Goal: Entertainment & Leisure: Browse casually

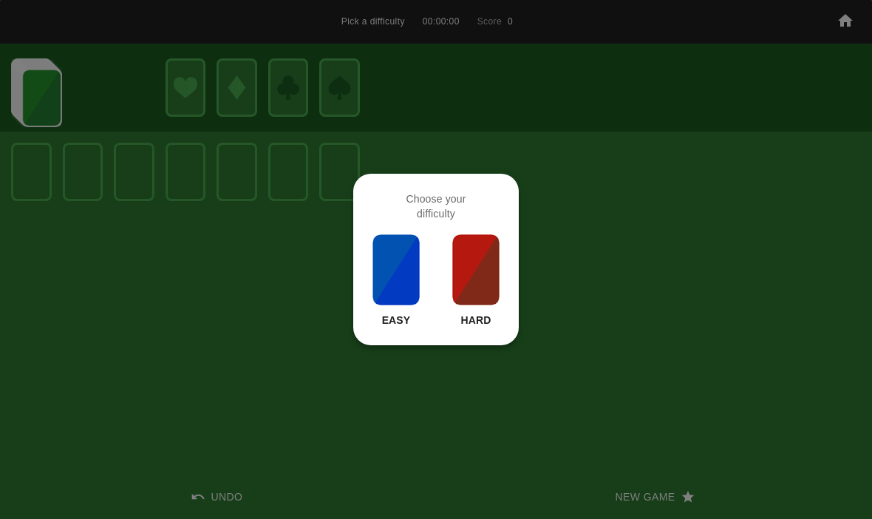
click at [481, 282] on img at bounding box center [476, 270] width 50 height 74
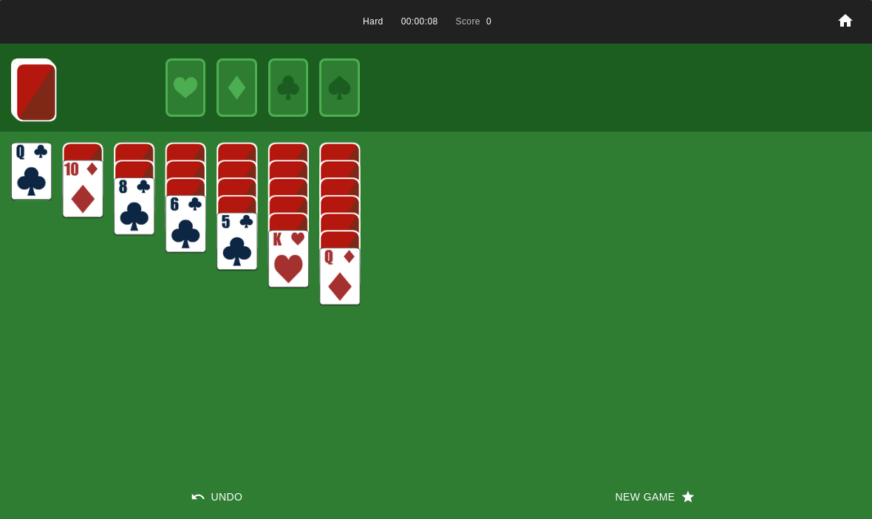
click at [23, 86] on img at bounding box center [36, 92] width 41 height 58
click at [42, 71] on img at bounding box center [36, 91] width 41 height 58
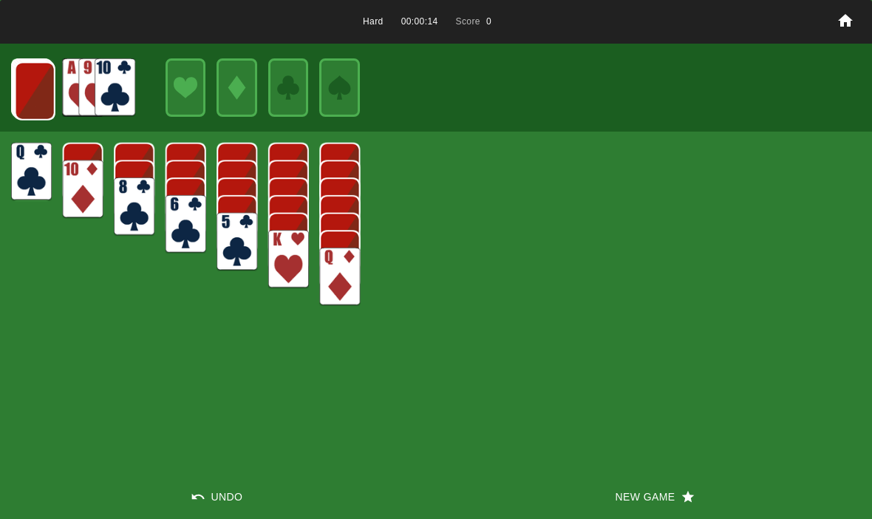
click at [41, 89] on img at bounding box center [35, 91] width 41 height 58
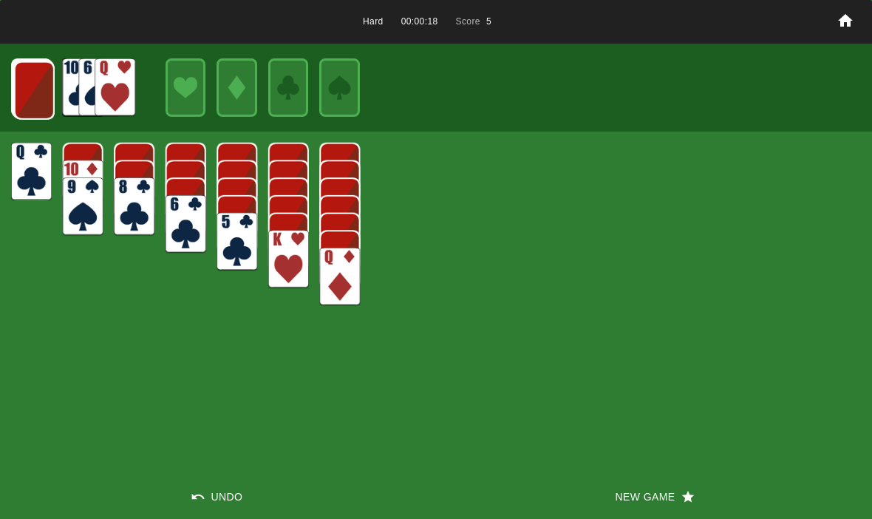
click at [27, 79] on img at bounding box center [34, 90] width 41 height 58
click at [29, 92] on img at bounding box center [33, 90] width 41 height 58
click at [32, 95] on img at bounding box center [33, 89] width 41 height 58
click at [24, 94] on img at bounding box center [32, 88] width 41 height 58
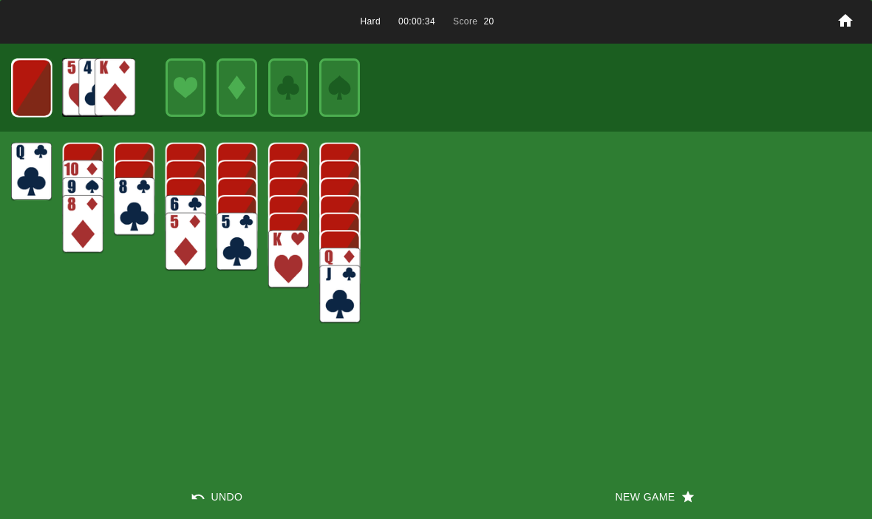
click at [38, 94] on img at bounding box center [32, 88] width 40 height 58
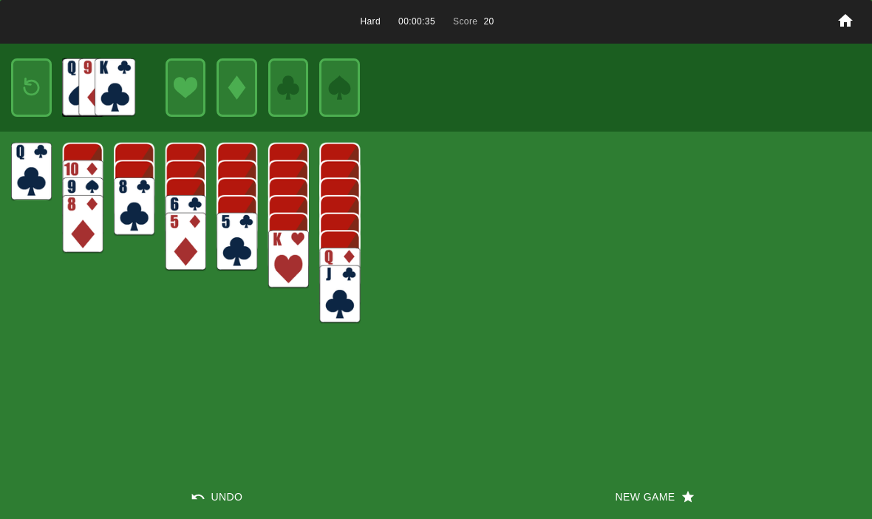
click at [37, 103] on img at bounding box center [31, 87] width 24 height 35
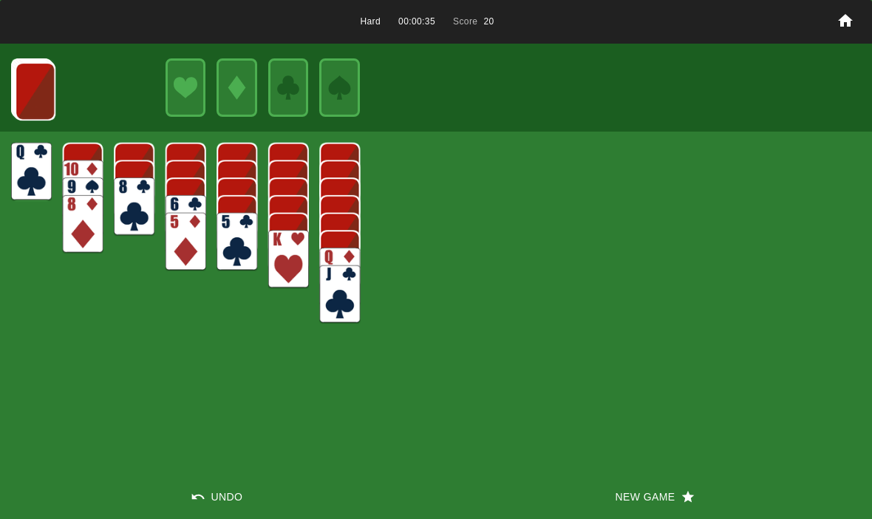
click at [36, 93] on img at bounding box center [35, 91] width 41 height 58
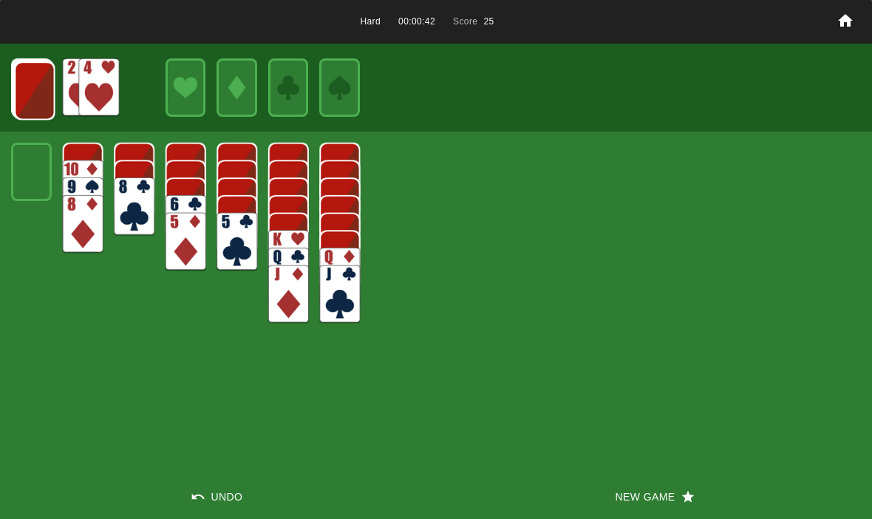
click at [30, 86] on img at bounding box center [34, 90] width 41 height 58
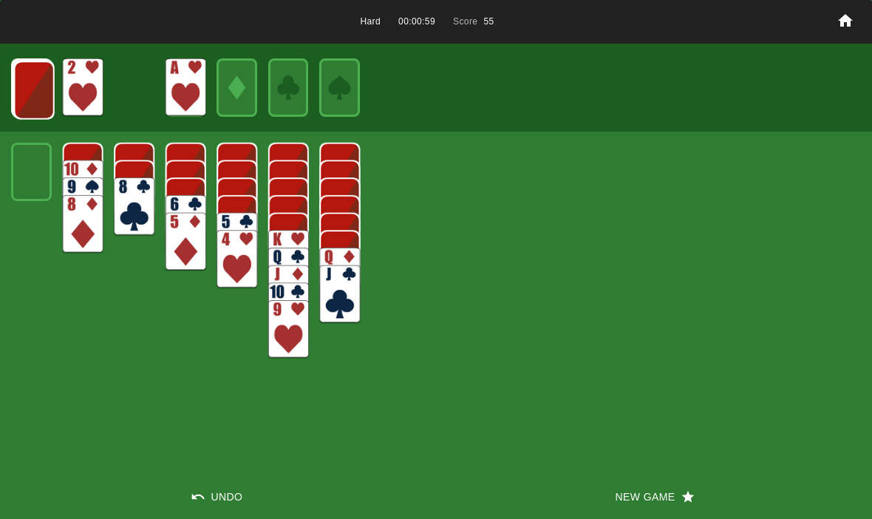
click at [35, 81] on img at bounding box center [34, 90] width 41 height 58
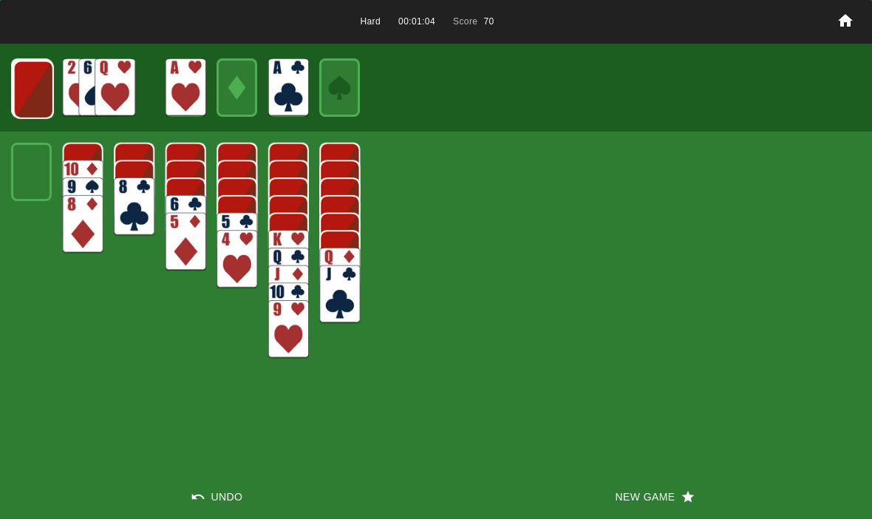
click at [30, 78] on img at bounding box center [33, 90] width 41 height 58
click at [112, 86] on img at bounding box center [115, 97] width 41 height 58
click at [50, 93] on img at bounding box center [33, 89] width 41 height 58
click at [48, 93] on img at bounding box center [32, 88] width 41 height 58
click at [48, 90] on img at bounding box center [31, 87] width 41 height 58
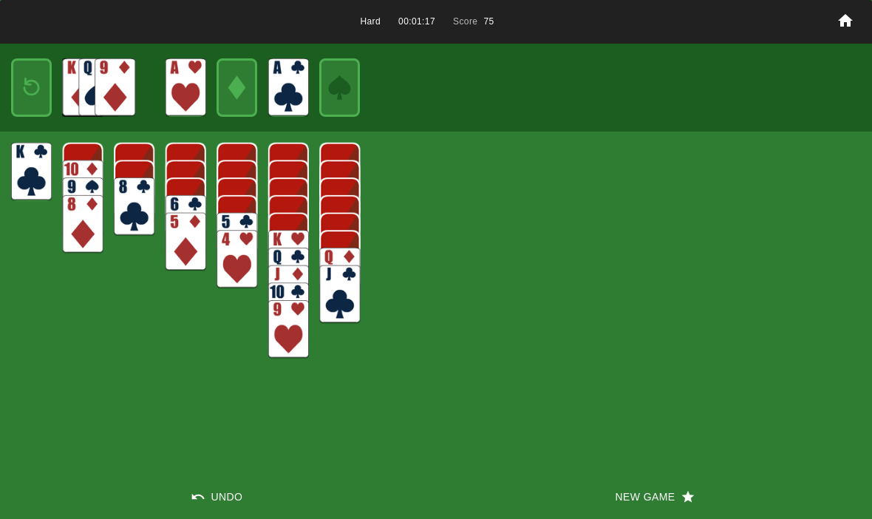
click at [26, 86] on img at bounding box center [31, 87] width 24 height 35
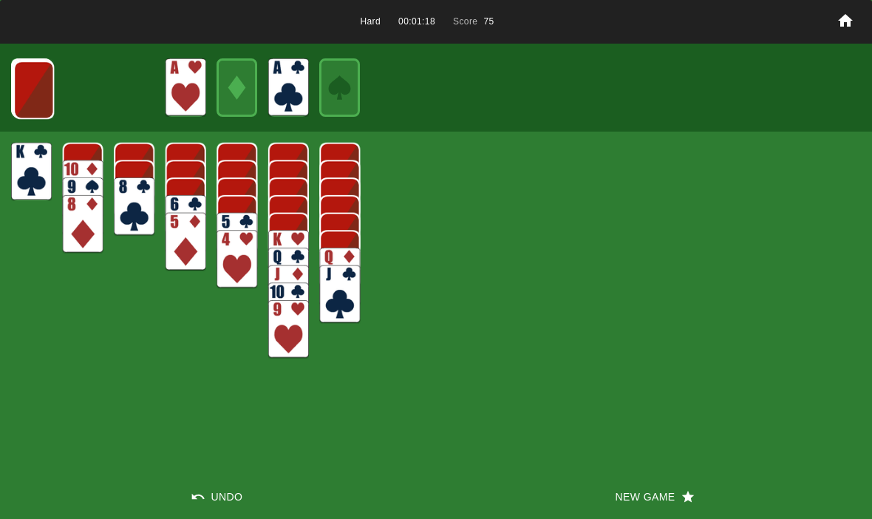
click at [28, 93] on img at bounding box center [33, 90] width 41 height 58
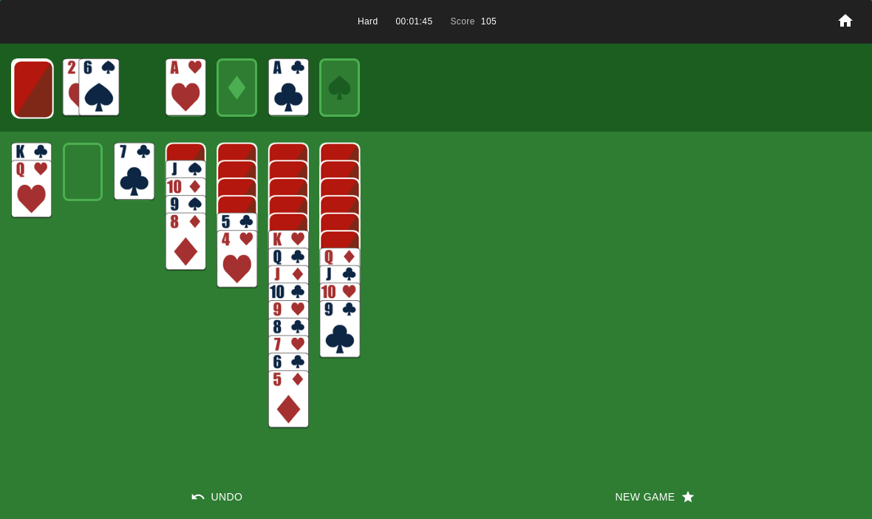
click at [33, 84] on img at bounding box center [33, 89] width 41 height 58
click at [26, 94] on img at bounding box center [33, 89] width 41 height 58
click at [33, 89] on img at bounding box center [32, 88] width 40 height 58
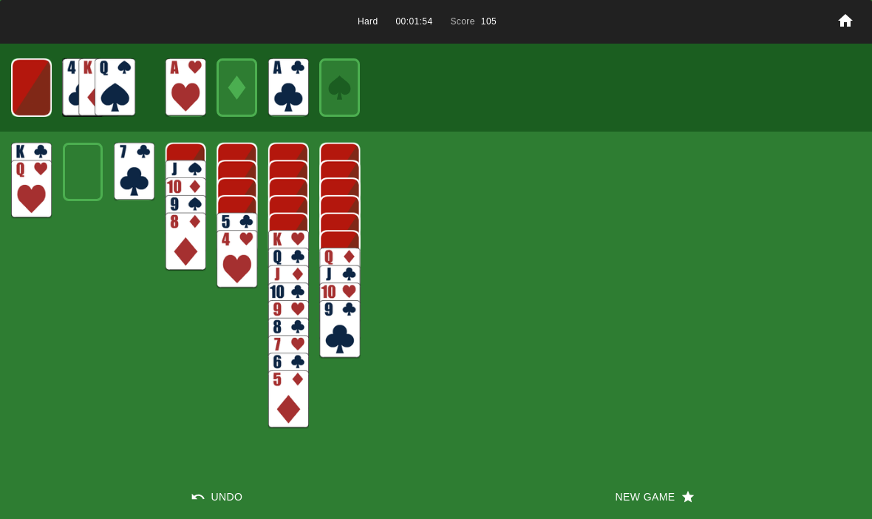
click at [38, 94] on img at bounding box center [31, 87] width 40 height 58
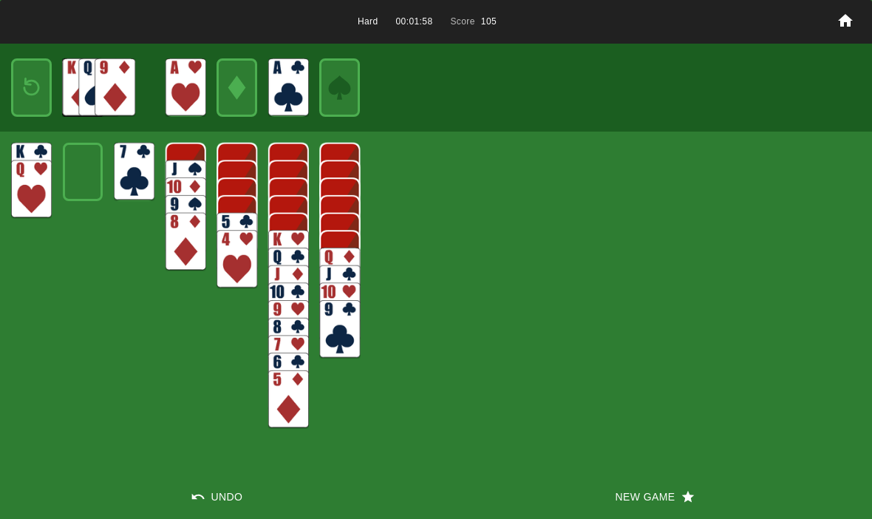
click at [32, 91] on img at bounding box center [31, 87] width 24 height 35
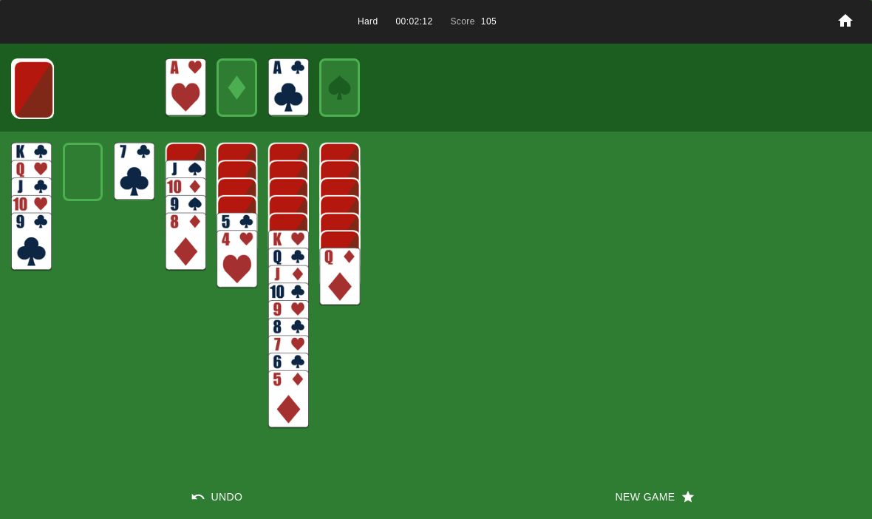
click at [30, 92] on img at bounding box center [33, 90] width 41 height 58
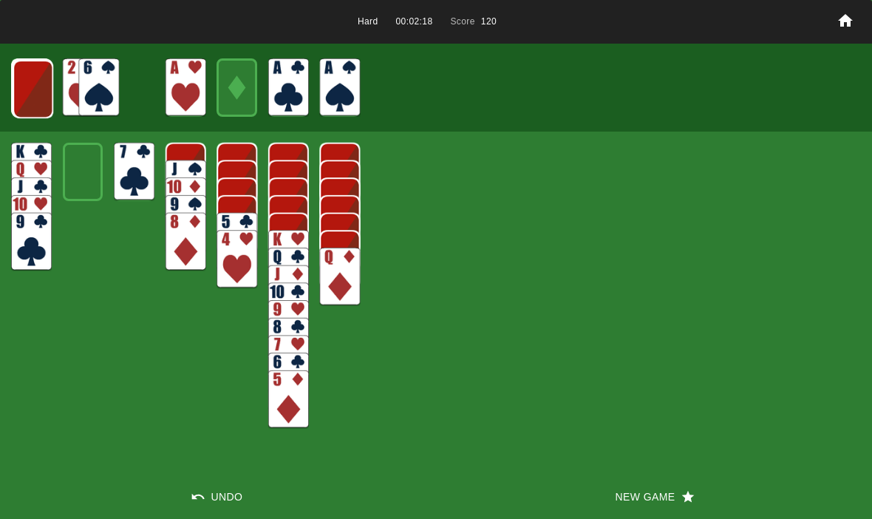
click at [24, 101] on img at bounding box center [33, 89] width 41 height 58
click at [31, 92] on img at bounding box center [32, 88] width 41 height 58
click at [27, 93] on img at bounding box center [32, 88] width 40 height 58
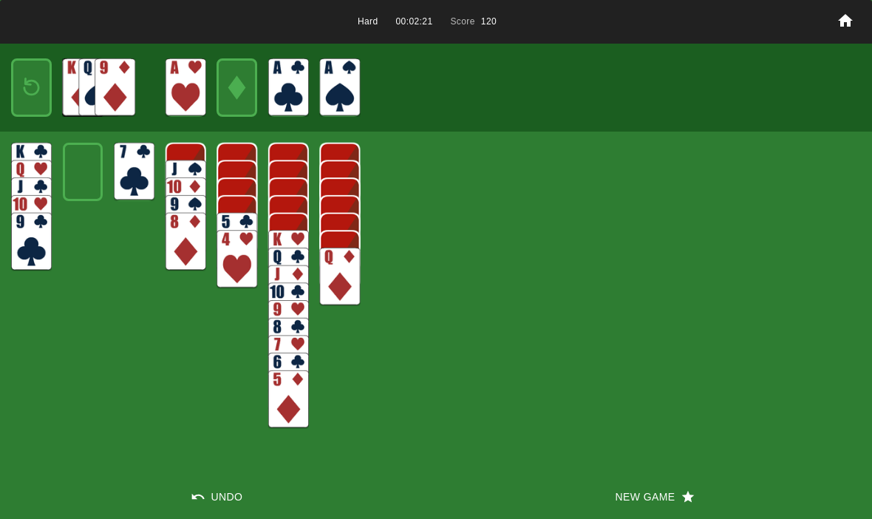
click at [32, 86] on img at bounding box center [31, 87] width 24 height 35
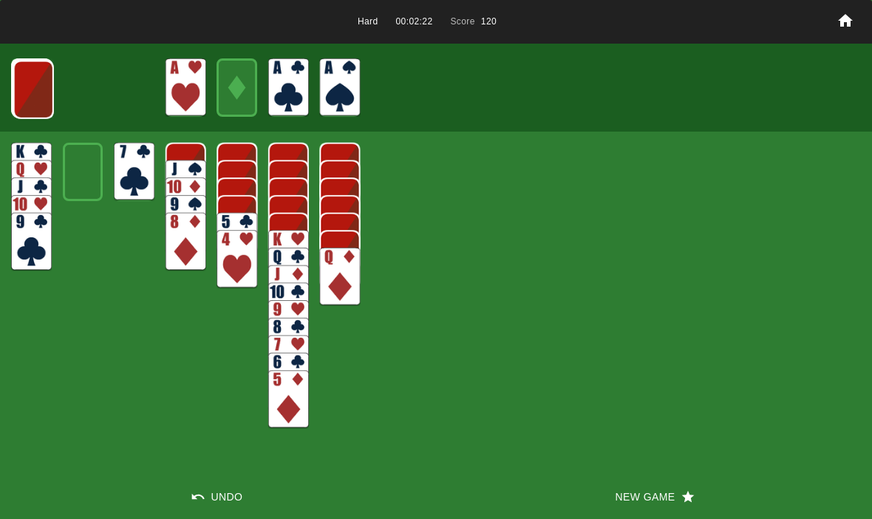
click at [8, 99] on div at bounding box center [436, 87] width 872 height 87
click at [22, 109] on img at bounding box center [33, 90] width 41 height 58
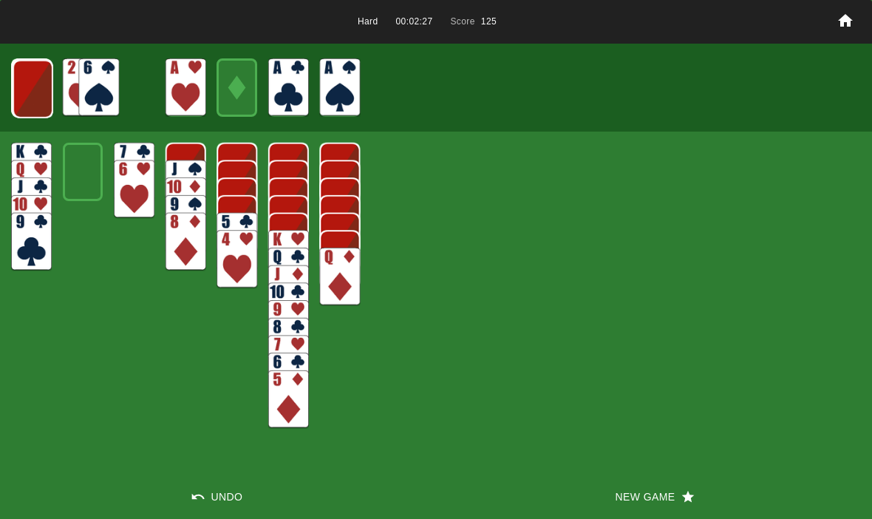
click at [35, 95] on img at bounding box center [33, 89] width 41 height 58
click at [33, 86] on img at bounding box center [32, 88] width 41 height 58
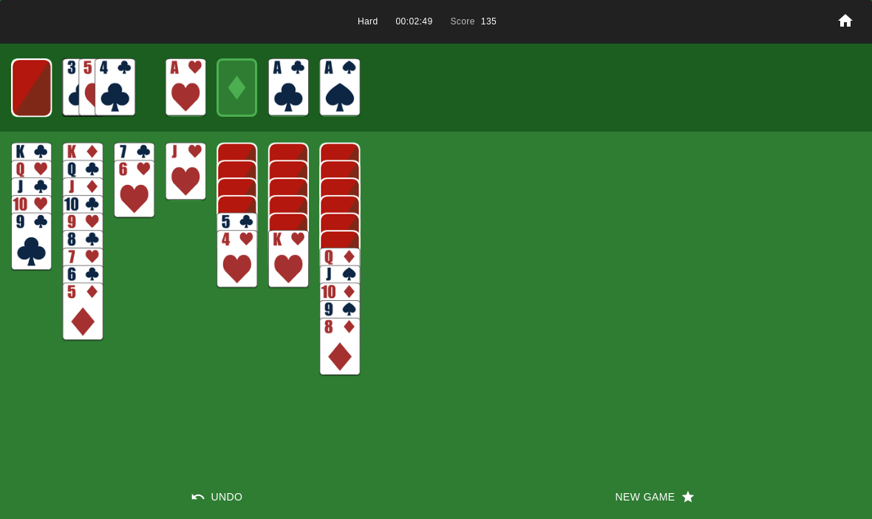
click at [33, 72] on img at bounding box center [31, 87] width 41 height 58
click at [40, 85] on img at bounding box center [31, 87] width 24 height 35
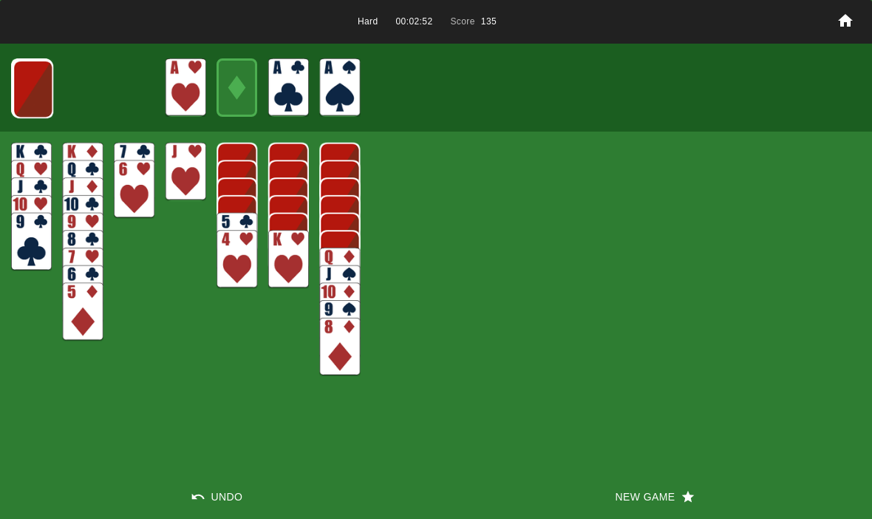
click at [33, 80] on img at bounding box center [33, 89] width 41 height 58
click at [38, 88] on img at bounding box center [32, 88] width 41 height 58
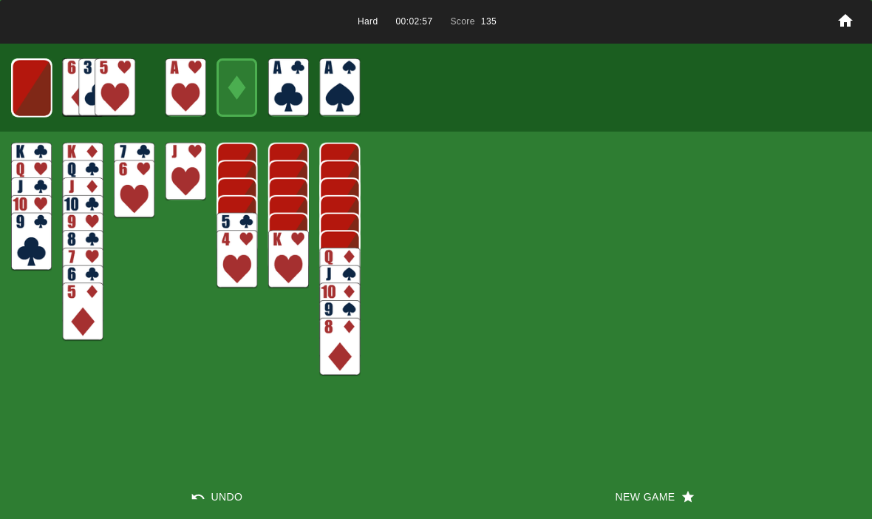
click at [18, 107] on img at bounding box center [32, 88] width 40 height 58
click at [27, 92] on img at bounding box center [31, 87] width 24 height 35
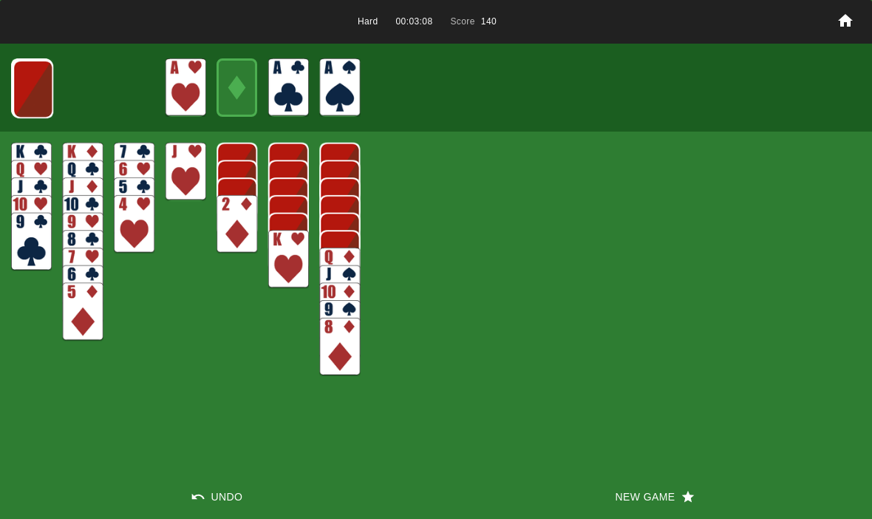
click at [22, 87] on img at bounding box center [33, 89] width 41 height 58
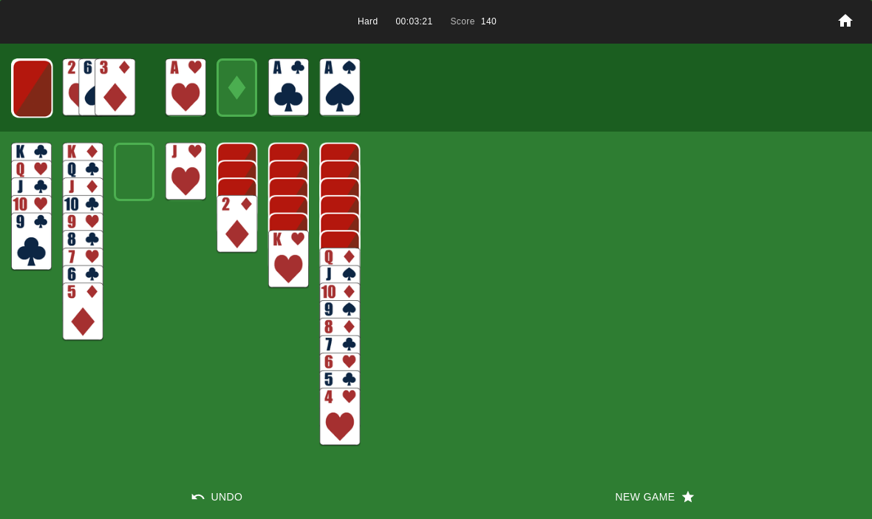
click at [22, 79] on img at bounding box center [32, 88] width 41 height 58
click at [27, 105] on img at bounding box center [32, 88] width 40 height 58
click at [33, 101] on img at bounding box center [31, 87] width 24 height 35
click at [30, 103] on img at bounding box center [33, 89] width 41 height 58
click at [33, 98] on img at bounding box center [32, 88] width 41 height 58
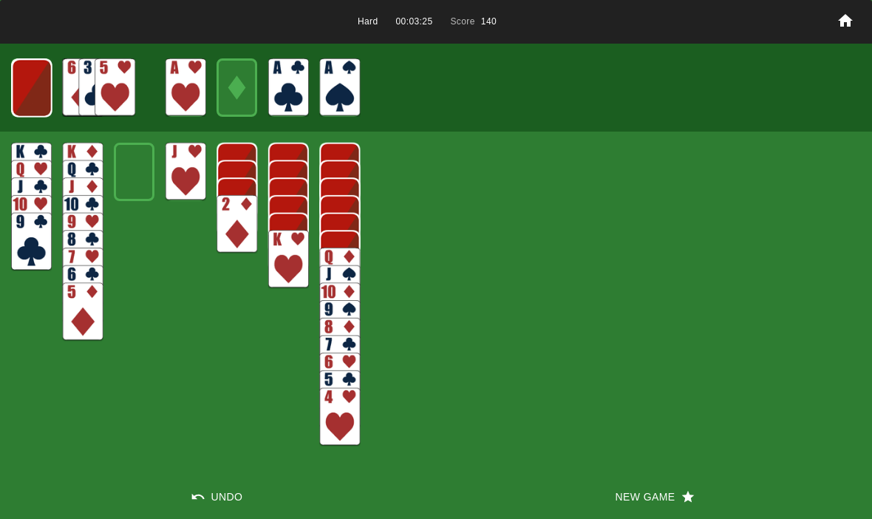
click at [37, 96] on img at bounding box center [32, 88] width 40 height 58
click at [26, 99] on img at bounding box center [31, 87] width 24 height 35
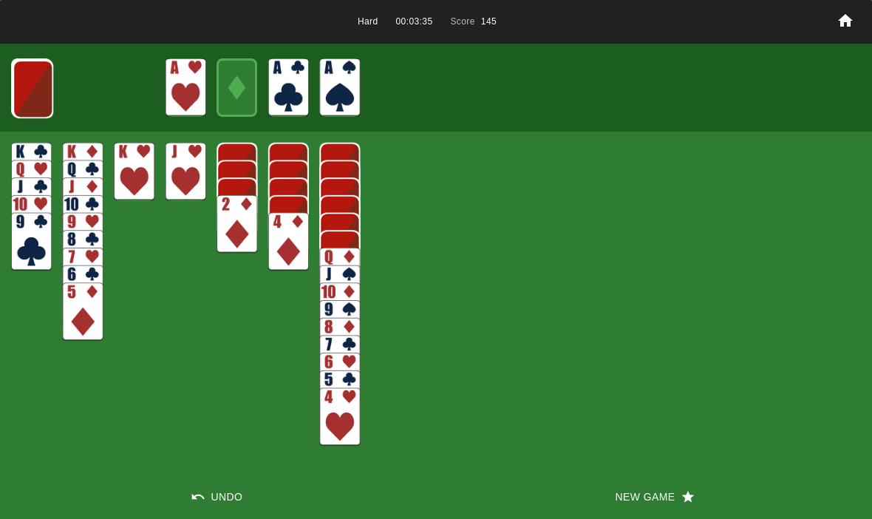
click at [24, 82] on img at bounding box center [33, 89] width 41 height 58
click at [34, 92] on img at bounding box center [32, 88] width 41 height 58
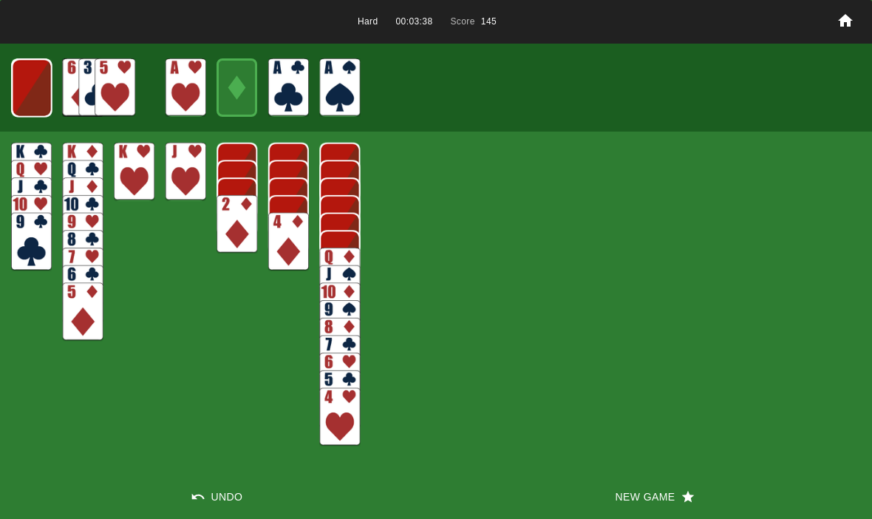
click at [31, 98] on img at bounding box center [32, 88] width 40 height 58
click at [616, 494] on button "New Game" at bounding box center [654, 496] width 436 height 44
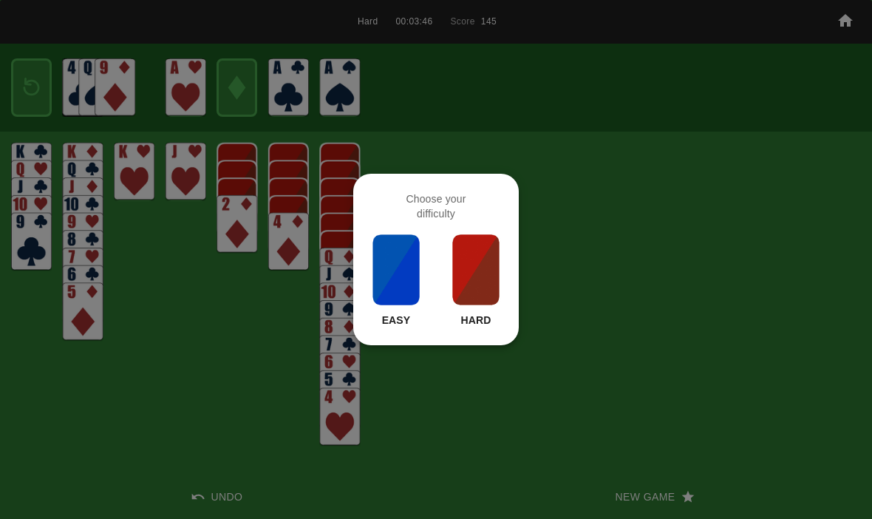
click at [480, 275] on img at bounding box center [476, 270] width 50 height 74
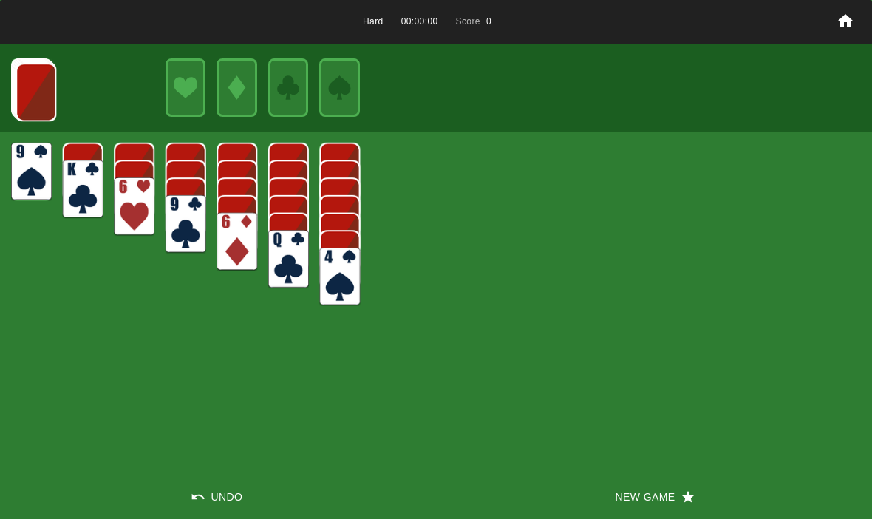
click at [36, 84] on img at bounding box center [36, 92] width 41 height 58
click at [35, 97] on img at bounding box center [36, 91] width 41 height 58
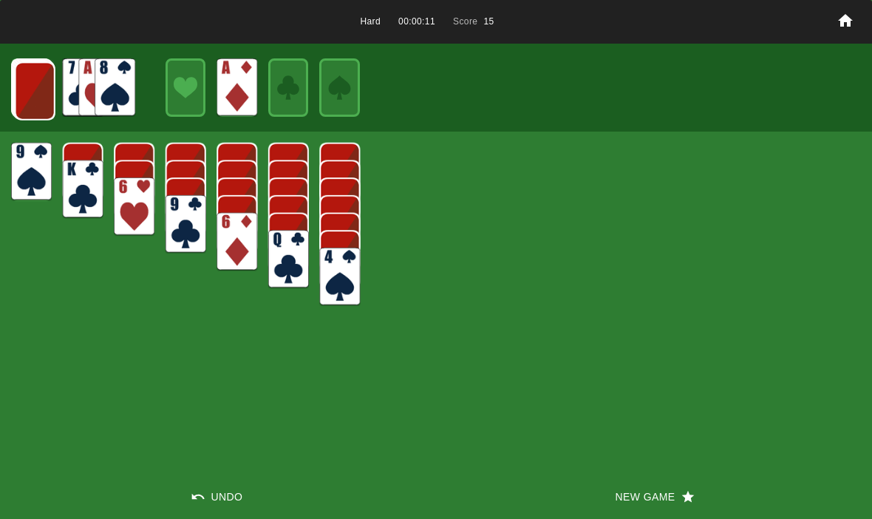
click at [37, 85] on img at bounding box center [35, 91] width 41 height 58
click at [24, 89] on img at bounding box center [34, 90] width 41 height 58
click at [42, 101] on img at bounding box center [33, 90] width 41 height 58
click at [43, 101] on img at bounding box center [33, 89] width 41 height 58
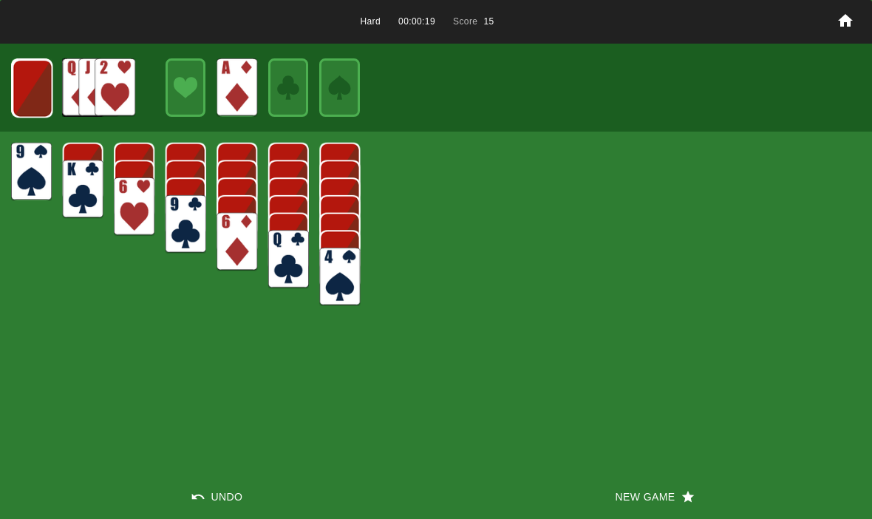
click at [41, 103] on img at bounding box center [32, 88] width 41 height 58
click at [31, 107] on img at bounding box center [32, 88] width 40 height 58
click at [31, 79] on img at bounding box center [31, 87] width 24 height 35
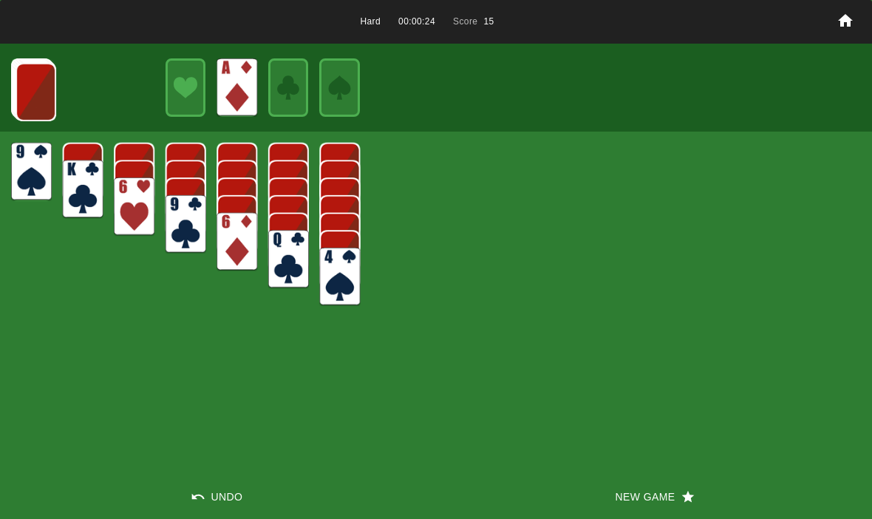
click at [35, 83] on img at bounding box center [36, 92] width 41 height 58
click at [34, 101] on img at bounding box center [35, 91] width 41 height 58
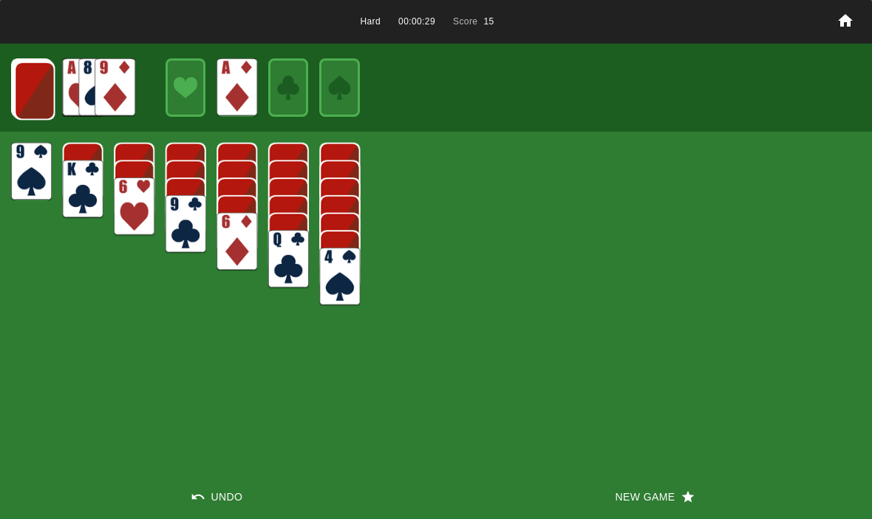
click at [27, 94] on img at bounding box center [34, 90] width 41 height 58
click at [38, 87] on img at bounding box center [34, 90] width 41 height 58
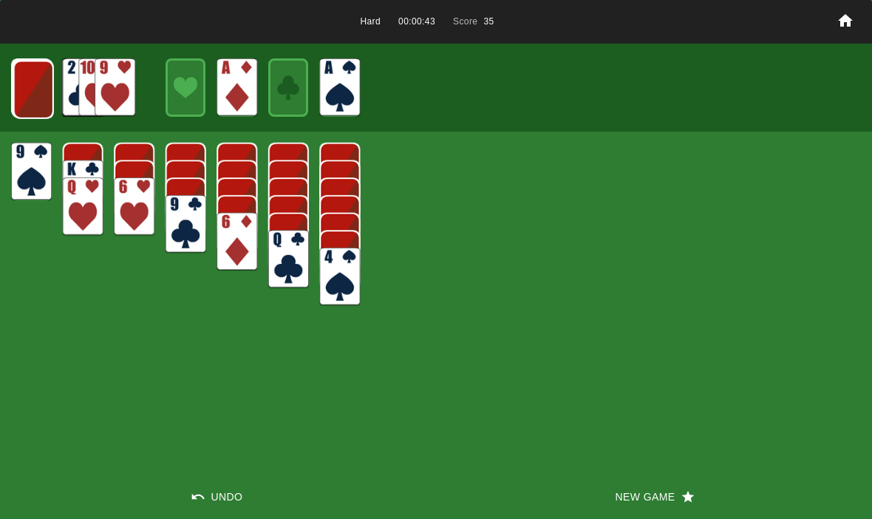
click at [30, 92] on img at bounding box center [33, 90] width 41 height 58
click at [38, 109] on img at bounding box center [33, 89] width 41 height 58
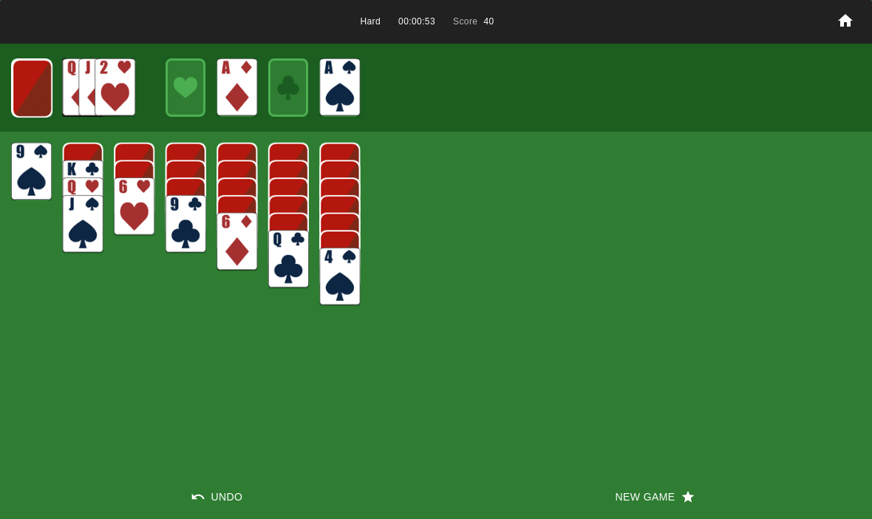
click at [34, 81] on img at bounding box center [32, 88] width 41 height 58
click at [32, 88] on img at bounding box center [31, 87] width 41 height 58
click at [35, 86] on img at bounding box center [31, 87] width 24 height 35
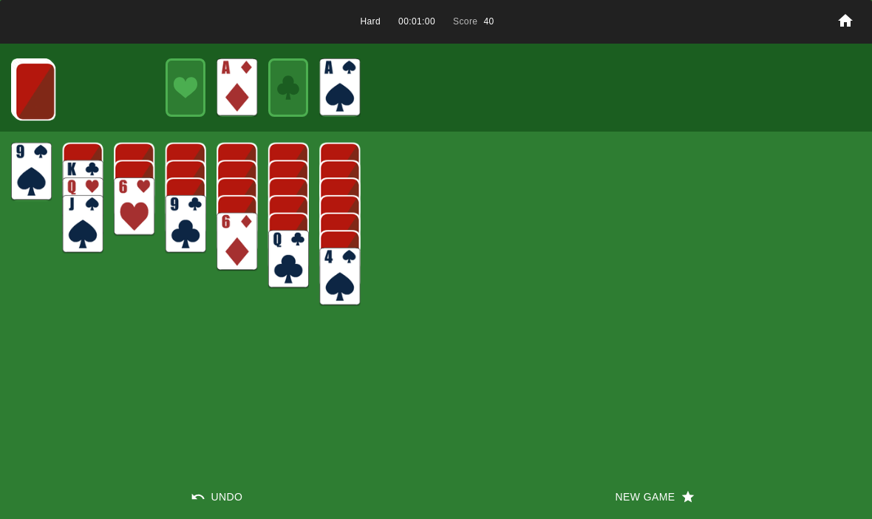
click at [38, 90] on img at bounding box center [35, 91] width 41 height 58
click at [25, 92] on img at bounding box center [34, 90] width 41 height 58
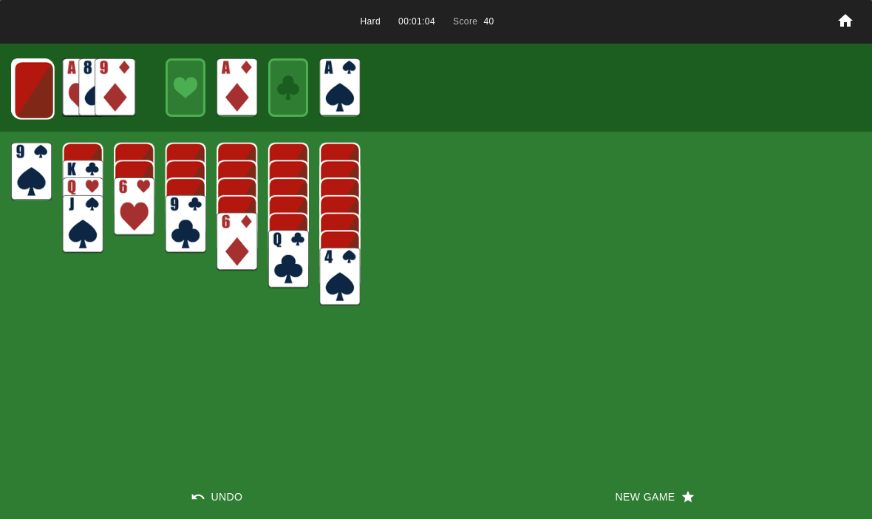
click at [23, 98] on img at bounding box center [34, 90] width 41 height 58
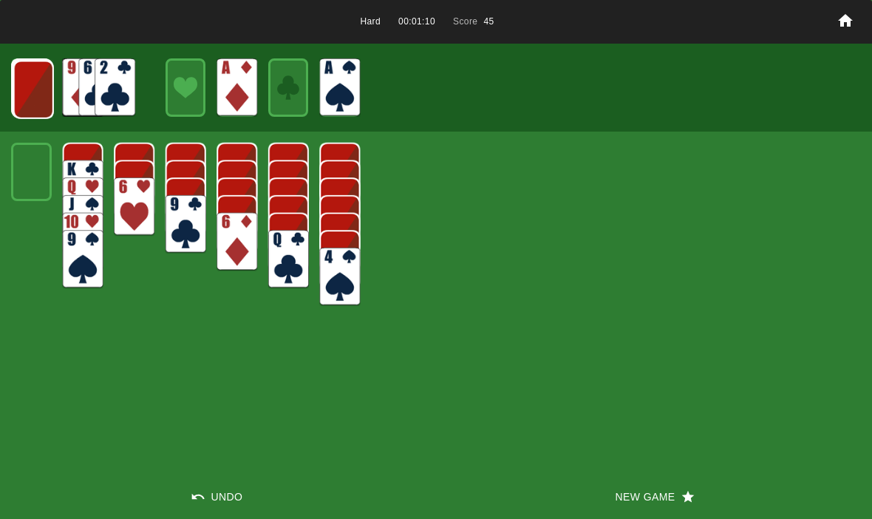
click at [44, 80] on img at bounding box center [33, 90] width 41 height 58
click at [32, 92] on img at bounding box center [33, 89] width 41 height 58
click at [33, 84] on img at bounding box center [32, 88] width 41 height 58
click at [30, 86] on img at bounding box center [31, 87] width 41 height 58
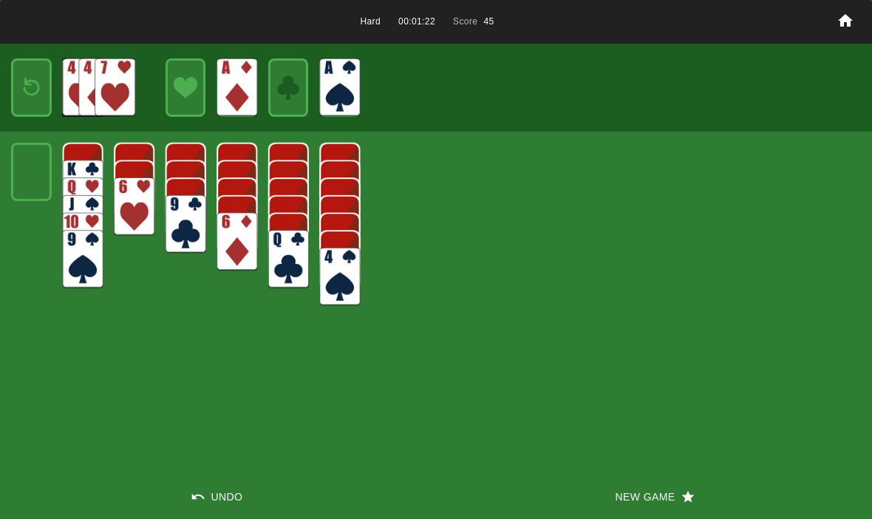
click at [35, 84] on img at bounding box center [31, 87] width 24 height 35
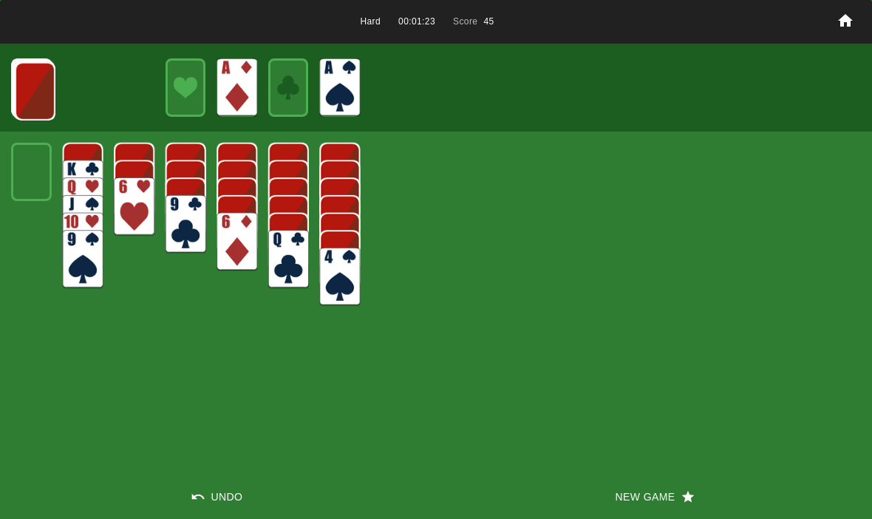
click at [34, 97] on img at bounding box center [35, 91] width 41 height 58
click at [30, 101] on img at bounding box center [34, 90] width 41 height 58
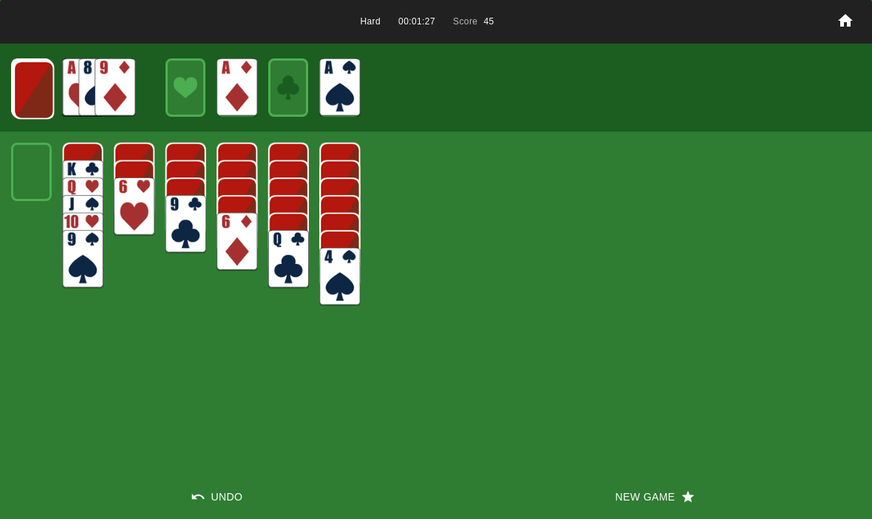
click at [30, 82] on img at bounding box center [33, 90] width 41 height 58
click at [633, 506] on button "New Game" at bounding box center [654, 496] width 436 height 44
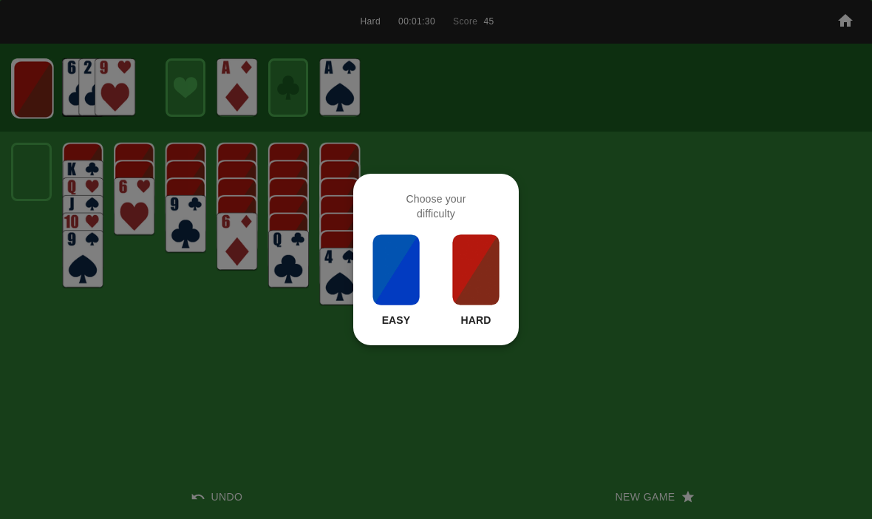
click at [480, 304] on img at bounding box center [476, 270] width 50 height 74
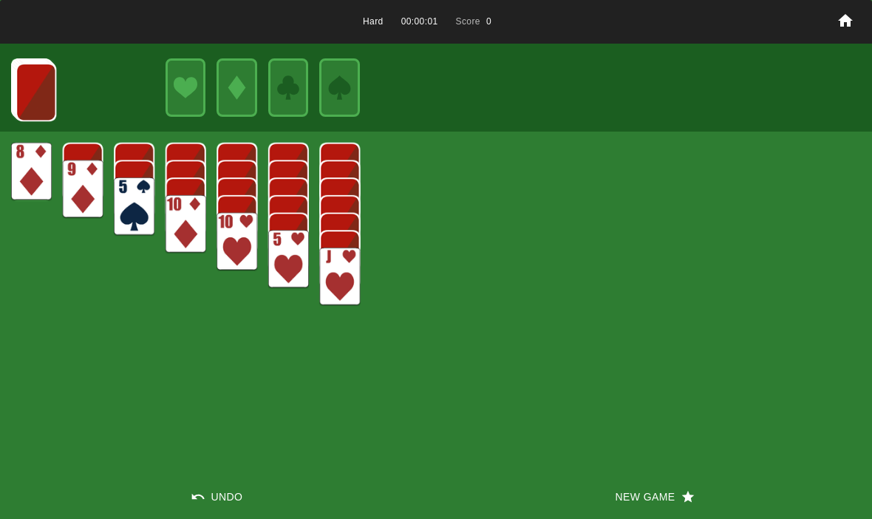
click at [16, 81] on img at bounding box center [36, 92] width 41 height 58
click at [673, 469] on div "Hard 00:00:02 Score 0 Undo New Game" at bounding box center [436, 259] width 872 height 519
click at [653, 506] on button "New Game" at bounding box center [654, 496] width 436 height 44
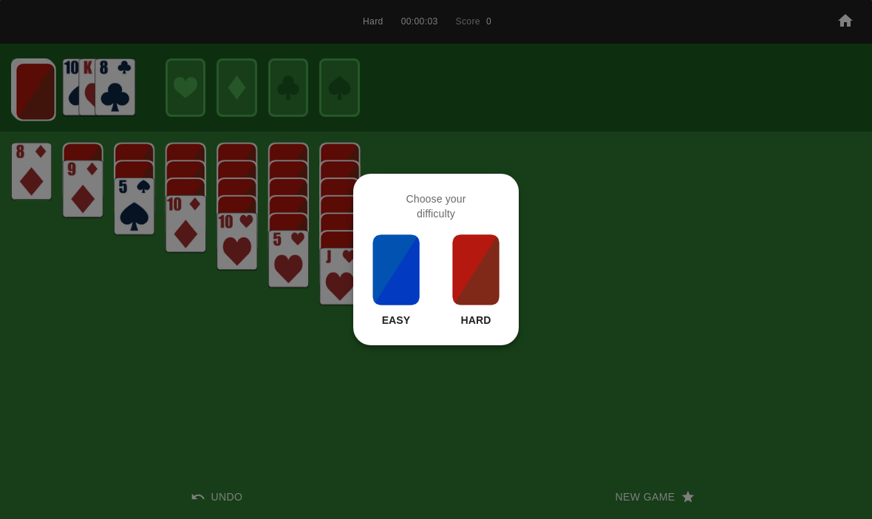
click at [478, 266] on img at bounding box center [476, 270] width 50 height 74
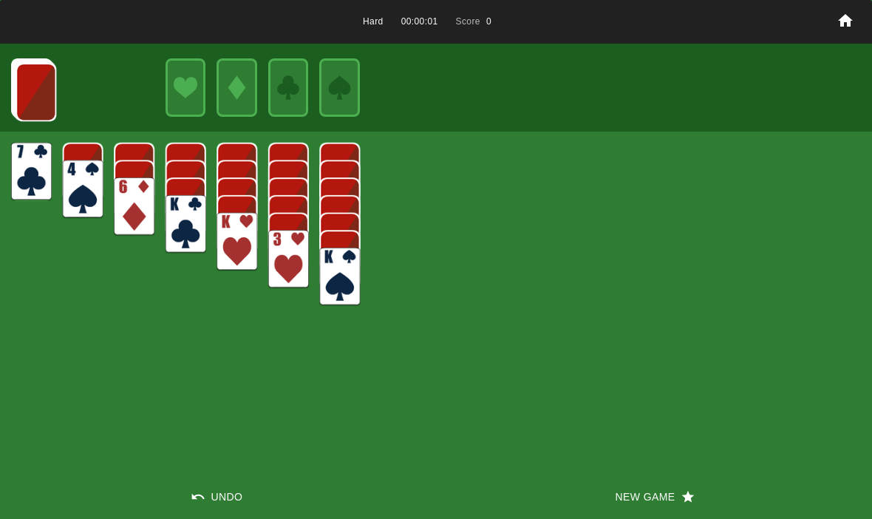
click at [667, 489] on button "New Game" at bounding box center [654, 496] width 436 height 44
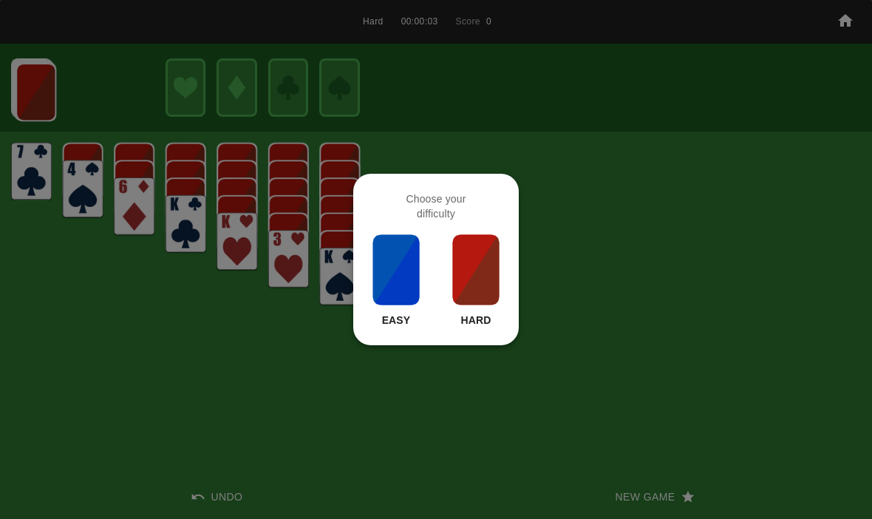
click at [282, 449] on div at bounding box center [436, 259] width 872 height 519
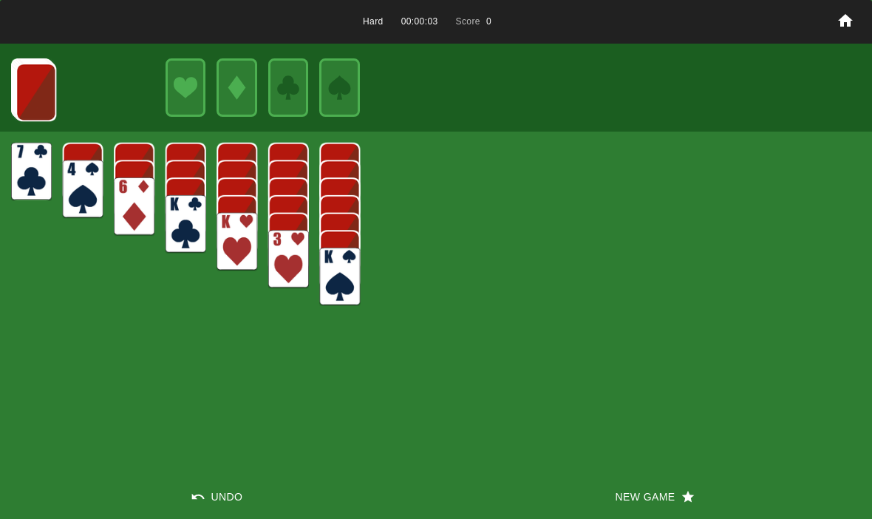
click at [674, 336] on div "Hard 00:00:03 Score 0 Undo New Game" at bounding box center [436, 259] width 872 height 519
click at [35, 94] on img at bounding box center [36, 92] width 41 height 58
click at [48, 85] on img at bounding box center [36, 91] width 41 height 58
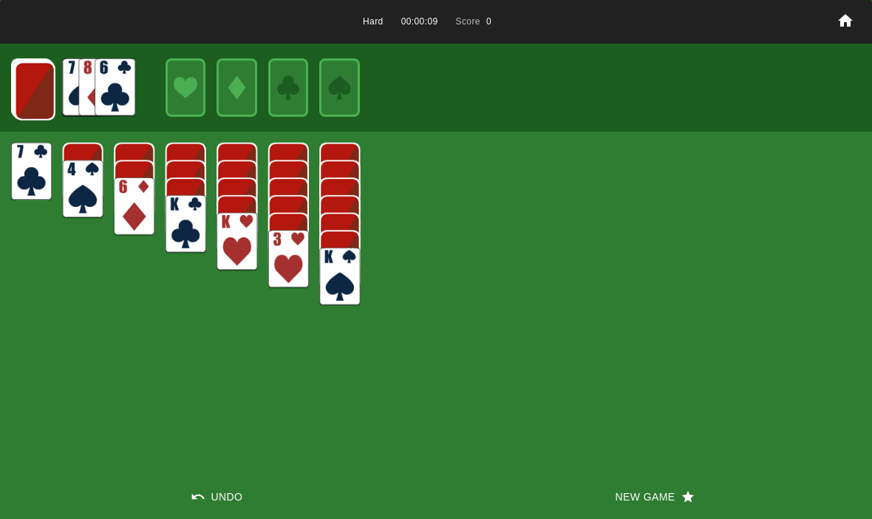
click at [37, 92] on img at bounding box center [35, 91] width 41 height 58
click at [32, 94] on img at bounding box center [34, 90] width 41 height 58
click at [24, 92] on img at bounding box center [33, 90] width 41 height 58
click at [25, 90] on img at bounding box center [33, 89] width 41 height 58
click at [29, 86] on img at bounding box center [32, 88] width 41 height 58
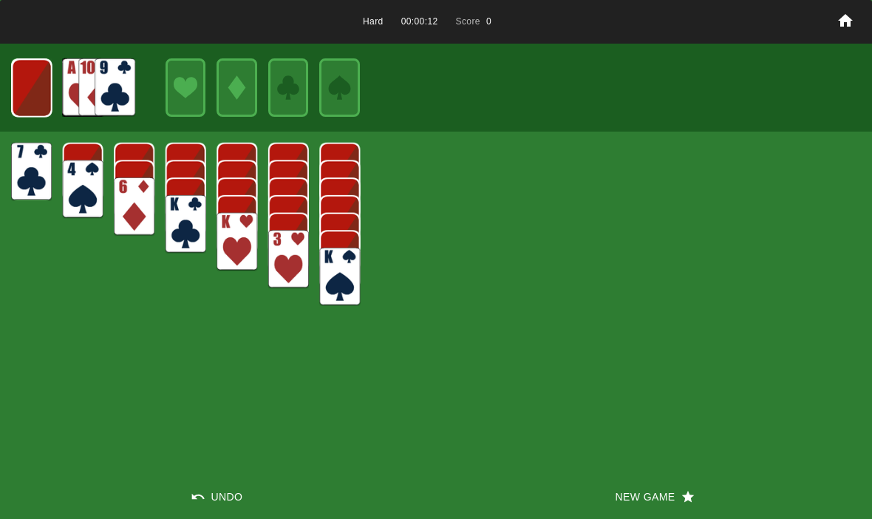
click at [30, 95] on img at bounding box center [32, 88] width 40 height 58
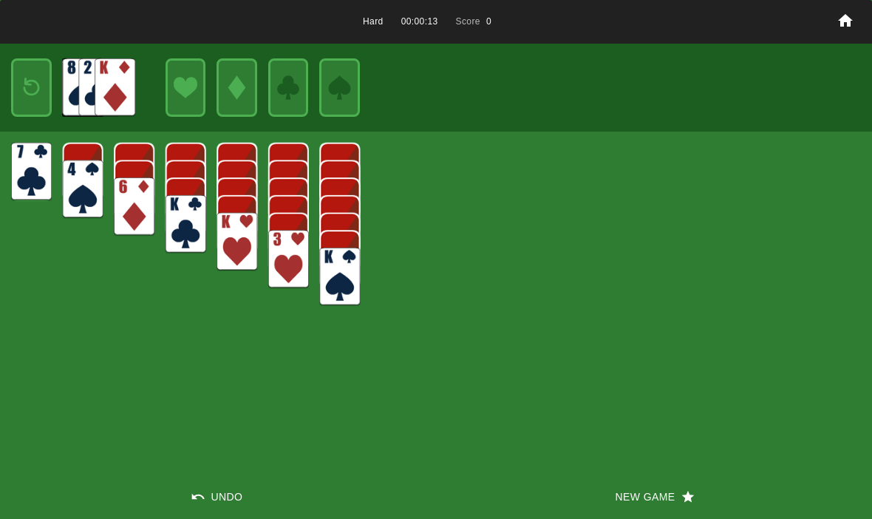
click at [30, 92] on img at bounding box center [31, 87] width 24 height 35
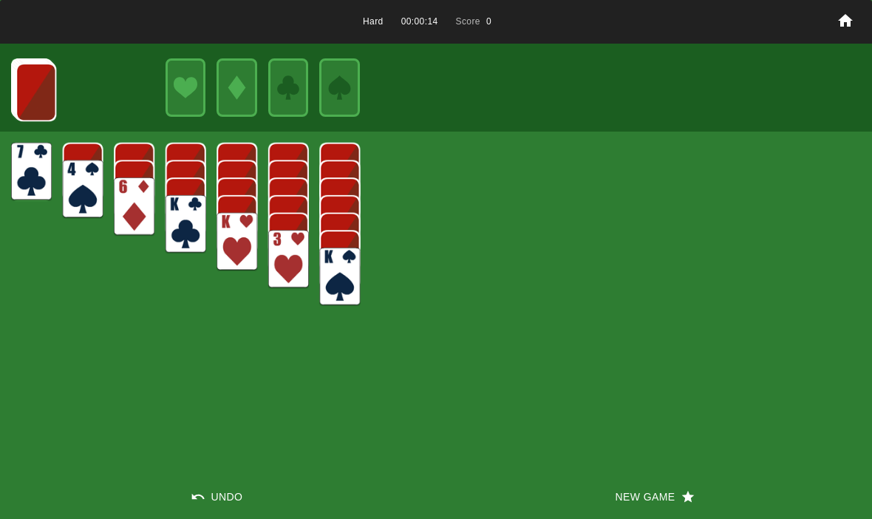
click at [678, 495] on button "New Game" at bounding box center [654, 496] width 436 height 44
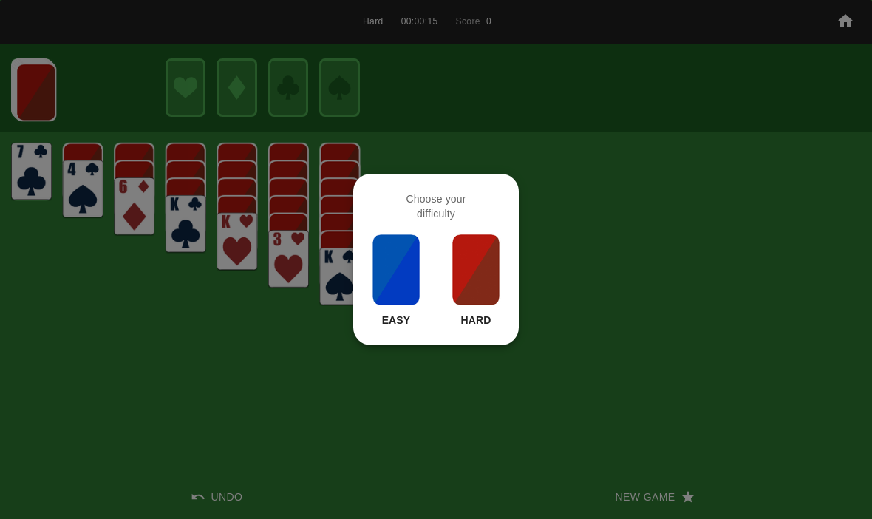
click at [484, 270] on img at bounding box center [476, 270] width 50 height 74
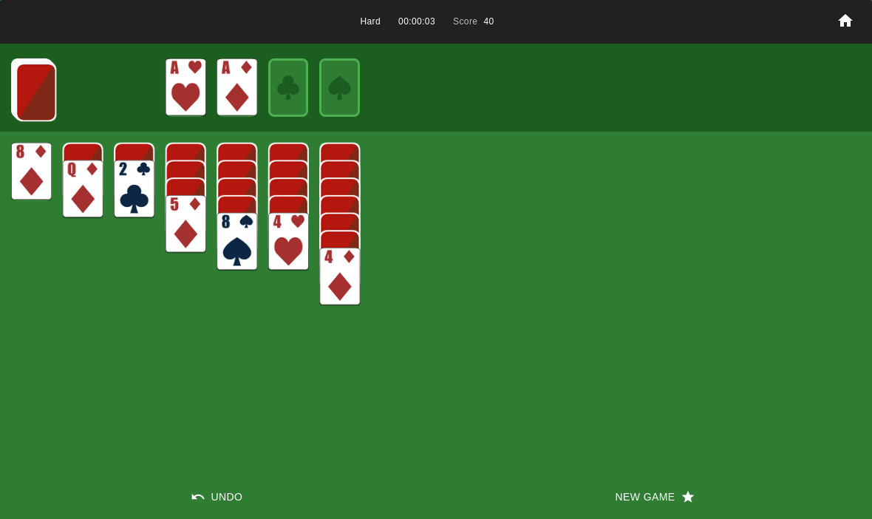
click at [37, 96] on img at bounding box center [36, 92] width 41 height 58
click at [27, 94] on img at bounding box center [36, 91] width 41 height 58
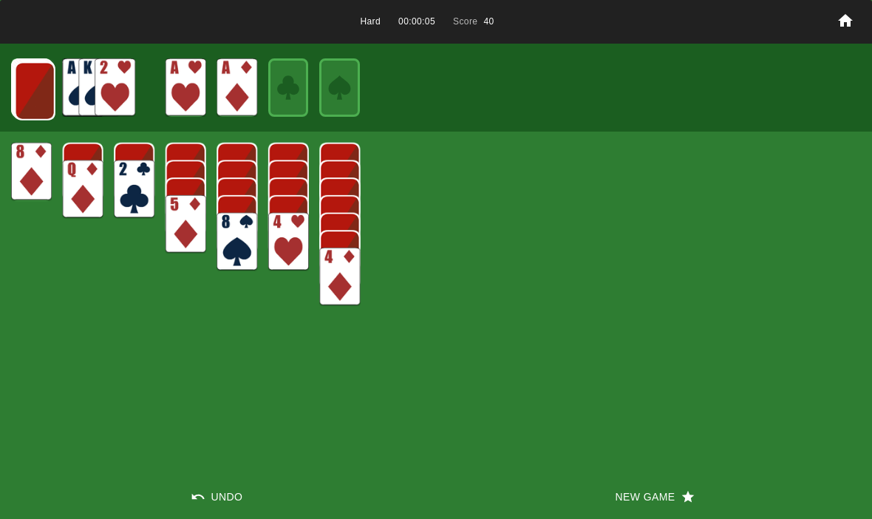
click at [29, 97] on img at bounding box center [35, 91] width 41 height 58
click at [33, 101] on img at bounding box center [34, 90] width 41 height 58
click at [21, 91] on img at bounding box center [33, 90] width 41 height 58
click at [37, 81] on img at bounding box center [33, 89] width 41 height 58
click at [32, 90] on img at bounding box center [32, 88] width 41 height 58
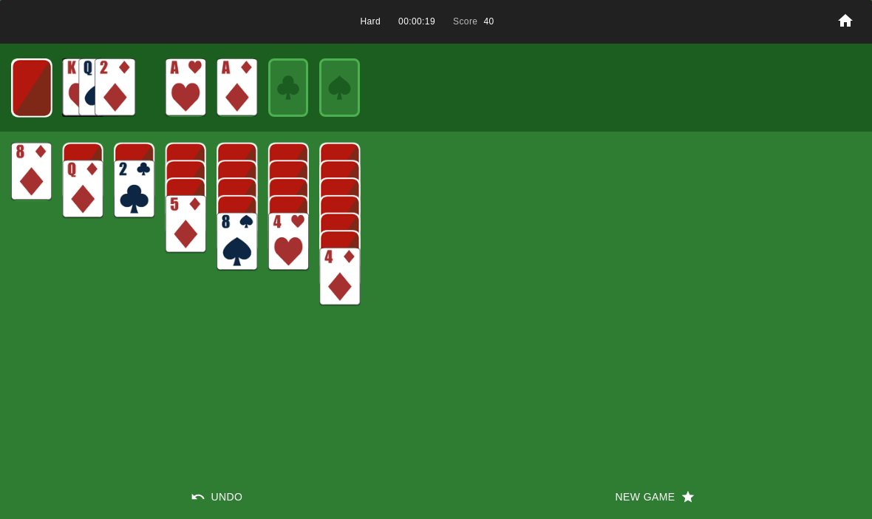
click at [37, 75] on img at bounding box center [32, 88] width 40 height 58
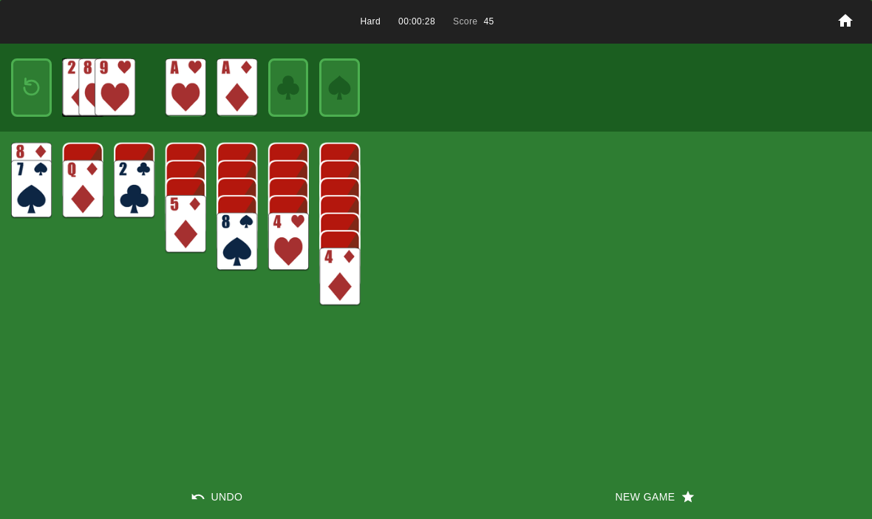
click at [33, 74] on img at bounding box center [31, 87] width 24 height 35
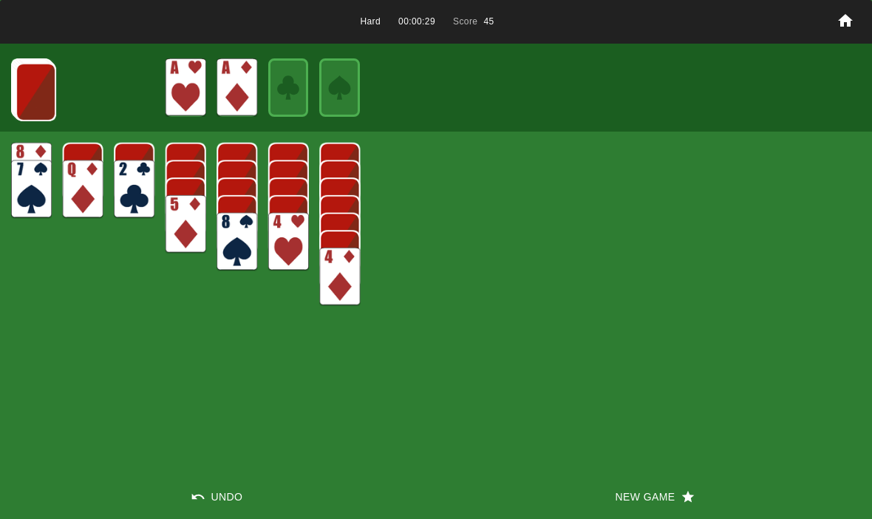
click at [36, 90] on img at bounding box center [36, 92] width 41 height 58
click at [32, 89] on img at bounding box center [35, 91] width 41 height 58
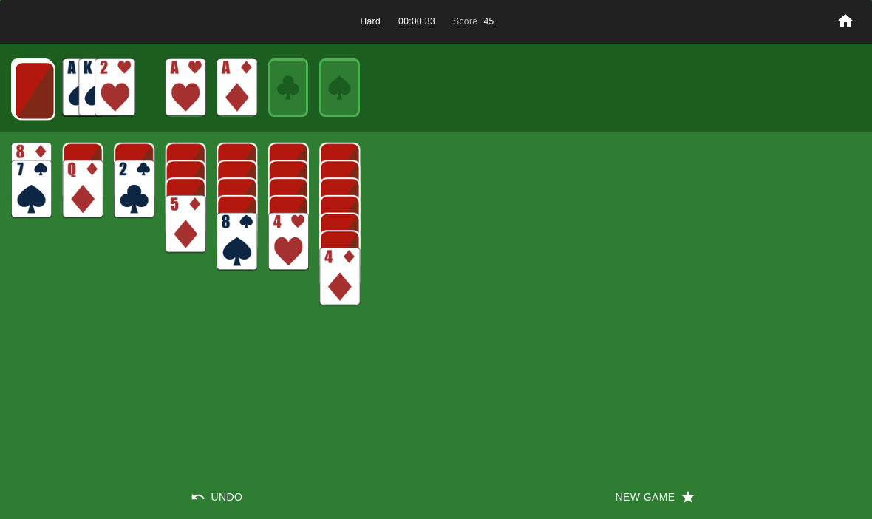
click at [37, 90] on img at bounding box center [34, 90] width 41 height 58
click at [33, 86] on img at bounding box center [34, 90] width 41 height 58
click at [24, 99] on img at bounding box center [33, 90] width 41 height 58
click at [30, 82] on img at bounding box center [33, 89] width 41 height 58
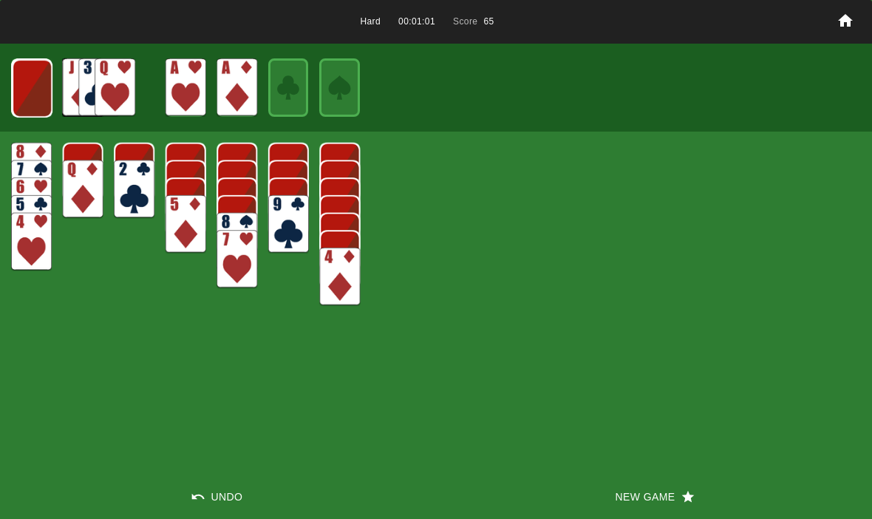
click at [35, 103] on img at bounding box center [32, 88] width 41 height 58
click at [18, 78] on img at bounding box center [31, 87] width 41 height 58
click at [39, 94] on img at bounding box center [31, 87] width 24 height 35
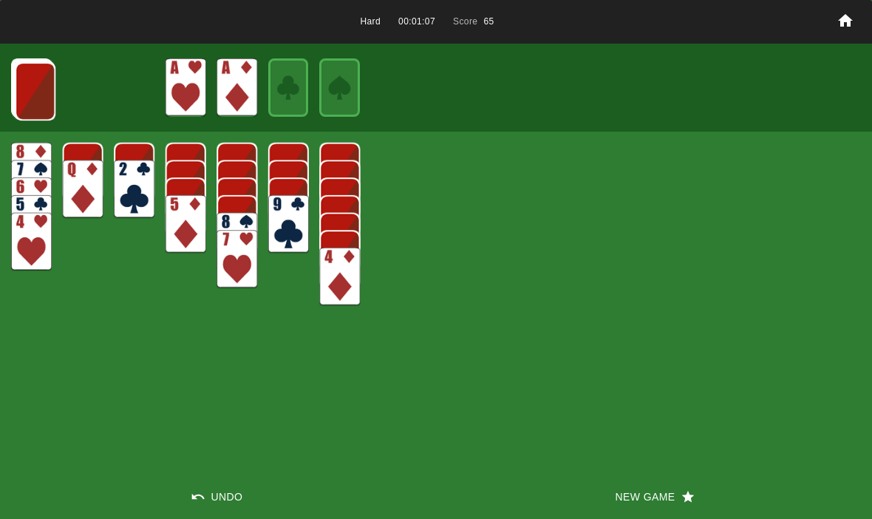
click at [40, 93] on img at bounding box center [35, 91] width 41 height 58
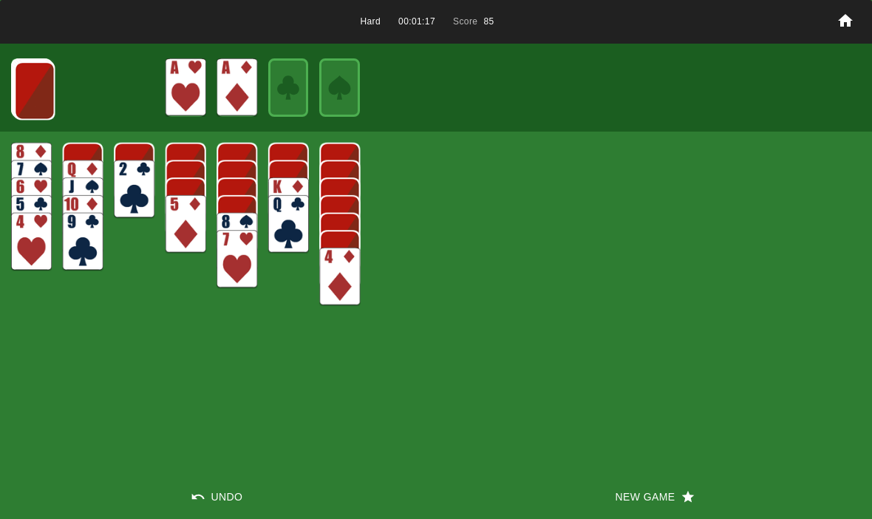
click at [25, 84] on img at bounding box center [34, 90] width 41 height 58
click at [33, 84] on img at bounding box center [34, 90] width 41 height 58
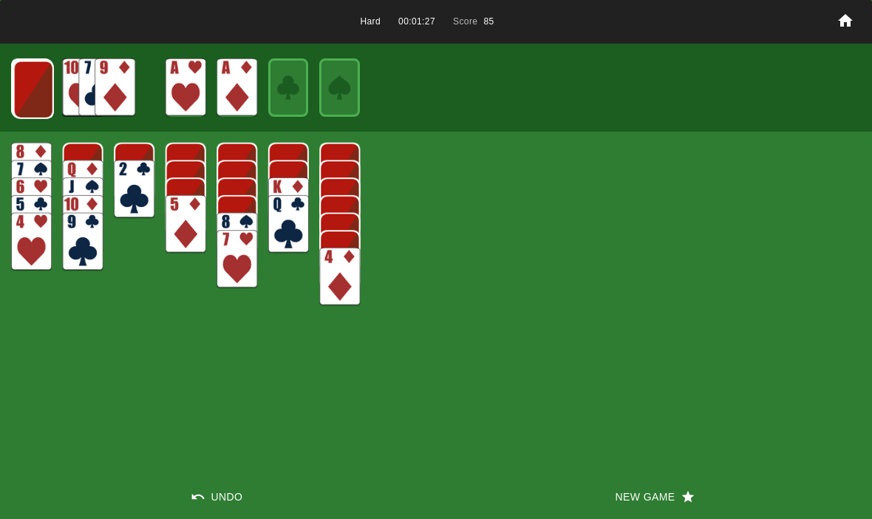
click at [31, 89] on img at bounding box center [33, 90] width 41 height 58
click at [31, 86] on img at bounding box center [33, 89] width 41 height 58
click at [24, 99] on img at bounding box center [32, 88] width 41 height 58
click at [30, 97] on img at bounding box center [31, 87] width 41 height 58
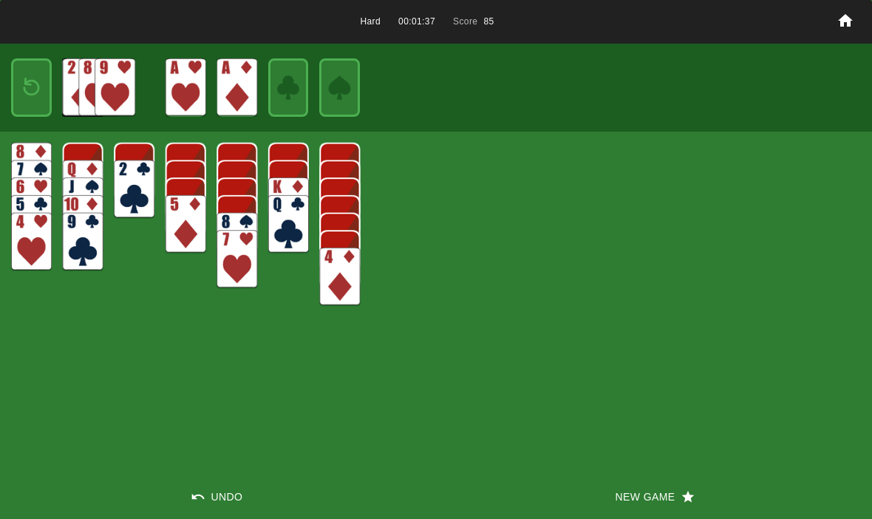
click at [28, 86] on img at bounding box center [31, 87] width 24 height 35
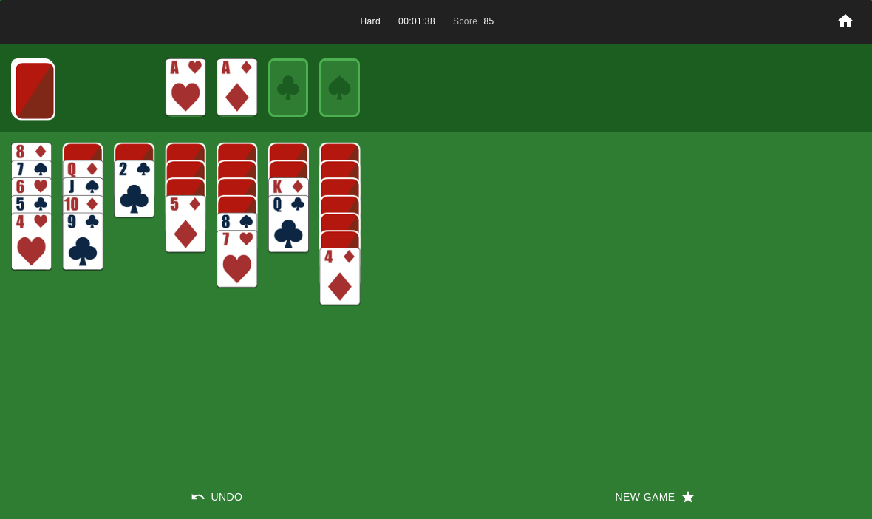
click at [32, 87] on img at bounding box center [34, 90] width 41 height 58
click at [619, 508] on button "New Game" at bounding box center [654, 496] width 436 height 44
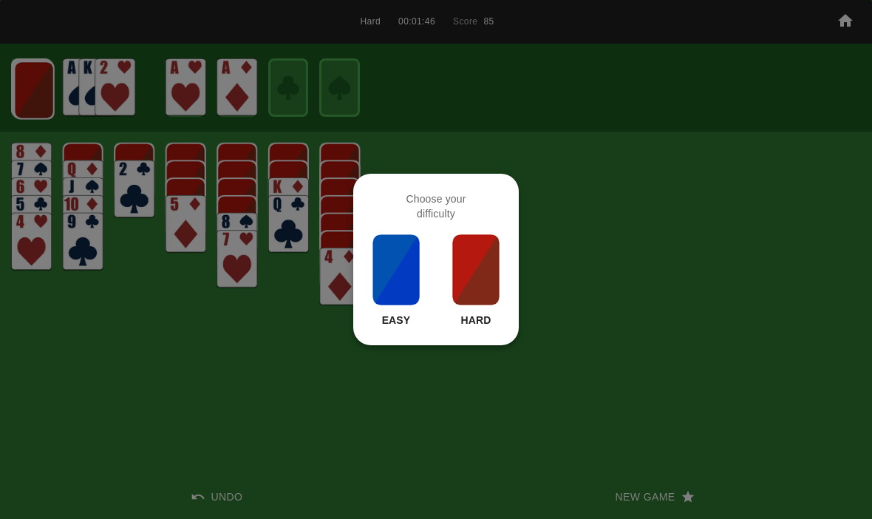
click at [470, 305] on img at bounding box center [476, 270] width 50 height 74
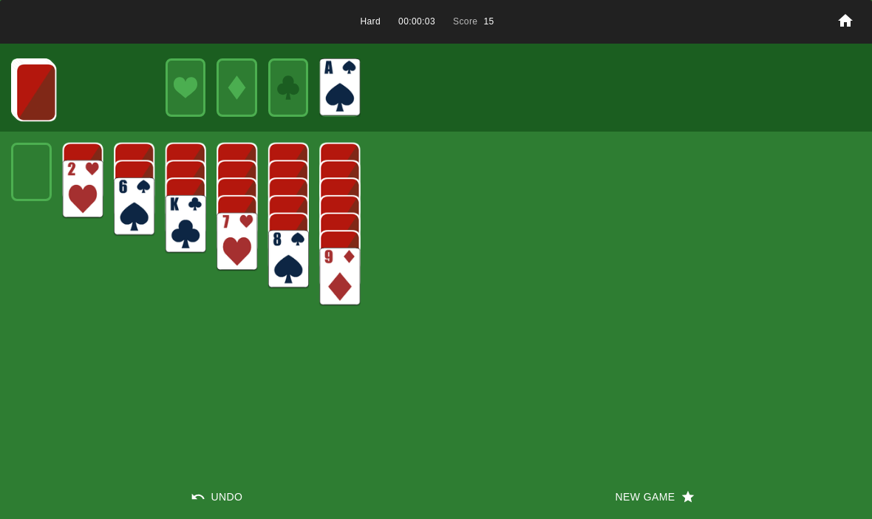
click at [31, 76] on img at bounding box center [36, 92] width 41 height 58
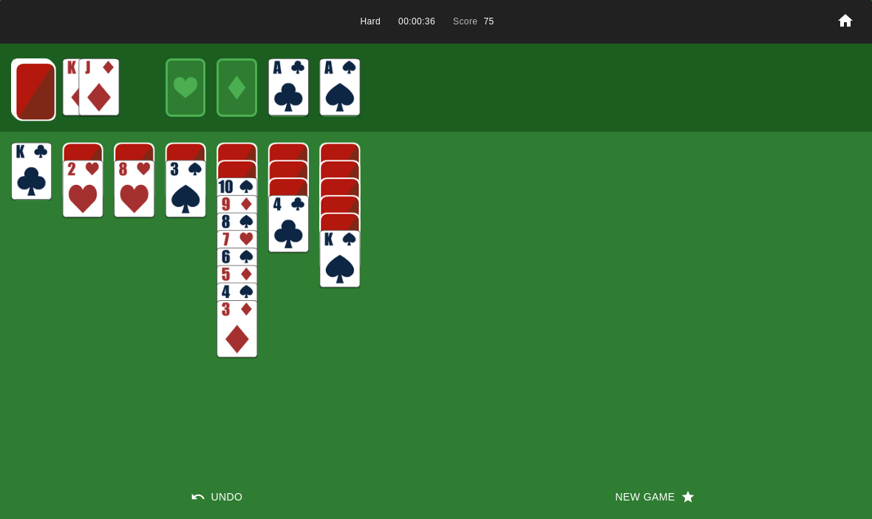
click at [29, 84] on img at bounding box center [36, 91] width 41 height 58
click at [35, 95] on img at bounding box center [35, 91] width 41 height 58
click at [31, 92] on img at bounding box center [34, 90] width 41 height 58
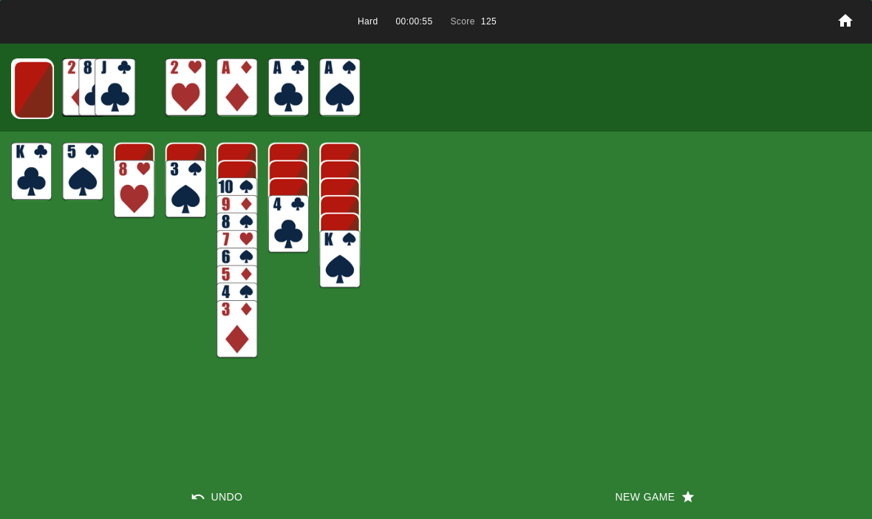
click at [25, 83] on img at bounding box center [33, 90] width 41 height 58
click at [30, 99] on img at bounding box center [33, 89] width 41 height 58
click at [22, 79] on img at bounding box center [32, 88] width 41 height 58
click at [21, 82] on img at bounding box center [32, 88] width 40 height 58
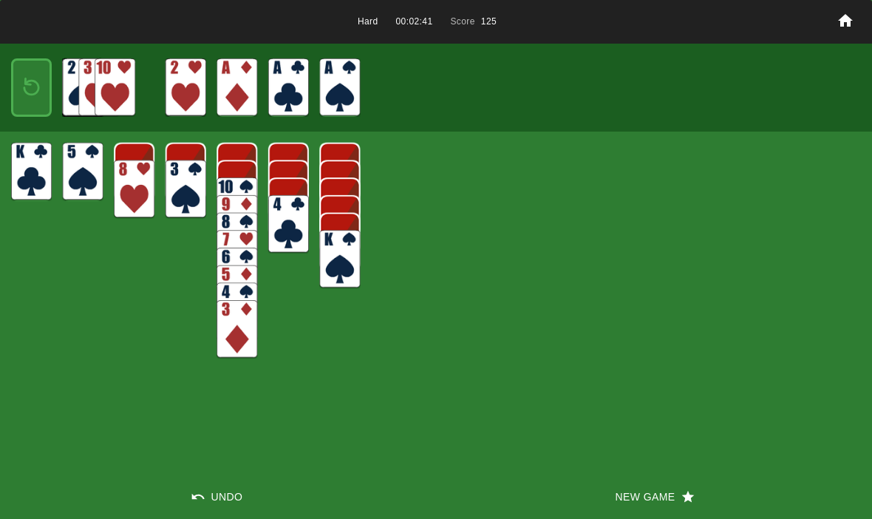
click at [33, 95] on img at bounding box center [31, 87] width 24 height 35
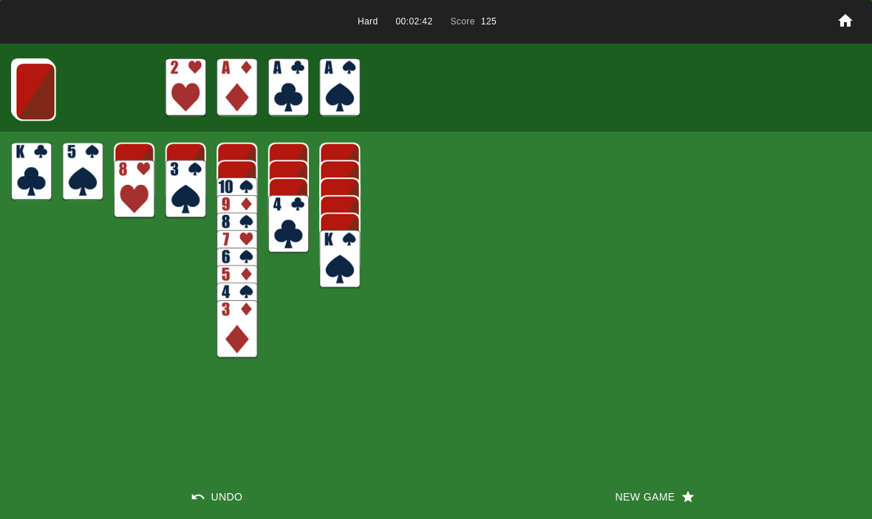
click at [29, 97] on img at bounding box center [36, 91] width 41 height 58
click at [633, 491] on button "New Game" at bounding box center [654, 496] width 436 height 44
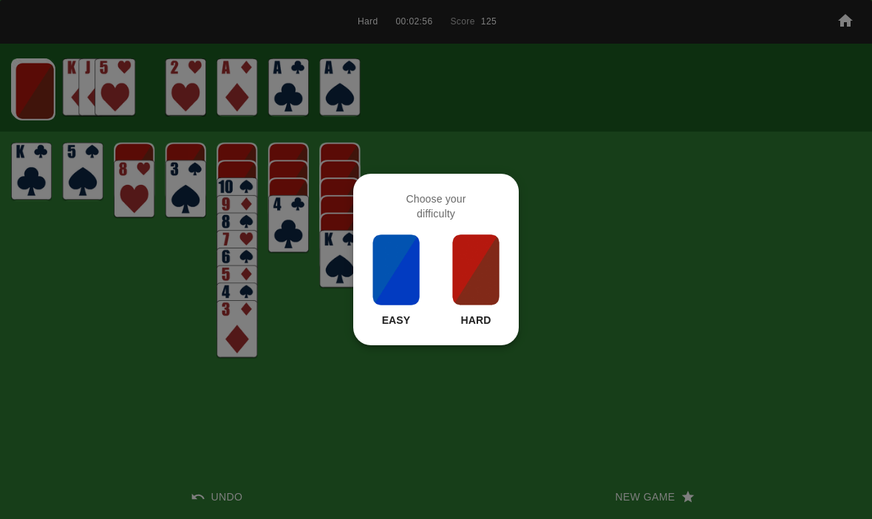
click at [471, 273] on img at bounding box center [476, 270] width 50 height 74
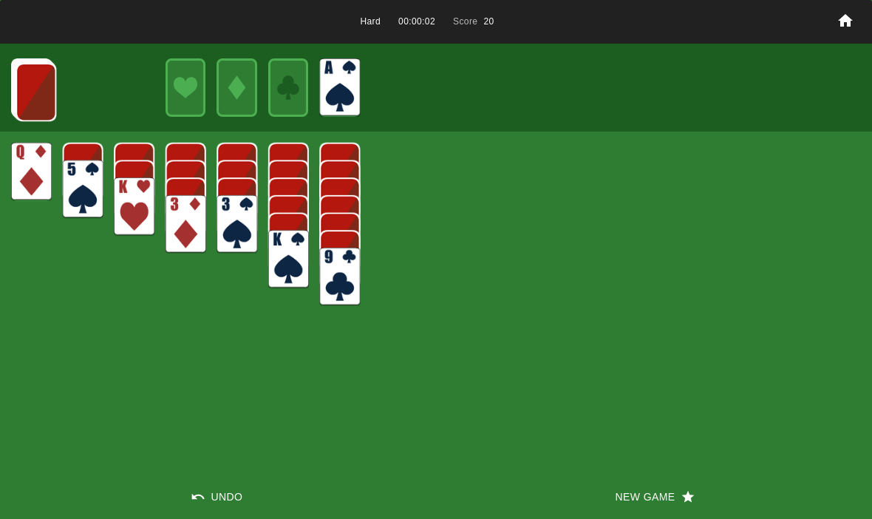
click at [28, 72] on img at bounding box center [36, 92] width 41 height 58
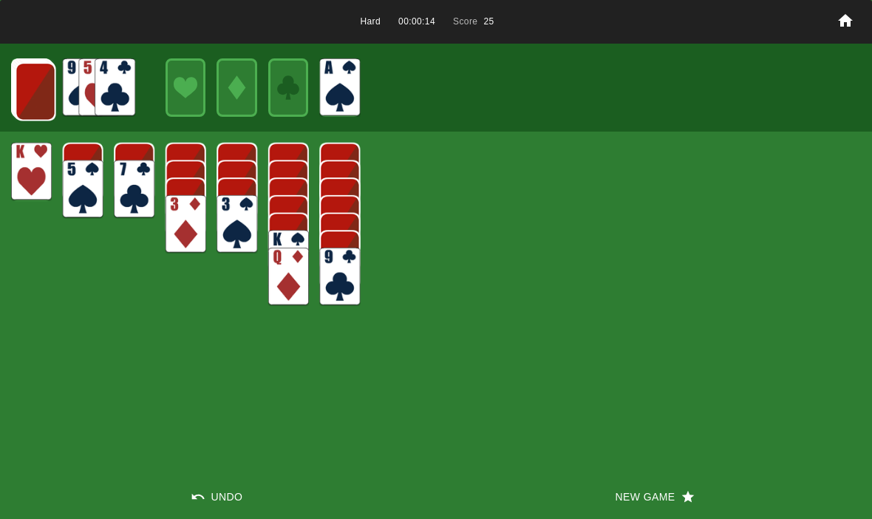
click at [227, 495] on button "Undo" at bounding box center [218, 496] width 436 height 44
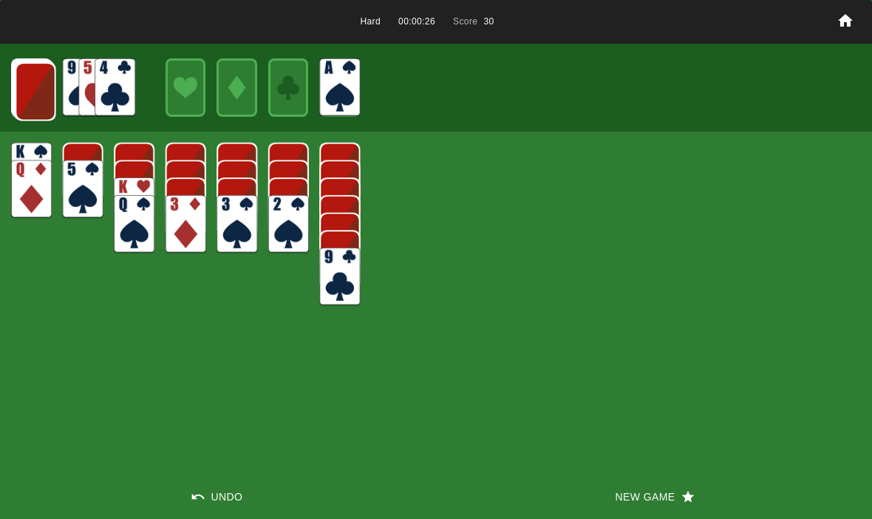
click at [27, 84] on img at bounding box center [36, 91] width 41 height 58
click at [24, 101] on img at bounding box center [35, 91] width 41 height 58
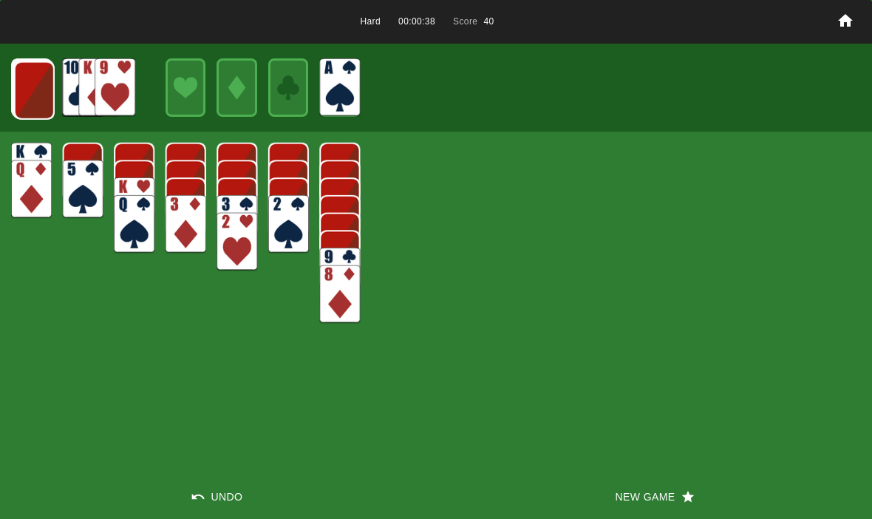
click at [27, 87] on img at bounding box center [34, 90] width 41 height 58
click at [30, 87] on img at bounding box center [33, 90] width 41 height 58
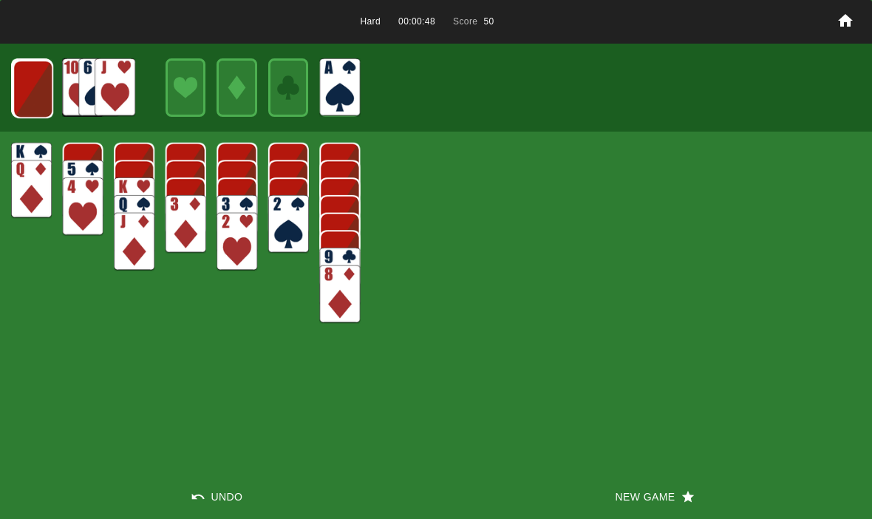
click at [42, 84] on img at bounding box center [33, 89] width 41 height 58
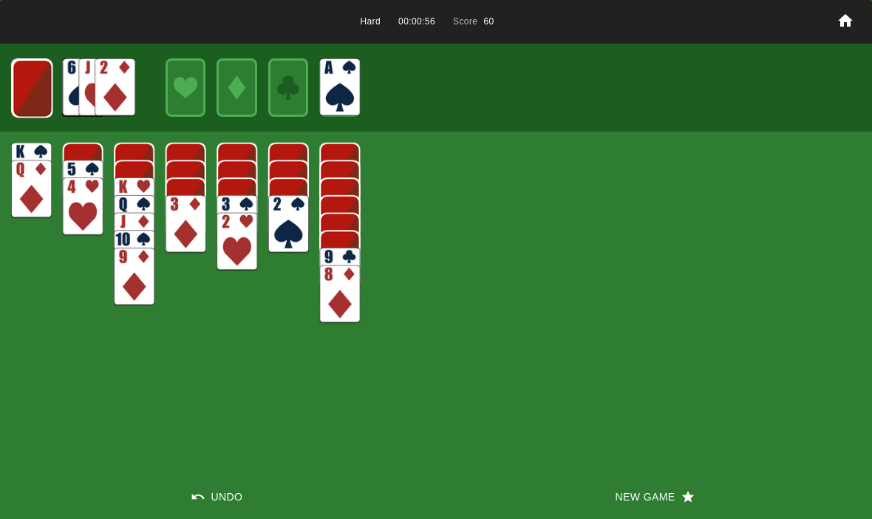
click at [24, 96] on img at bounding box center [32, 88] width 41 height 58
click at [32, 86] on img at bounding box center [32, 88] width 40 height 58
click at [37, 99] on img at bounding box center [31, 87] width 24 height 35
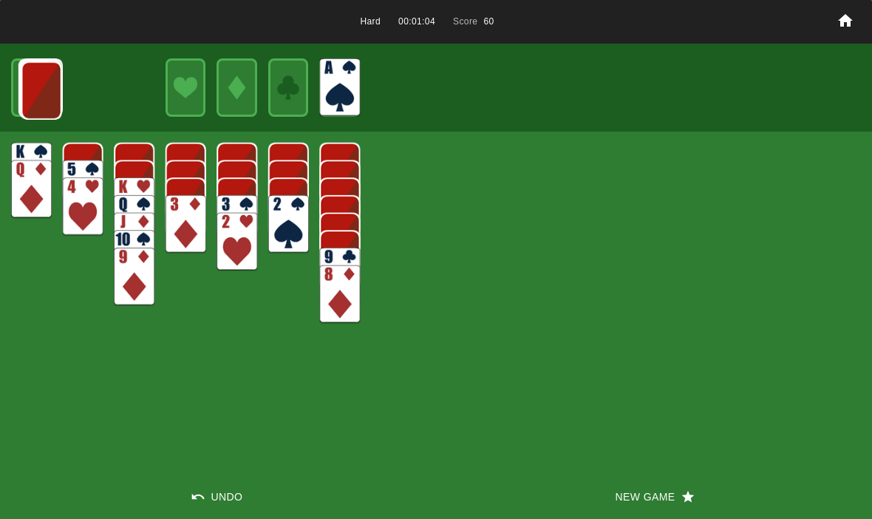
click at [33, 96] on img at bounding box center [41, 90] width 41 height 58
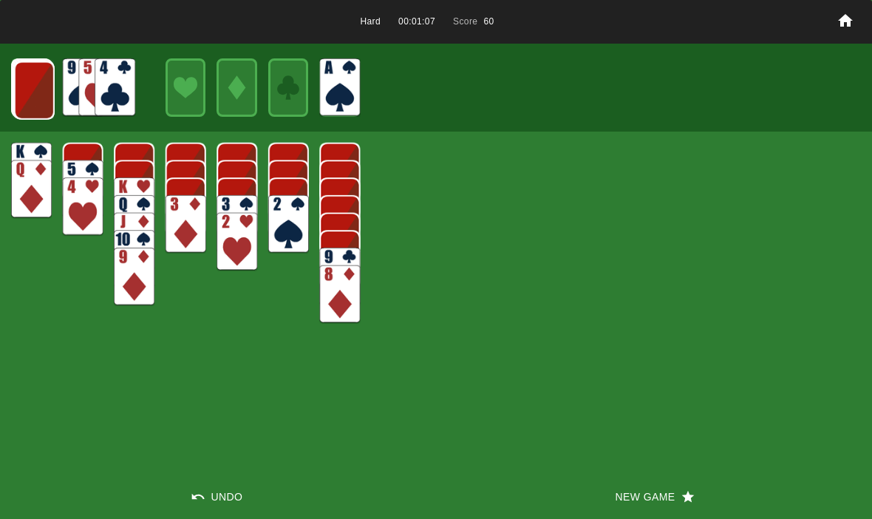
click at [15, 101] on img at bounding box center [34, 90] width 41 height 58
click at [27, 93] on img at bounding box center [33, 90] width 41 height 58
click at [25, 96] on img at bounding box center [33, 89] width 41 height 58
click at [32, 89] on img at bounding box center [32, 88] width 41 height 58
click at [44, 92] on img at bounding box center [32, 88] width 40 height 58
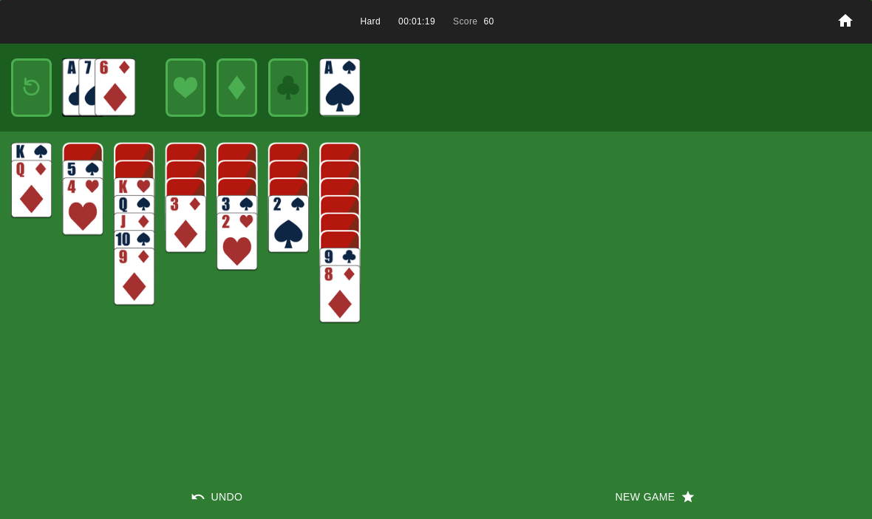
click at [27, 103] on img at bounding box center [31, 87] width 24 height 35
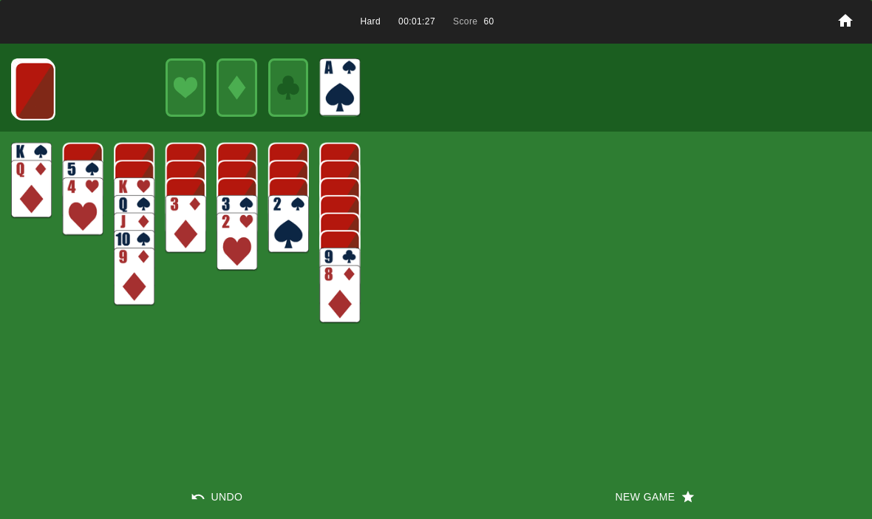
click at [637, 497] on button "New Game" at bounding box center [654, 496] width 436 height 44
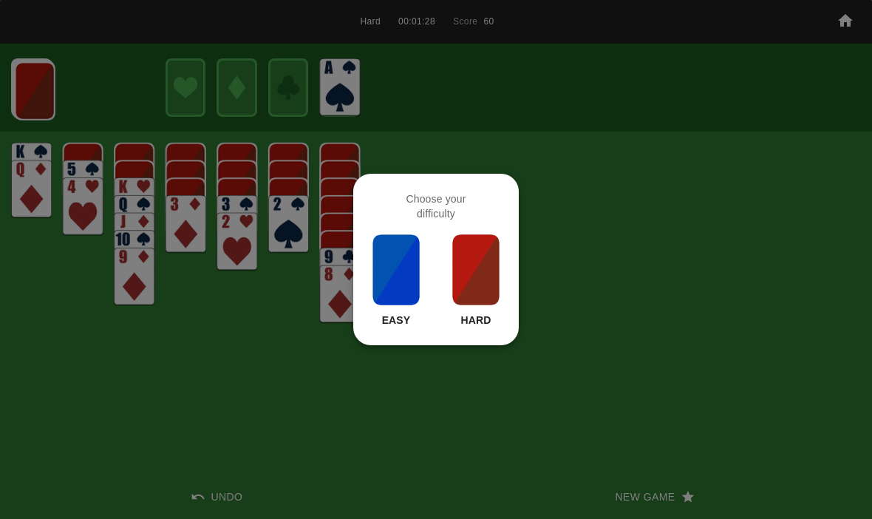
click at [480, 283] on img at bounding box center [476, 270] width 50 height 74
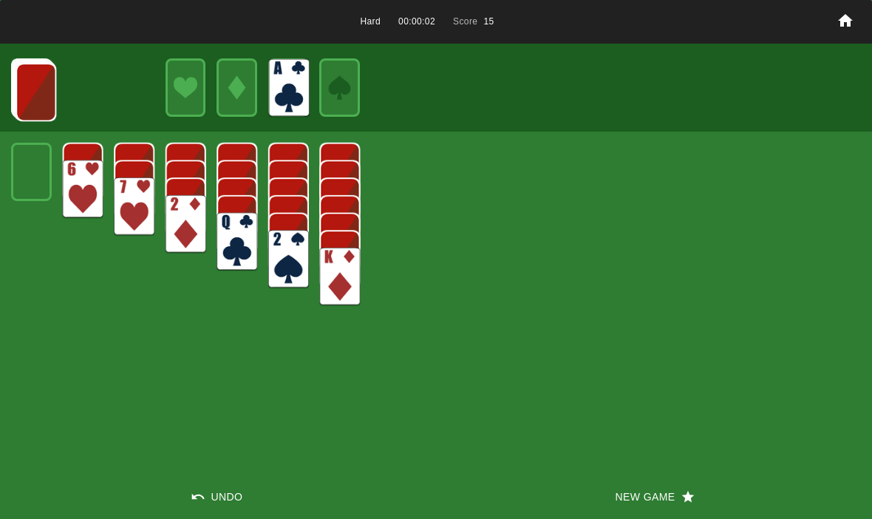
click at [30, 98] on img at bounding box center [36, 92] width 41 height 58
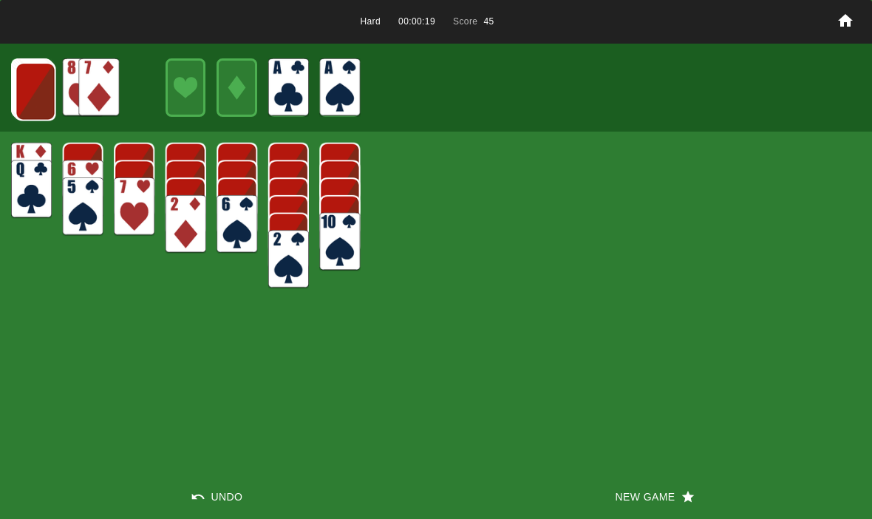
click at [37, 89] on img at bounding box center [36, 91] width 41 height 58
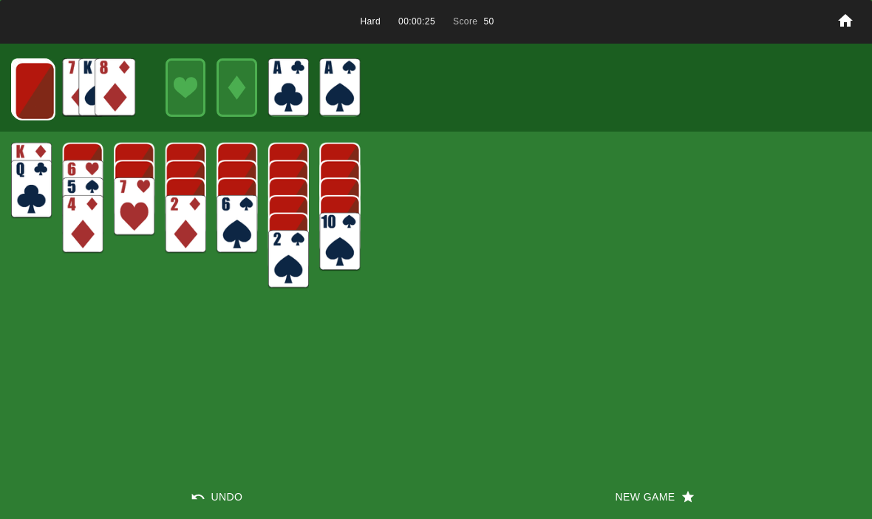
click at [33, 94] on img at bounding box center [35, 91] width 41 height 58
click at [26, 104] on img at bounding box center [34, 90] width 41 height 58
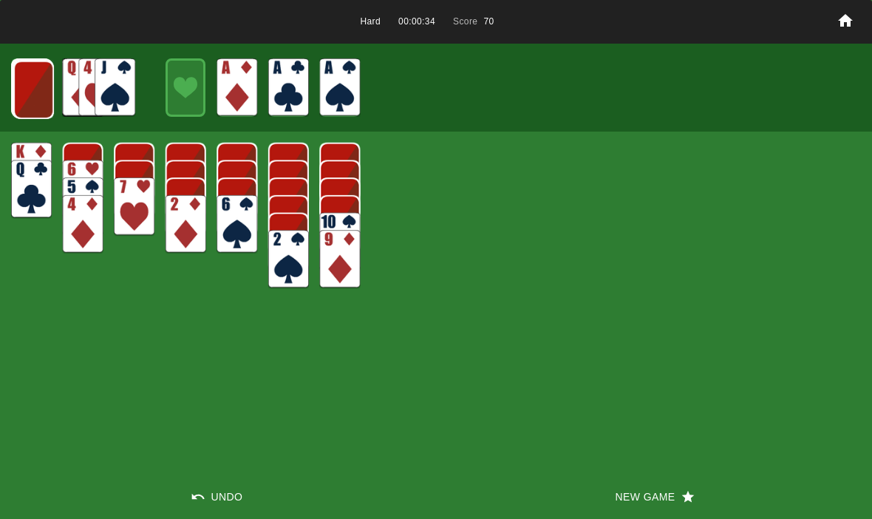
click at [41, 84] on img at bounding box center [33, 90] width 41 height 58
click at [27, 97] on img at bounding box center [33, 89] width 41 height 58
click at [30, 87] on img at bounding box center [32, 88] width 41 height 58
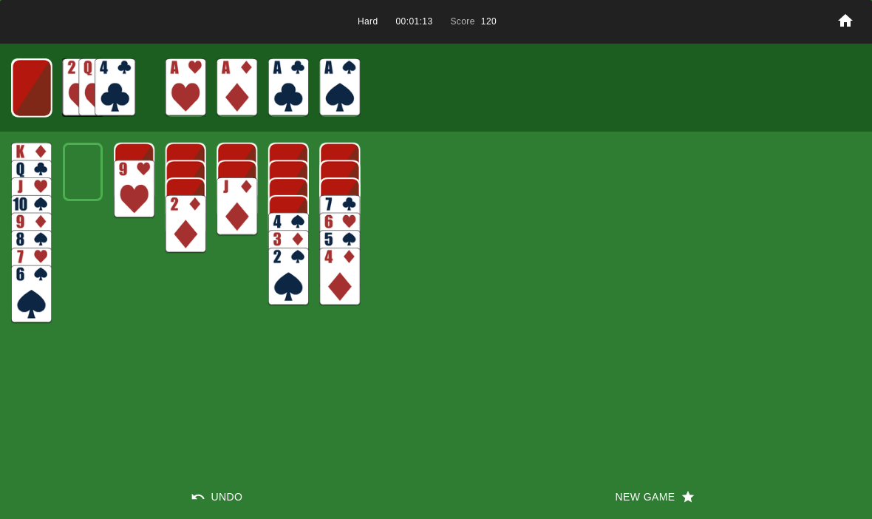
click at [24, 84] on img at bounding box center [32, 88] width 40 height 58
click at [34, 86] on img at bounding box center [31, 87] width 24 height 35
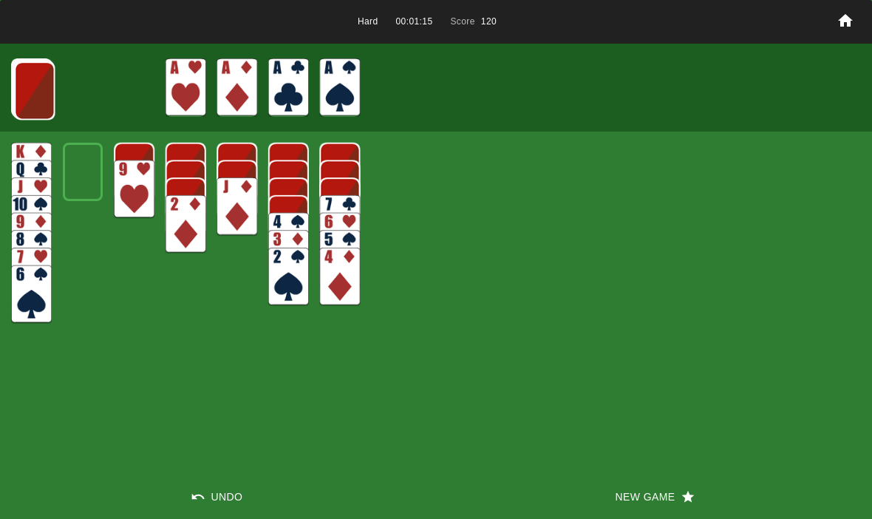
click at [30, 86] on img at bounding box center [34, 90] width 41 height 58
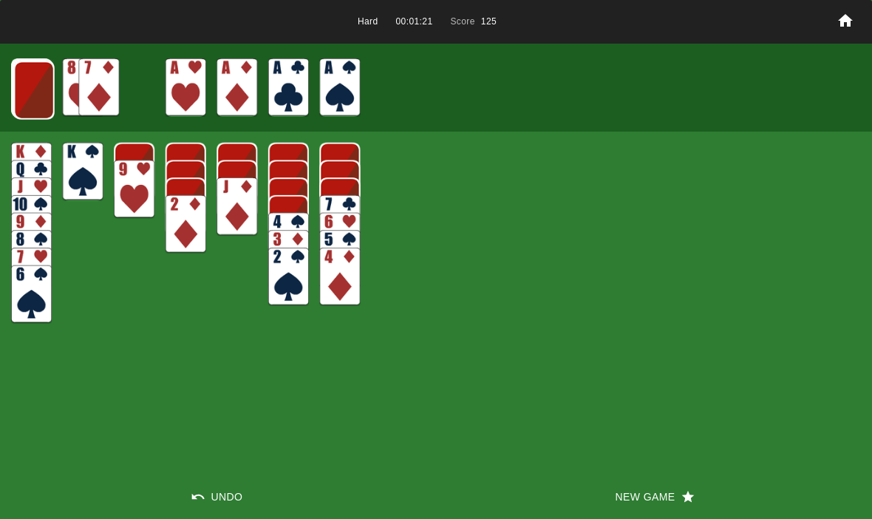
click at [44, 78] on img at bounding box center [34, 90] width 41 height 58
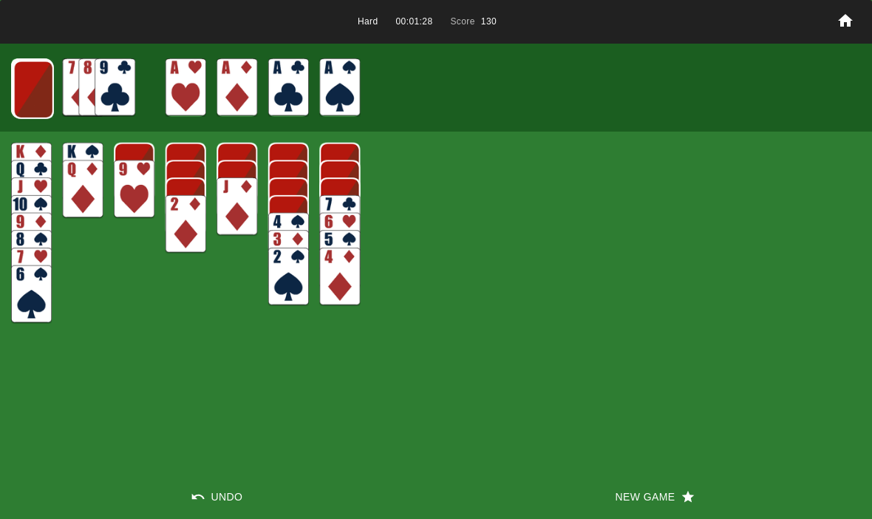
click at [33, 89] on img at bounding box center [33, 90] width 41 height 58
click at [393, 497] on button "Undo" at bounding box center [218, 496] width 436 height 44
click at [46, 80] on img at bounding box center [33, 90] width 41 height 58
click at [38, 106] on img at bounding box center [33, 89] width 41 height 58
click at [26, 95] on img at bounding box center [32, 88] width 41 height 58
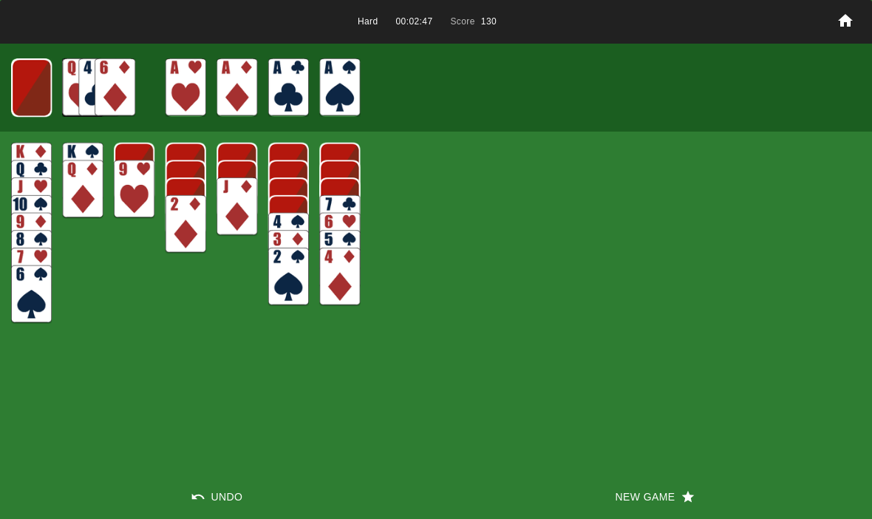
click at [40, 95] on img at bounding box center [31, 87] width 41 height 58
click at [30, 100] on img at bounding box center [31, 87] width 24 height 35
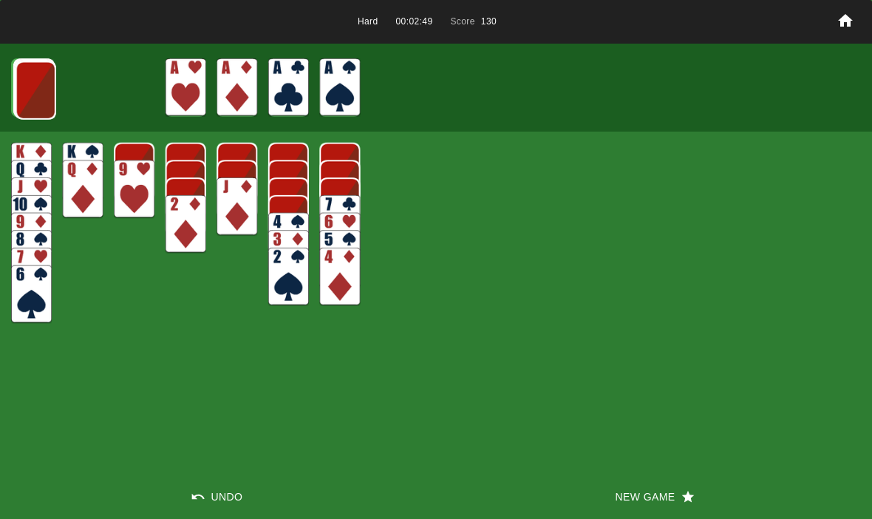
click at [46, 98] on img at bounding box center [36, 90] width 41 height 58
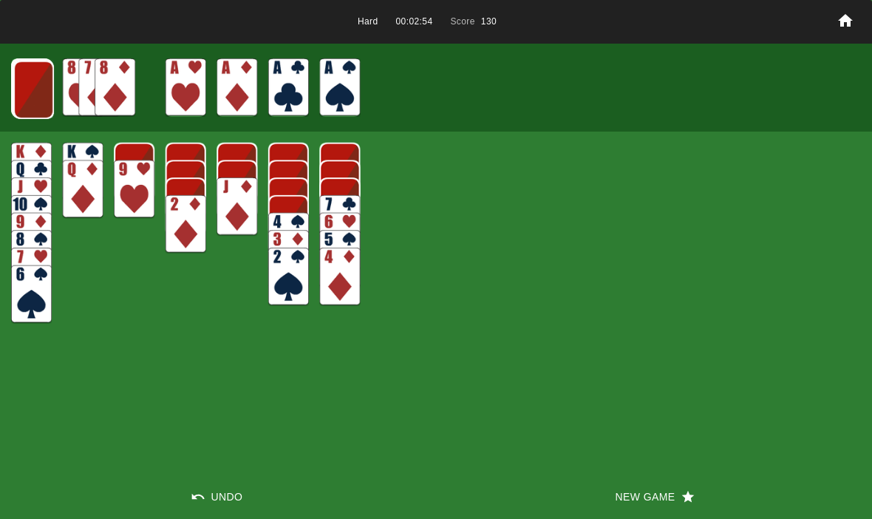
click at [44, 84] on img at bounding box center [33, 90] width 41 height 58
click at [663, 488] on button "New Game" at bounding box center [654, 496] width 436 height 44
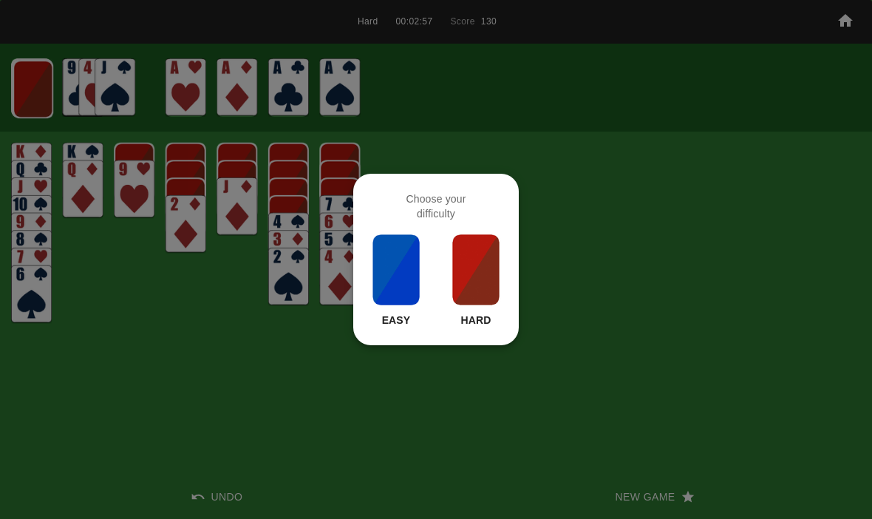
click at [459, 260] on img at bounding box center [476, 270] width 50 height 74
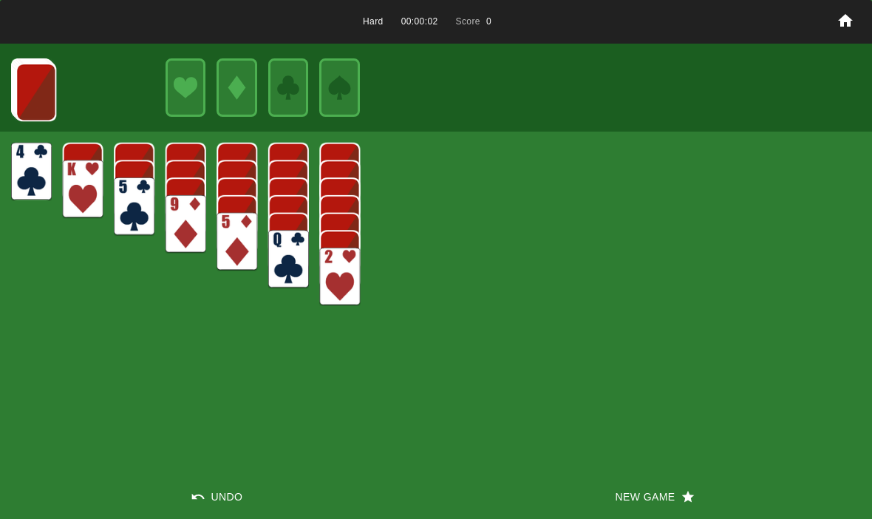
click at [648, 478] on button "New Game" at bounding box center [654, 496] width 436 height 44
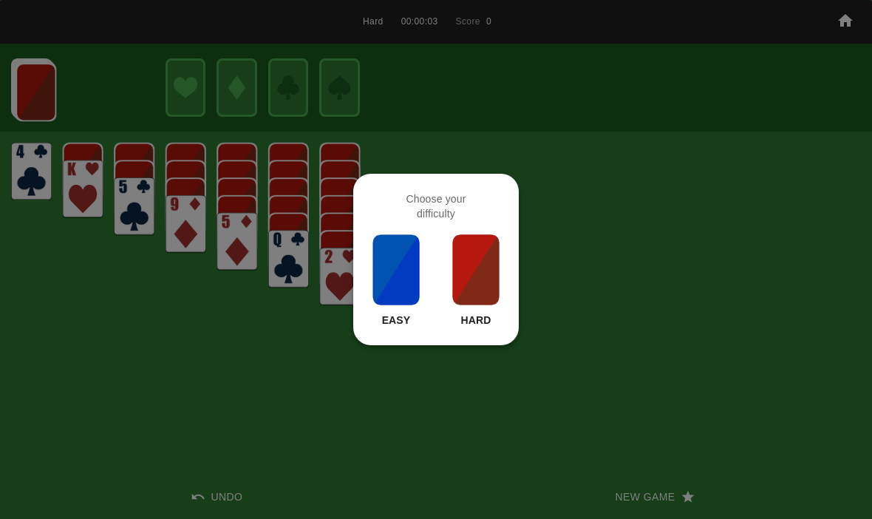
click at [494, 325] on div "Hard" at bounding box center [476, 280] width 50 height 95
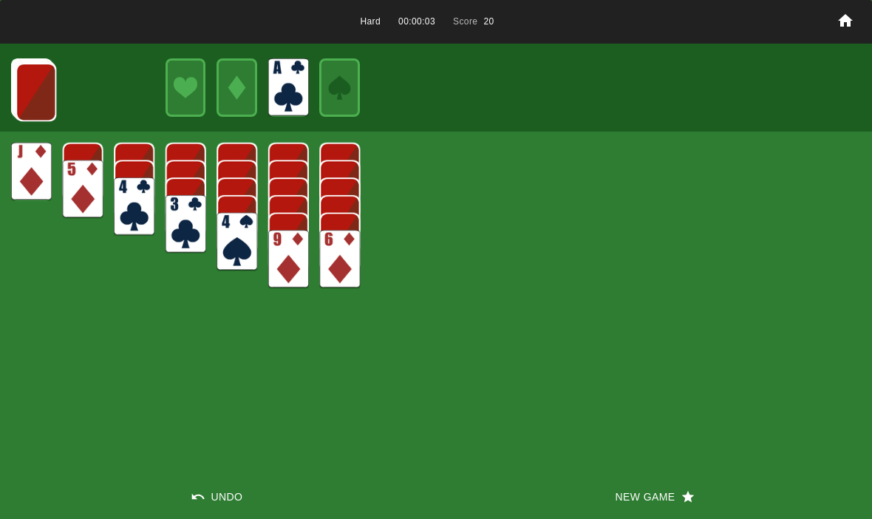
click at [26, 86] on img at bounding box center [36, 92] width 41 height 58
click at [45, 92] on img at bounding box center [36, 91] width 41 height 58
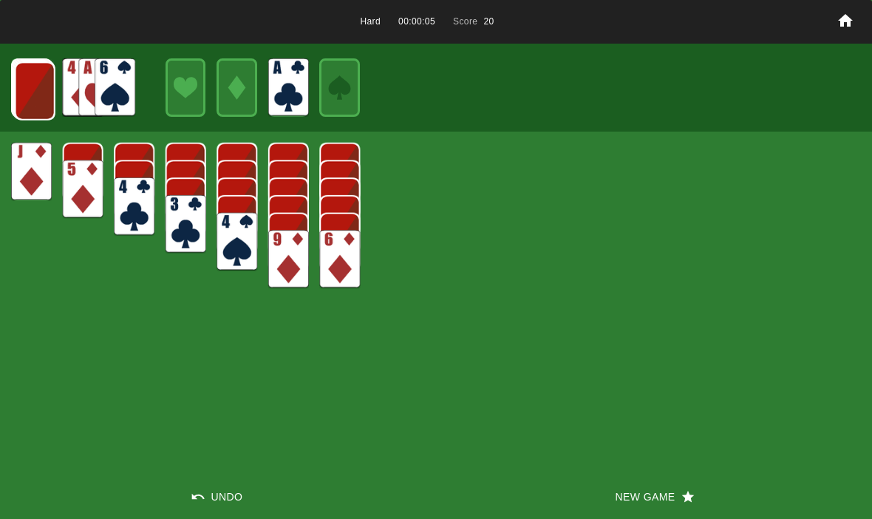
click at [18, 95] on img at bounding box center [35, 91] width 41 height 58
click at [16, 92] on img at bounding box center [34, 90] width 41 height 58
click at [27, 94] on img at bounding box center [33, 90] width 41 height 58
click at [23, 78] on img at bounding box center [33, 89] width 41 height 58
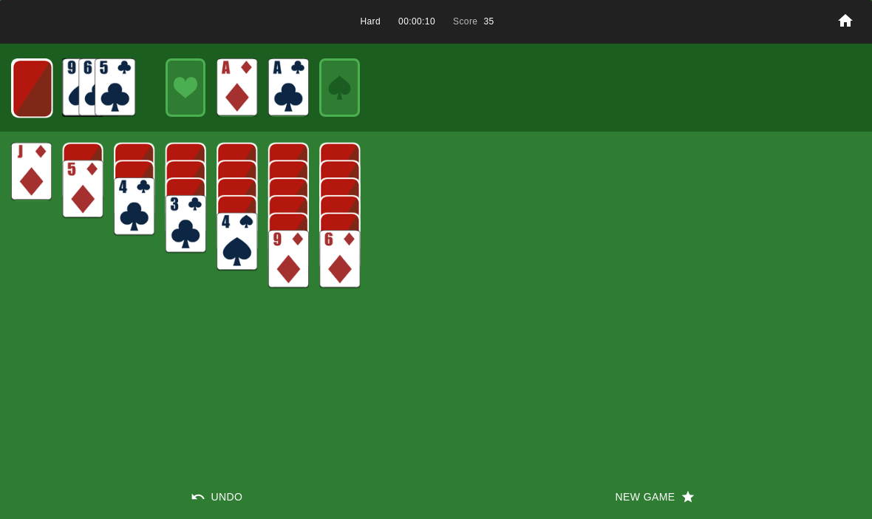
click at [34, 82] on img at bounding box center [32, 88] width 41 height 58
click at [24, 88] on img at bounding box center [32, 88] width 40 height 58
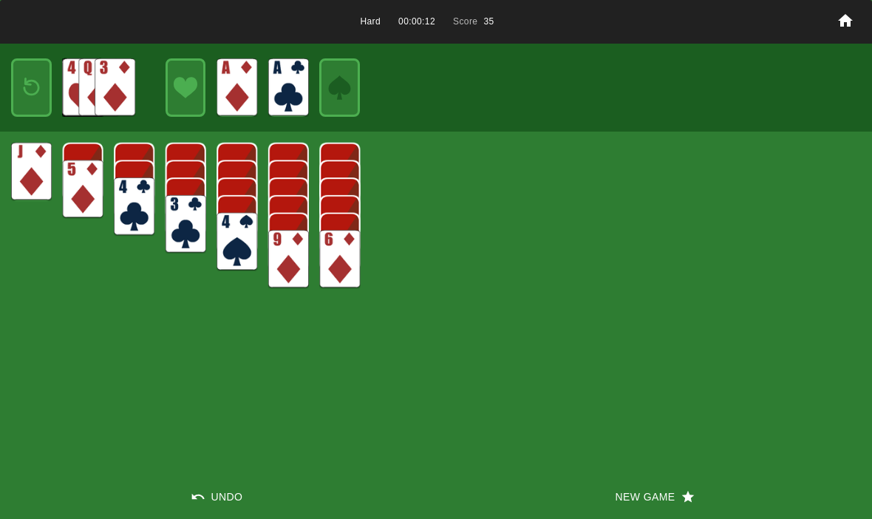
click at [27, 95] on img at bounding box center [31, 87] width 24 height 35
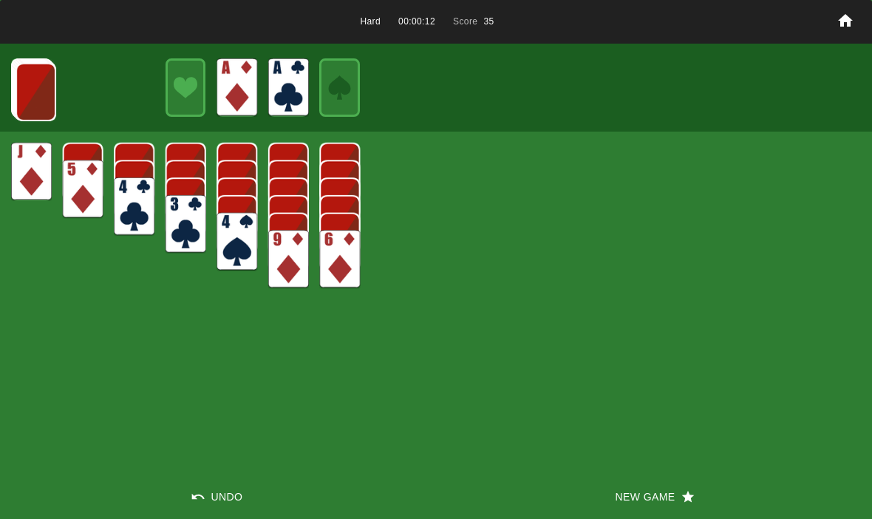
click at [24, 89] on img at bounding box center [36, 92] width 41 height 58
click at [35, 89] on img at bounding box center [35, 91] width 41 height 58
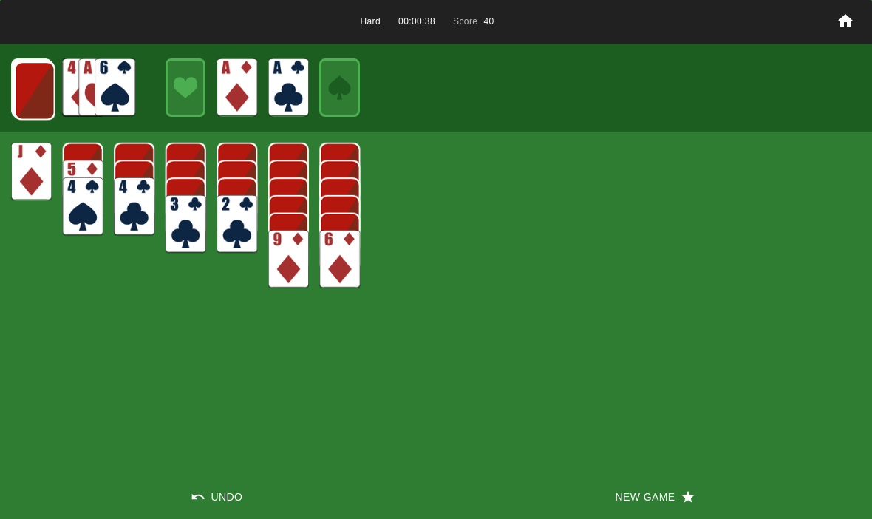
click at [24, 89] on img at bounding box center [34, 90] width 41 height 58
click at [32, 92] on img at bounding box center [34, 90] width 41 height 58
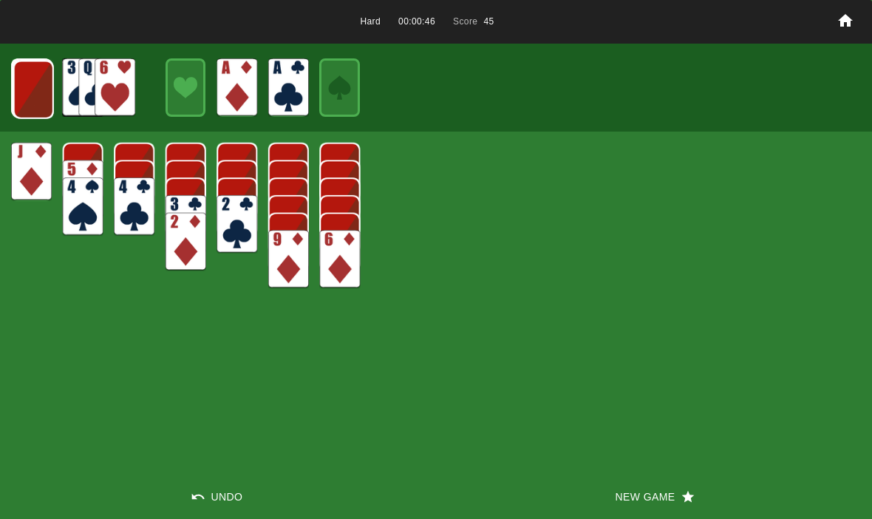
click at [33, 93] on img at bounding box center [33, 90] width 41 height 58
click at [23, 88] on img at bounding box center [33, 89] width 41 height 58
click at [26, 90] on img at bounding box center [32, 88] width 41 height 58
click at [24, 84] on img at bounding box center [31, 87] width 41 height 58
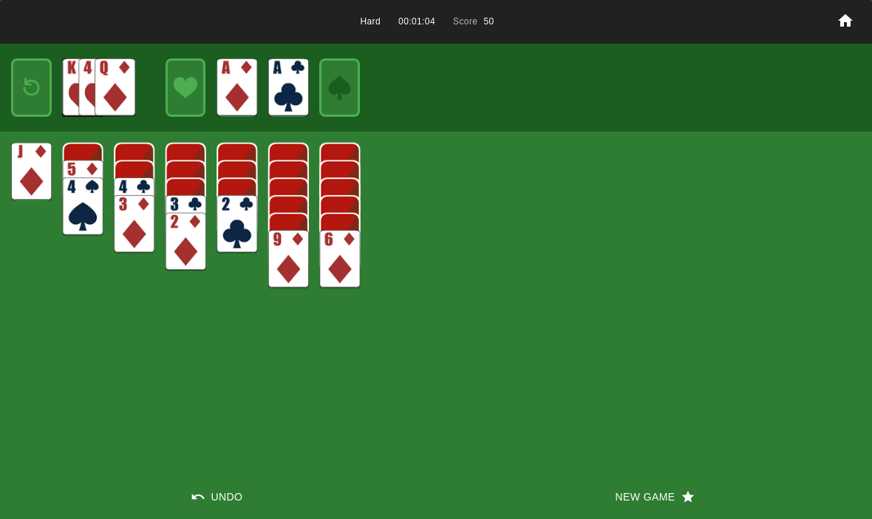
click at [30, 88] on img at bounding box center [31, 87] width 24 height 35
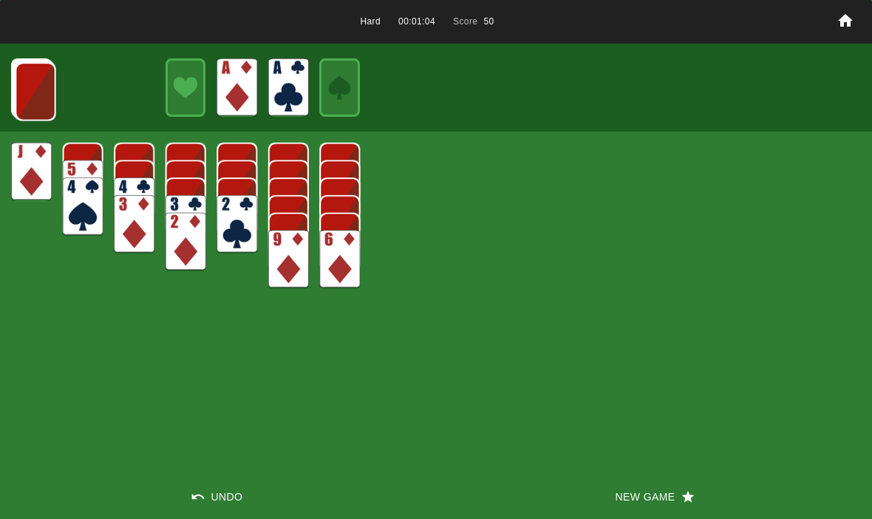
click at [35, 81] on img at bounding box center [36, 91] width 41 height 58
click at [24, 86] on img at bounding box center [35, 91] width 41 height 58
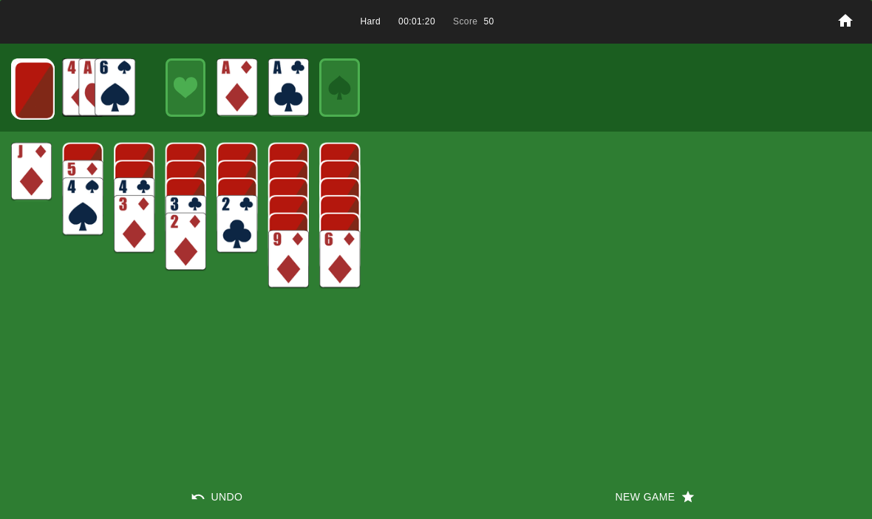
click at [27, 95] on img at bounding box center [34, 90] width 41 height 58
click at [111, 90] on img at bounding box center [115, 87] width 41 height 58
click at [18, 86] on img at bounding box center [33, 90] width 41 height 58
click at [671, 491] on button "New Game" at bounding box center [654, 496] width 436 height 44
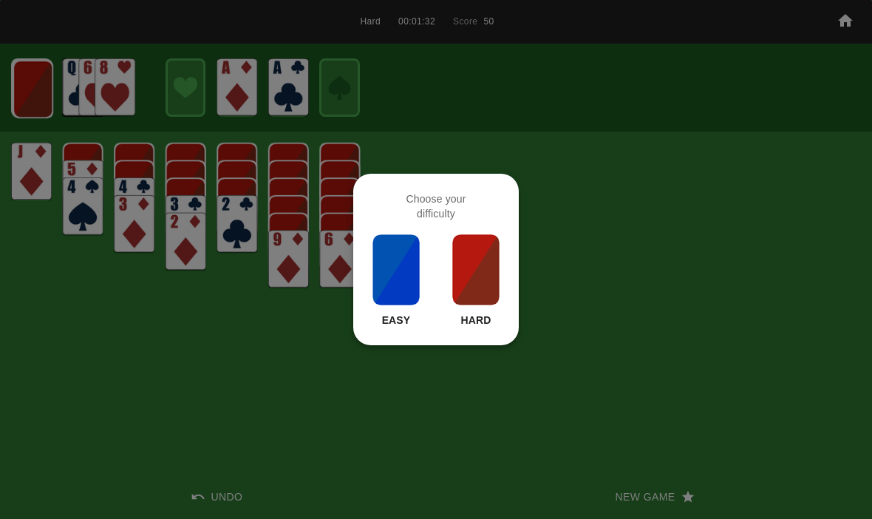
click at [478, 305] on img at bounding box center [476, 270] width 50 height 74
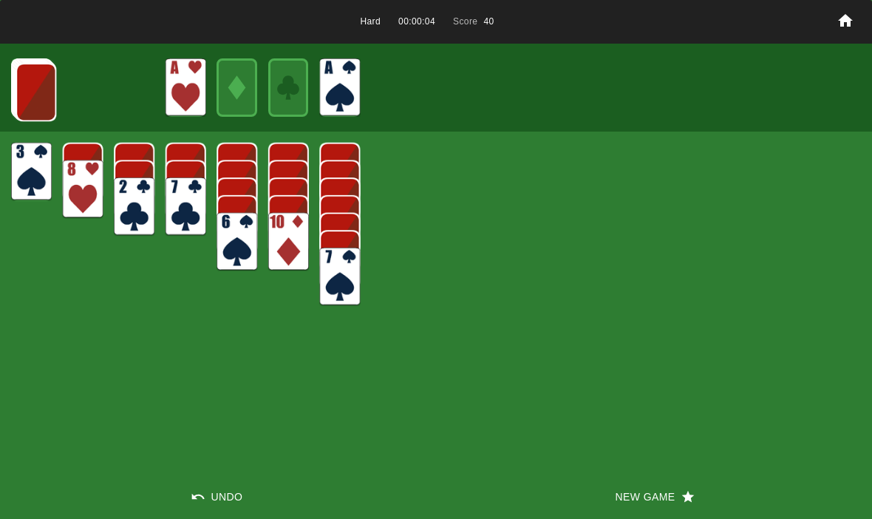
click at [28, 78] on img at bounding box center [36, 92] width 41 height 58
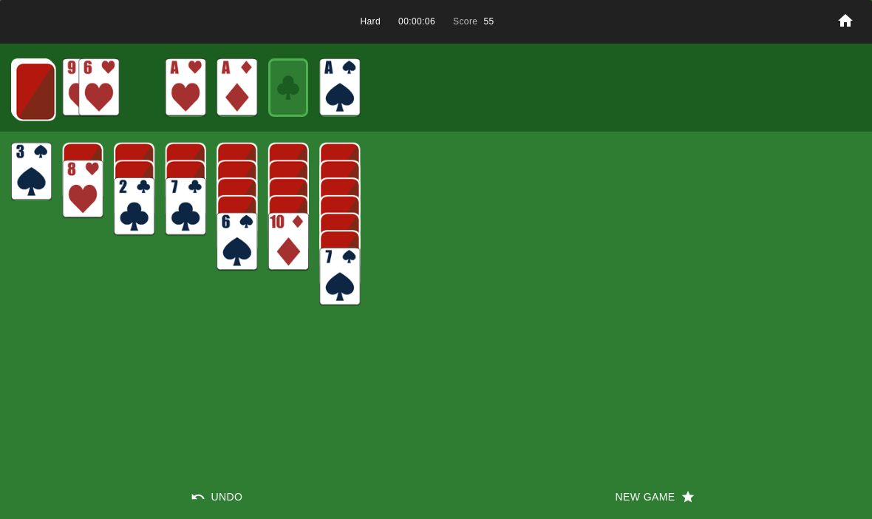
click at [40, 95] on img at bounding box center [36, 91] width 41 height 58
click at [26, 82] on img at bounding box center [35, 91] width 41 height 58
click at [25, 94] on img at bounding box center [34, 90] width 41 height 58
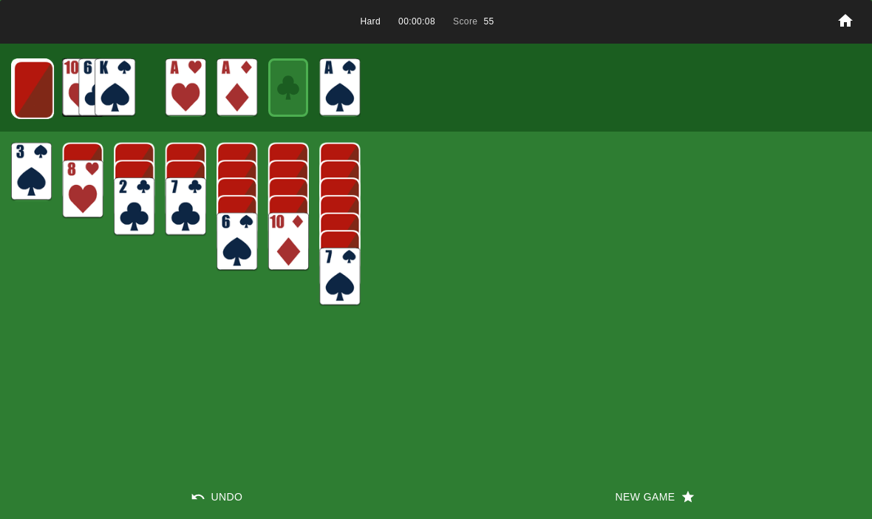
click at [18, 98] on img at bounding box center [33, 90] width 41 height 58
click at [18, 83] on img at bounding box center [33, 89] width 41 height 58
click at [19, 84] on img at bounding box center [32, 88] width 41 height 58
click at [28, 92] on img at bounding box center [32, 88] width 40 height 58
click at [26, 91] on img at bounding box center [31, 87] width 24 height 35
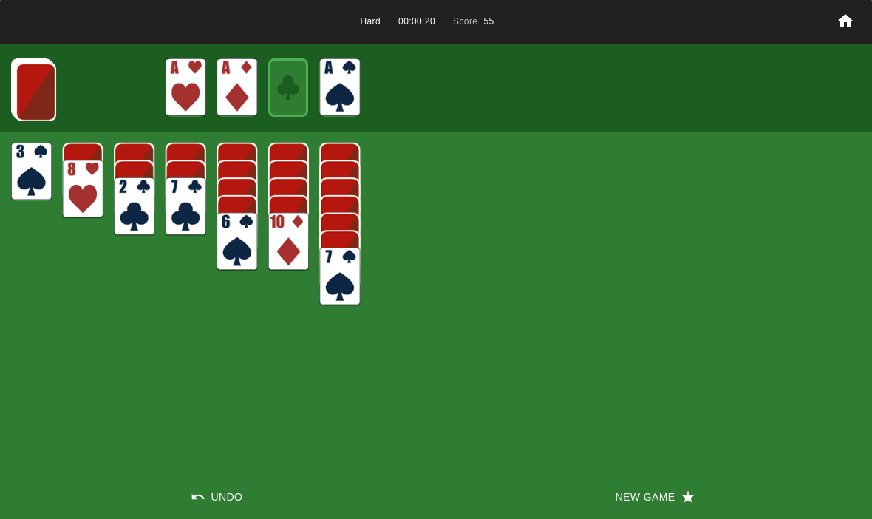
click at [21, 78] on img at bounding box center [36, 92] width 41 height 58
click at [24, 89] on img at bounding box center [35, 91] width 41 height 58
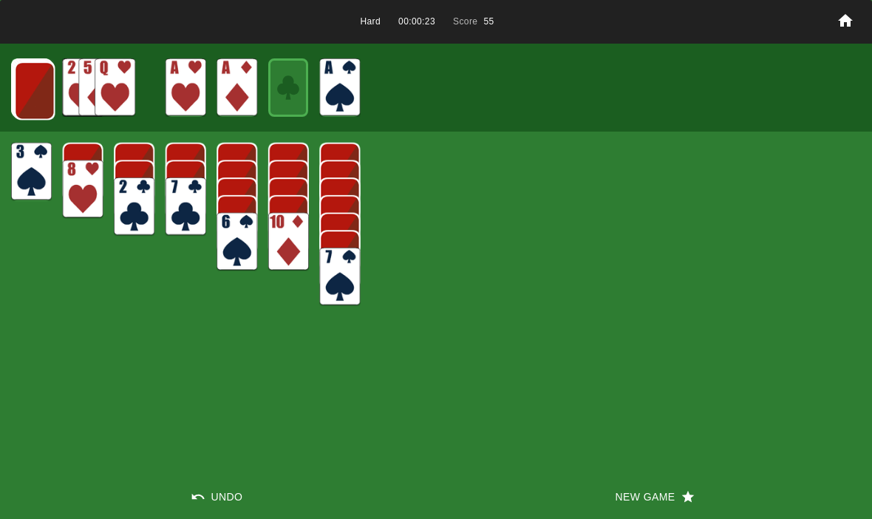
click at [35, 91] on img at bounding box center [34, 90] width 41 height 58
click at [22, 92] on img at bounding box center [34, 90] width 41 height 58
click at [8, 94] on div at bounding box center [436, 87] width 872 height 87
click at [24, 92] on img at bounding box center [33, 90] width 41 height 58
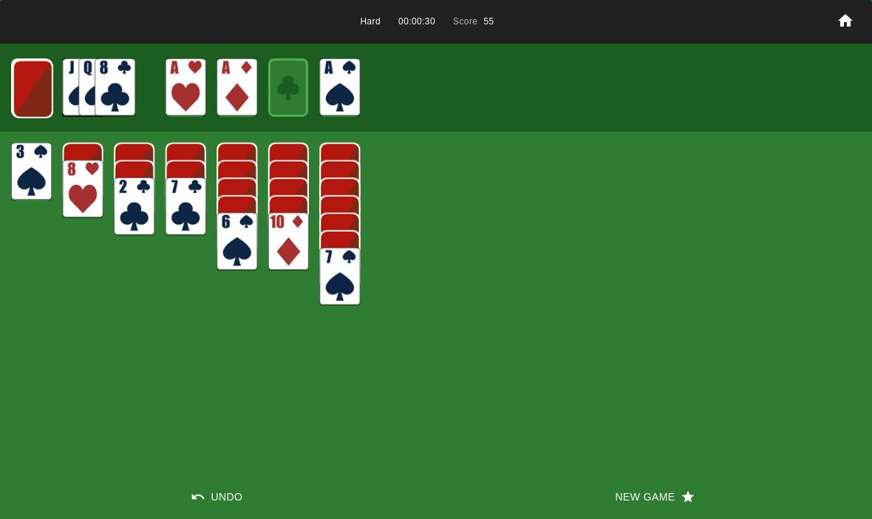
click at [24, 92] on img at bounding box center [33, 89] width 41 height 58
click at [19, 98] on img at bounding box center [32, 88] width 41 height 58
click at [21, 88] on img at bounding box center [31, 87] width 41 height 58
click at [675, 495] on button "New Game" at bounding box center [654, 496] width 436 height 44
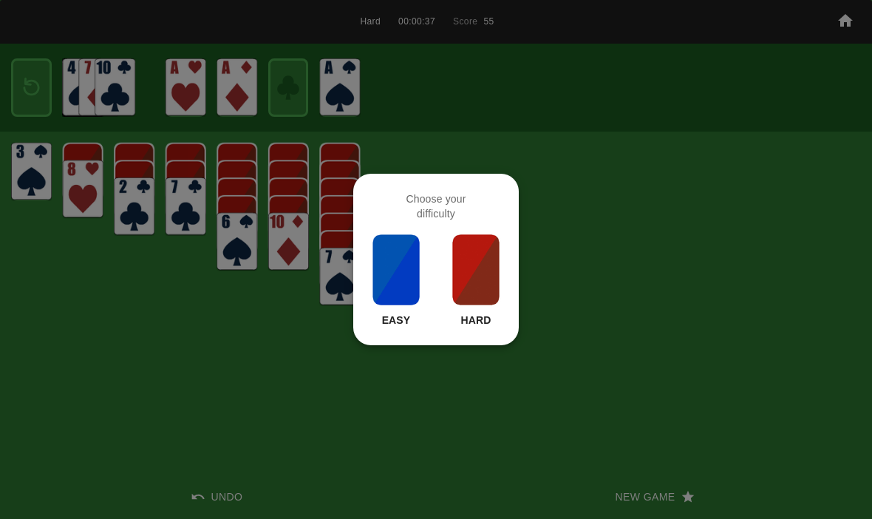
click at [484, 305] on img at bounding box center [476, 270] width 50 height 74
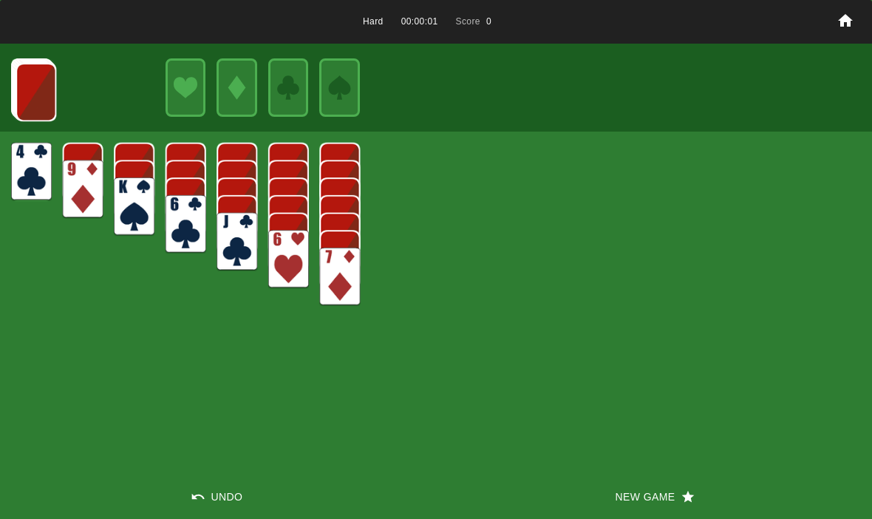
click at [667, 477] on button "New Game" at bounding box center [654, 496] width 436 height 44
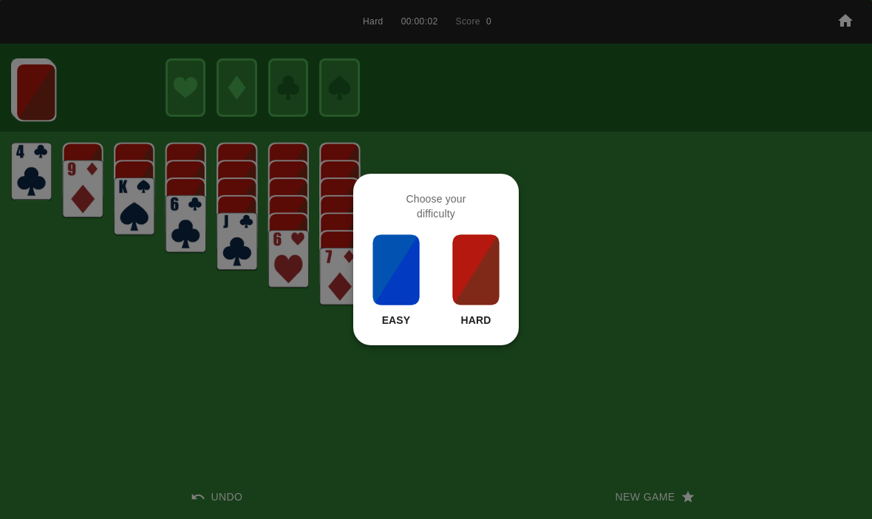
click at [474, 262] on img at bounding box center [476, 270] width 50 height 74
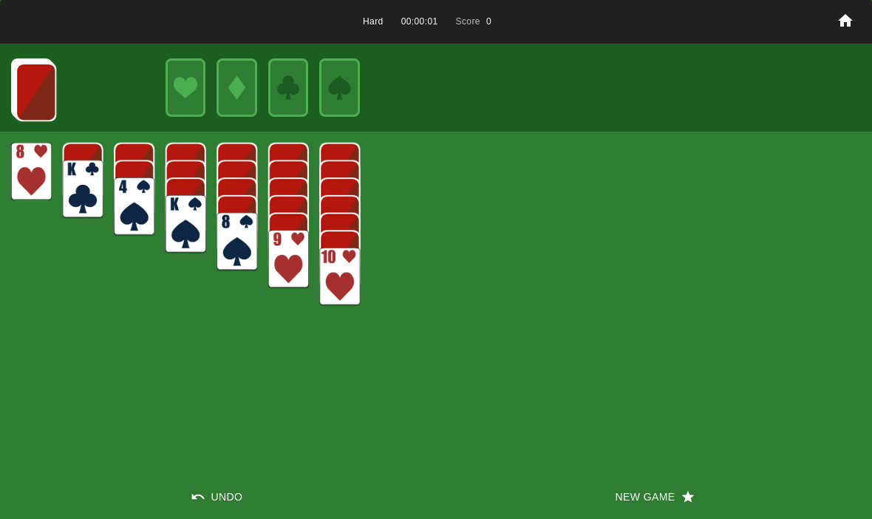
click at [650, 503] on button "New Game" at bounding box center [654, 496] width 436 height 44
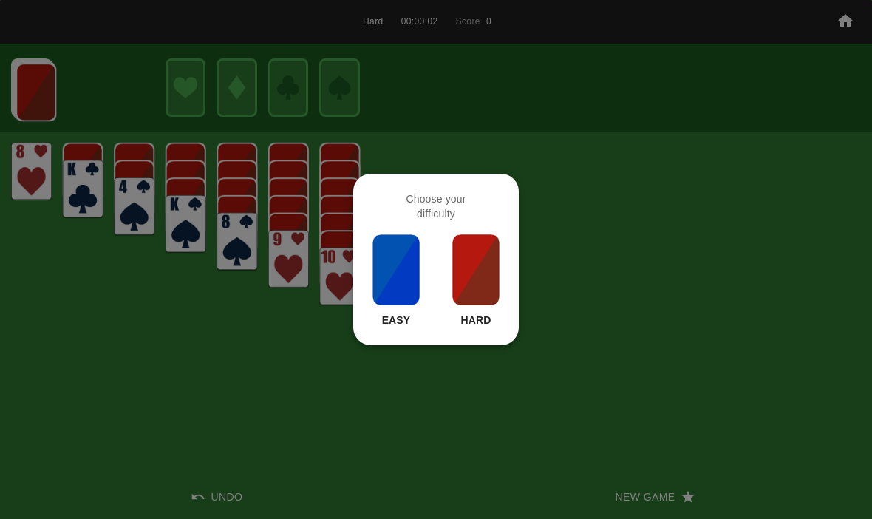
click at [481, 280] on img at bounding box center [476, 270] width 50 height 74
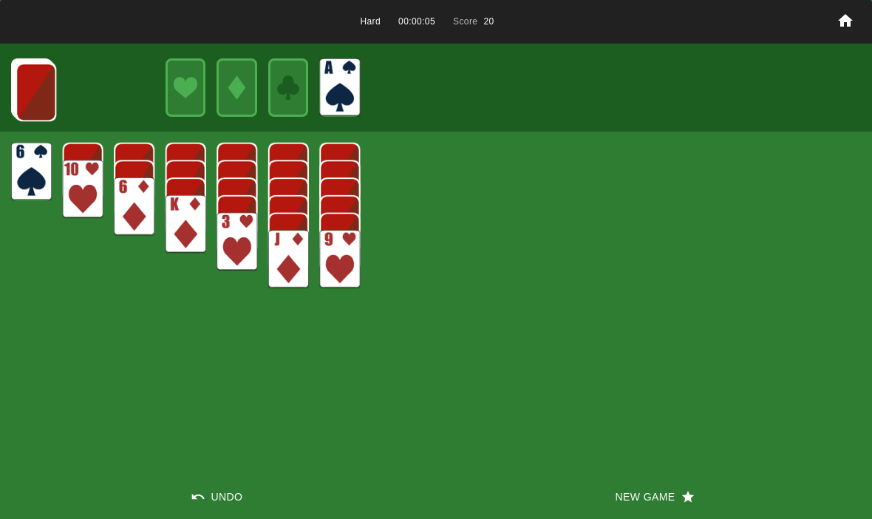
click at [45, 79] on img at bounding box center [36, 92] width 41 height 58
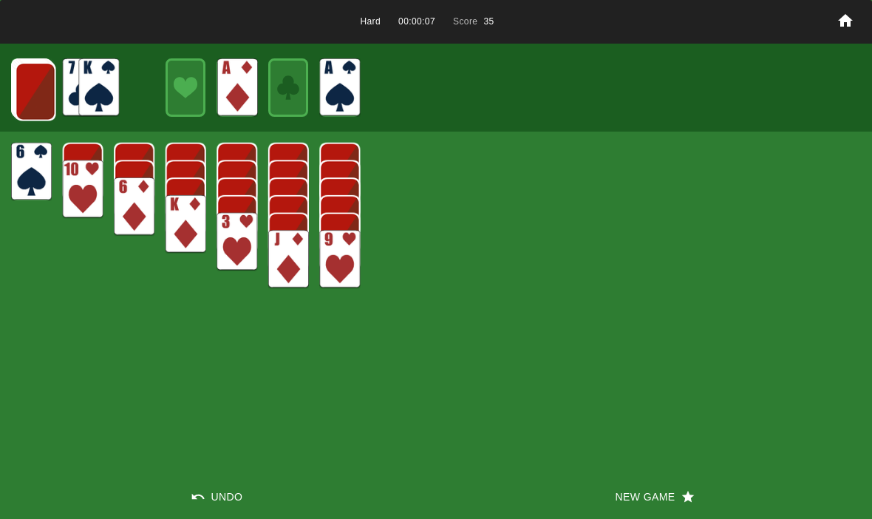
click at [33, 89] on img at bounding box center [36, 91] width 41 height 58
click at [34, 95] on img at bounding box center [35, 91] width 41 height 58
click at [30, 94] on img at bounding box center [34, 90] width 41 height 58
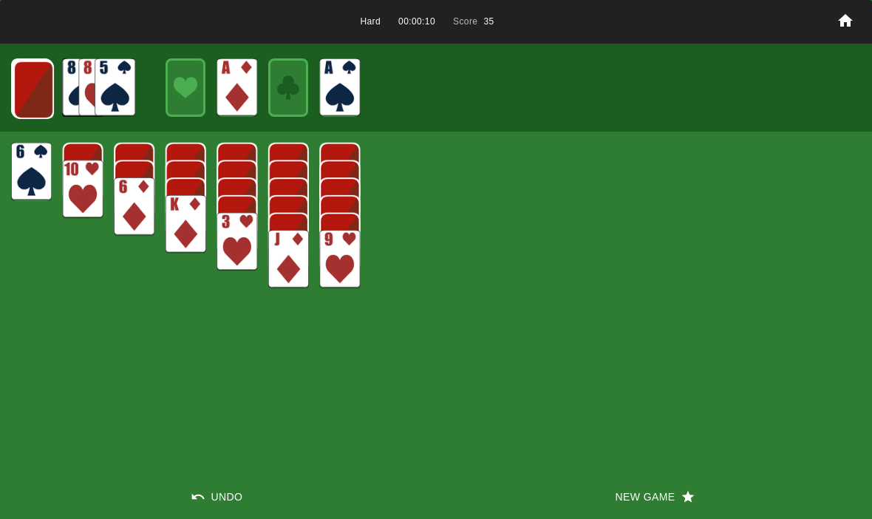
click at [26, 83] on img at bounding box center [33, 90] width 41 height 58
click at [24, 81] on img at bounding box center [33, 89] width 41 height 58
click at [24, 90] on img at bounding box center [32, 88] width 41 height 58
click at [27, 81] on img at bounding box center [32, 88] width 40 height 58
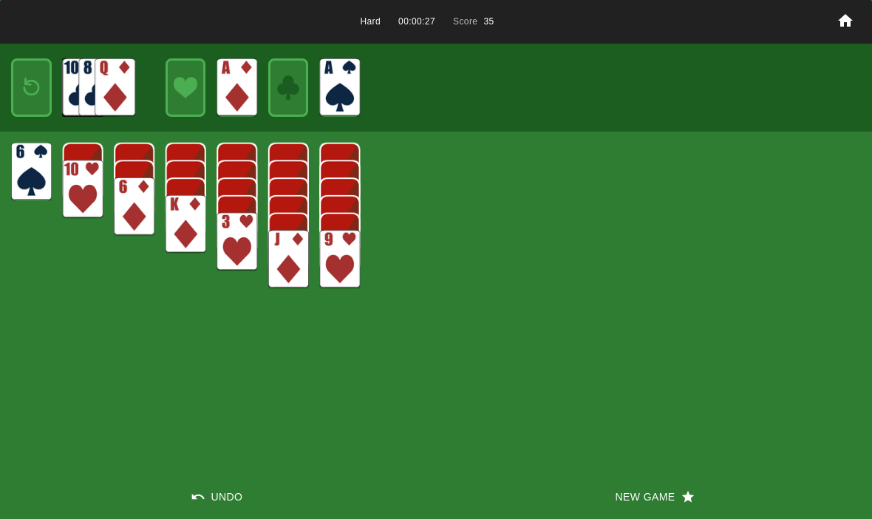
click at [24, 84] on img at bounding box center [31, 87] width 24 height 35
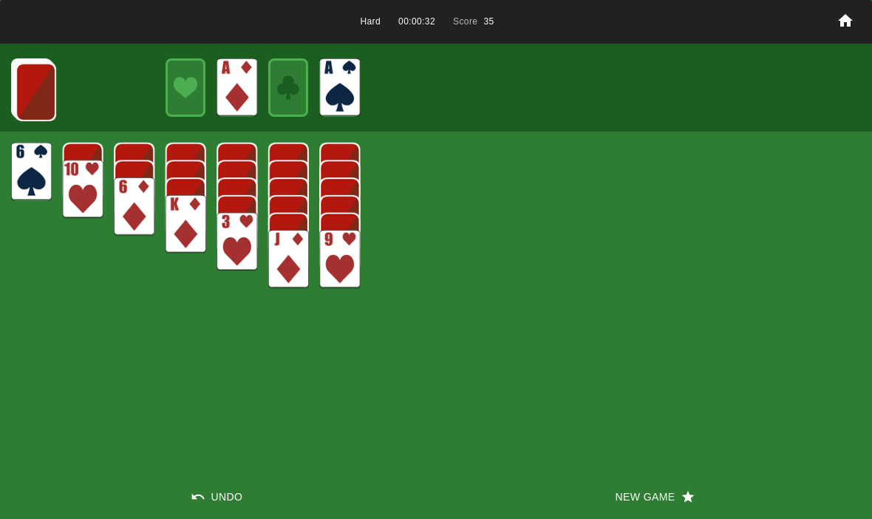
click at [30, 100] on img at bounding box center [36, 92] width 41 height 58
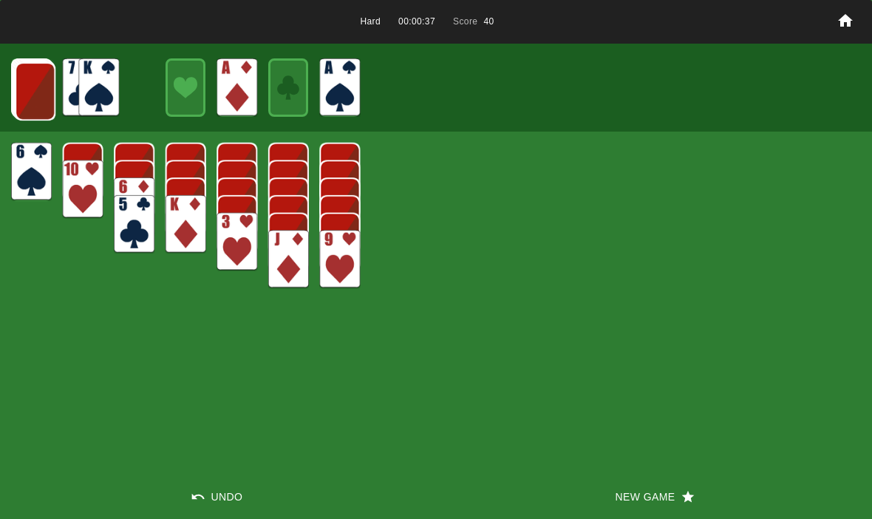
click at [33, 90] on img at bounding box center [35, 91] width 41 height 58
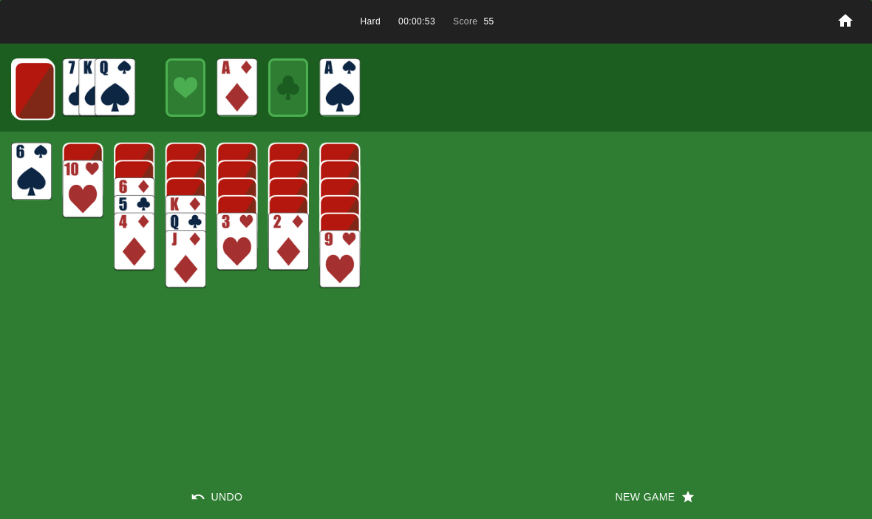
click at [30, 90] on img at bounding box center [34, 90] width 41 height 58
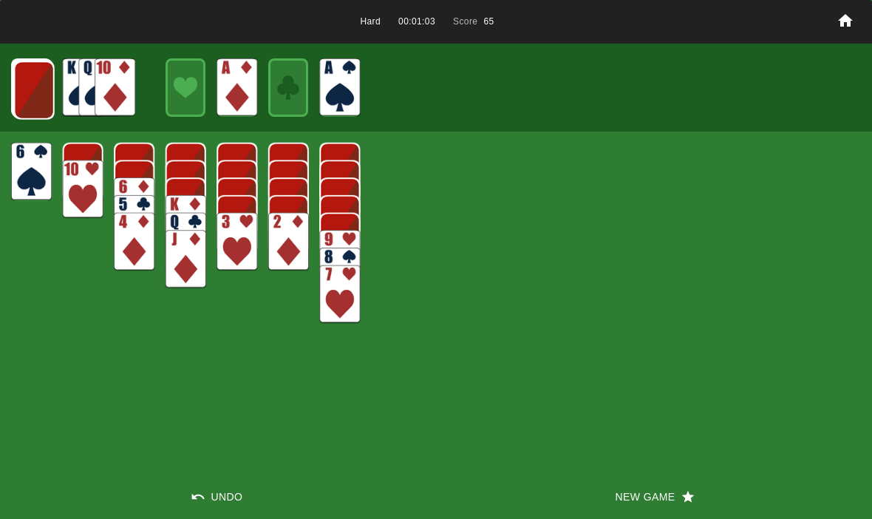
click at [33, 90] on img at bounding box center [34, 90] width 41 height 58
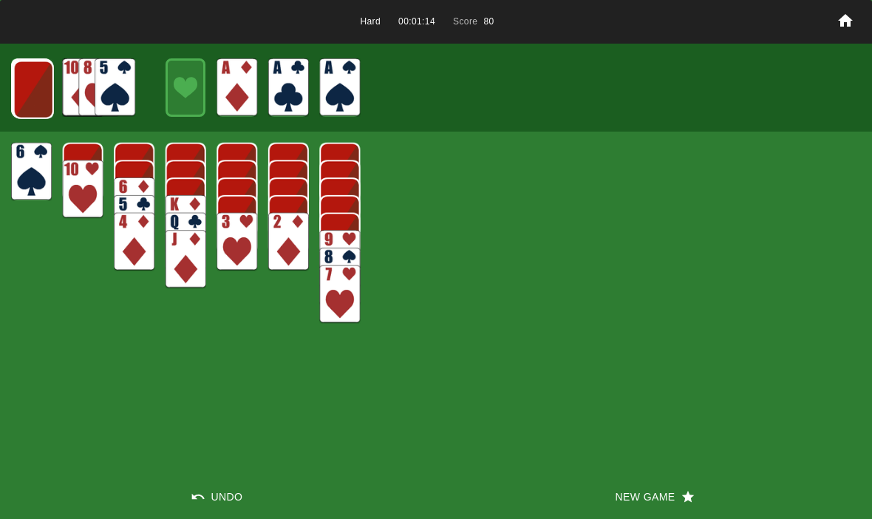
click at [22, 75] on img at bounding box center [33, 90] width 41 height 58
click at [30, 79] on img at bounding box center [33, 89] width 41 height 58
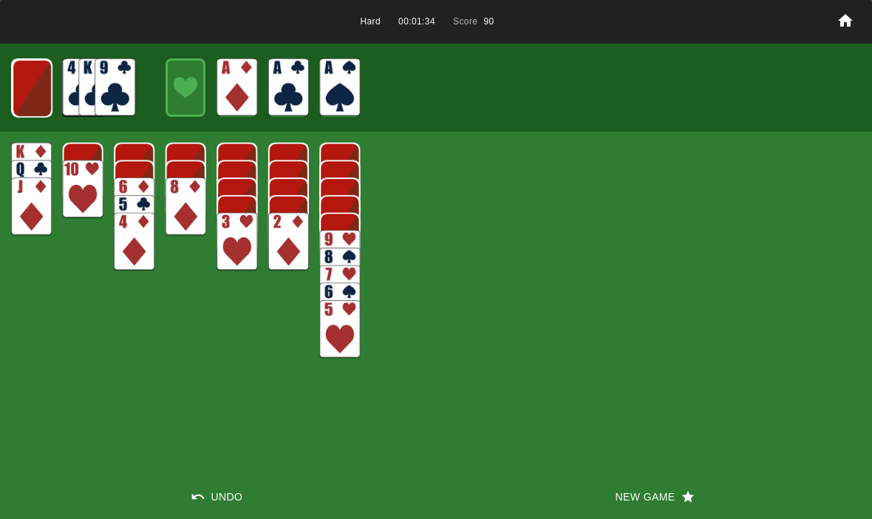
click at [27, 95] on img at bounding box center [32, 88] width 41 height 58
click at [21, 83] on img at bounding box center [31, 87] width 41 height 58
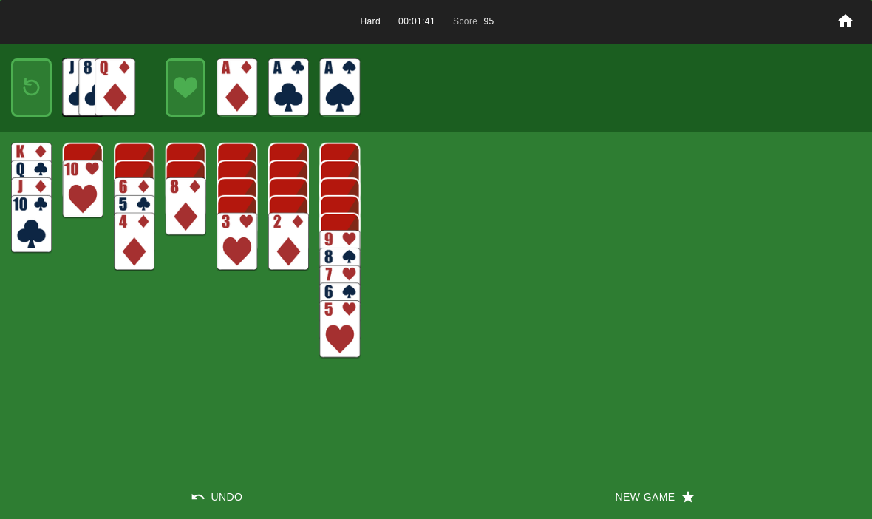
click at [28, 61] on div at bounding box center [31, 87] width 41 height 58
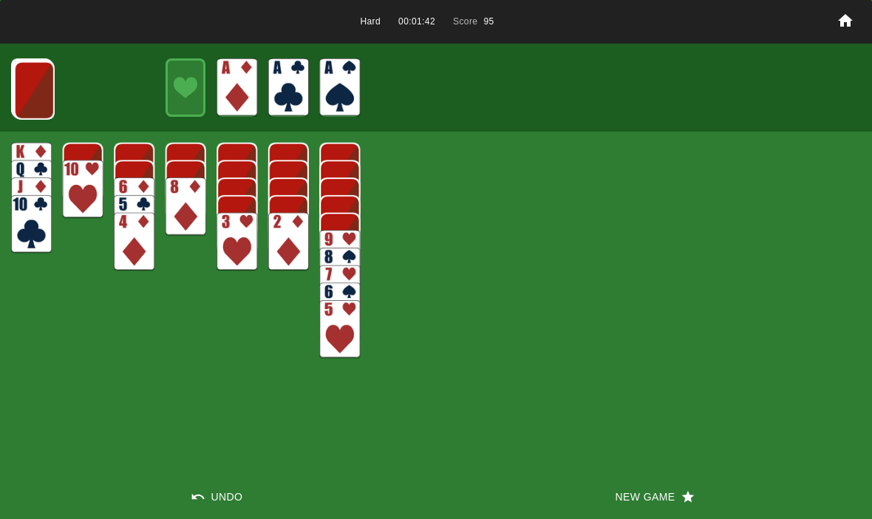
click at [22, 83] on img at bounding box center [34, 90] width 41 height 58
click at [21, 89] on img at bounding box center [33, 90] width 41 height 58
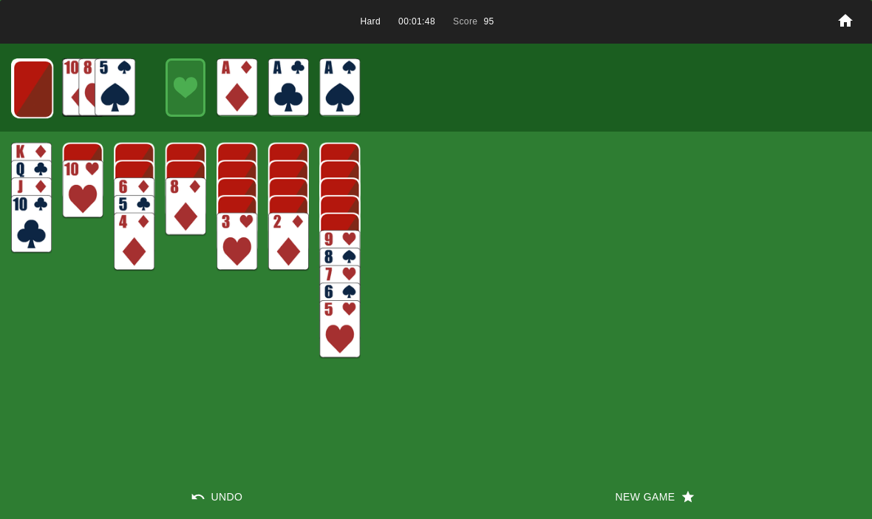
click at [629, 485] on button "New Game" at bounding box center [654, 496] width 436 height 44
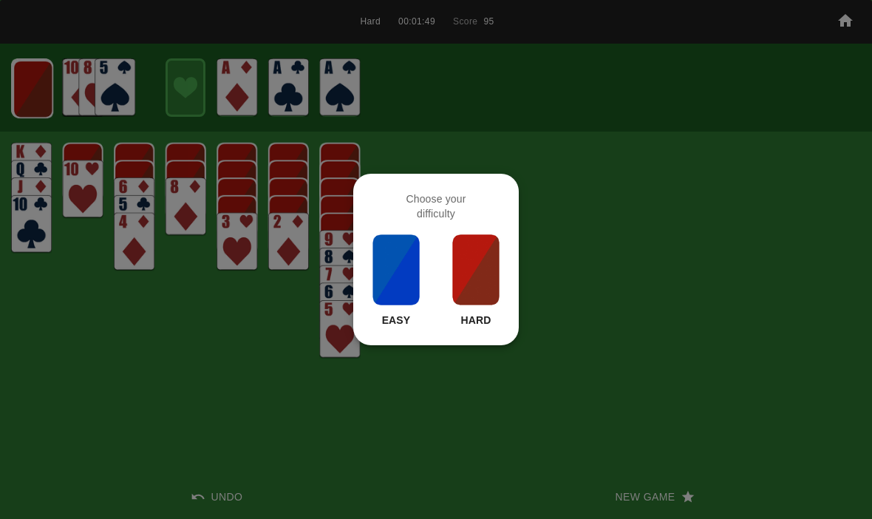
click at [481, 336] on div "Choose your difficulty Easy Hard" at bounding box center [436, 259] width 166 height 171
click at [476, 276] on img at bounding box center [476, 270] width 50 height 74
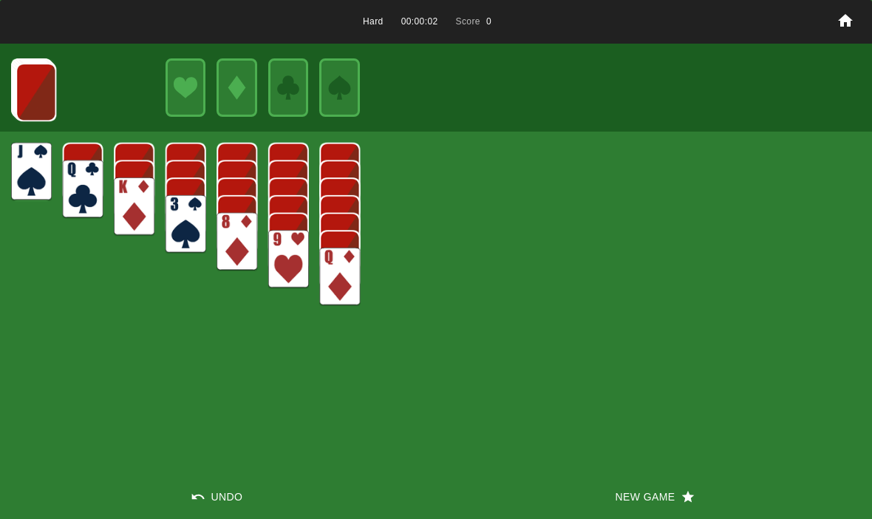
click at [644, 500] on button "New Game" at bounding box center [654, 496] width 436 height 44
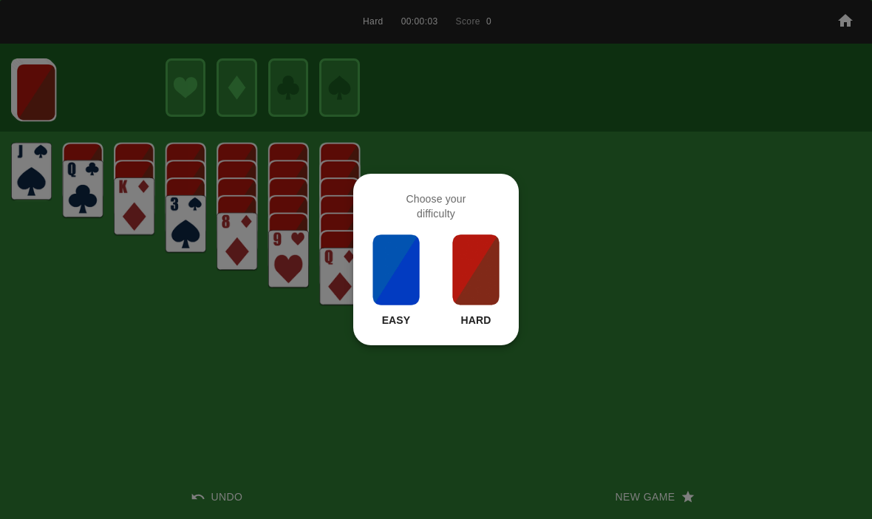
click at [460, 270] on img at bounding box center [476, 270] width 50 height 74
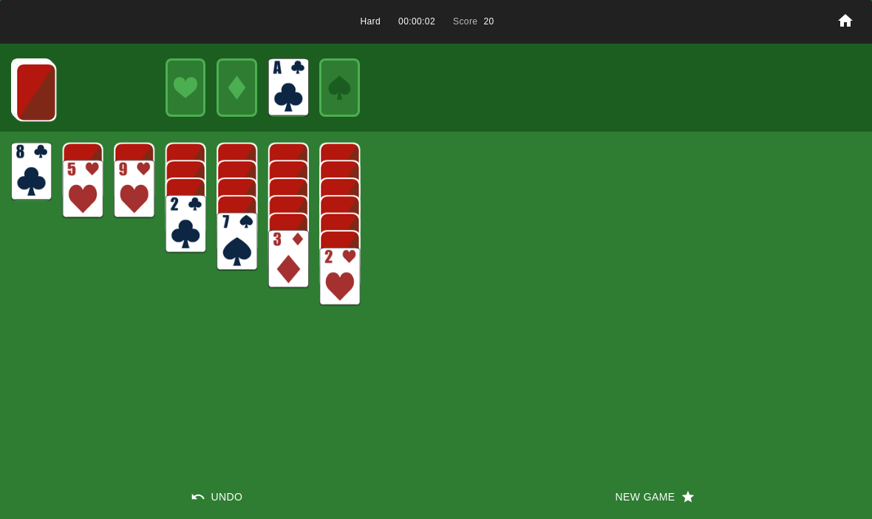
click at [24, 92] on img at bounding box center [36, 92] width 41 height 58
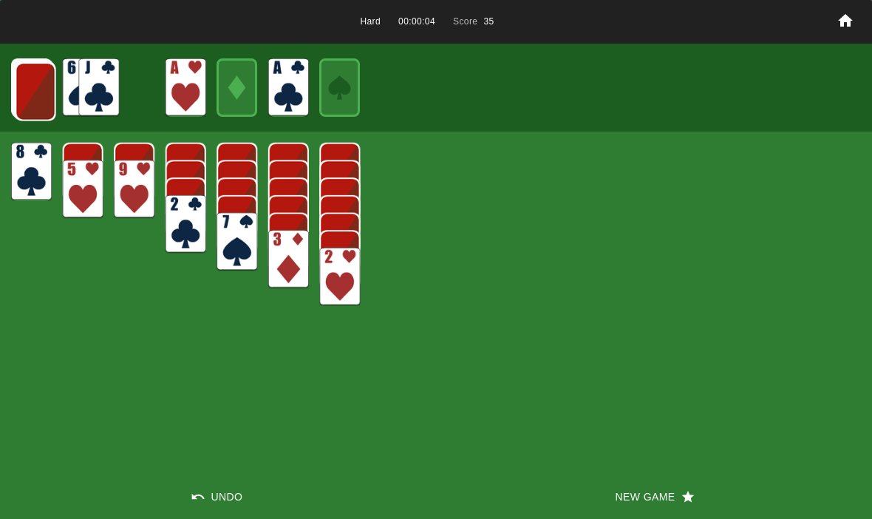
click at [39, 77] on img at bounding box center [36, 91] width 41 height 58
click at [22, 95] on img at bounding box center [35, 91] width 41 height 58
click at [24, 98] on img at bounding box center [34, 90] width 41 height 58
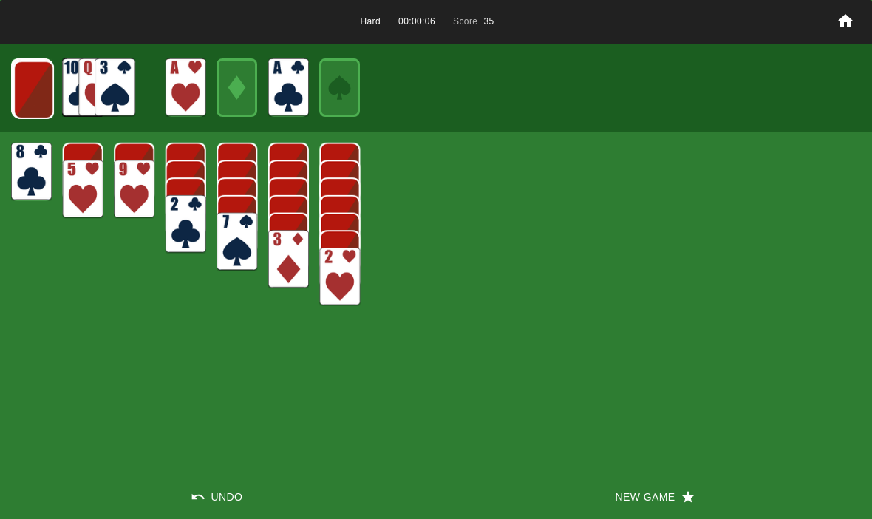
click at [22, 95] on img at bounding box center [33, 90] width 41 height 58
click at [24, 92] on img at bounding box center [33, 89] width 41 height 58
click at [30, 84] on img at bounding box center [32, 88] width 41 height 58
click at [27, 92] on img at bounding box center [32, 88] width 40 height 58
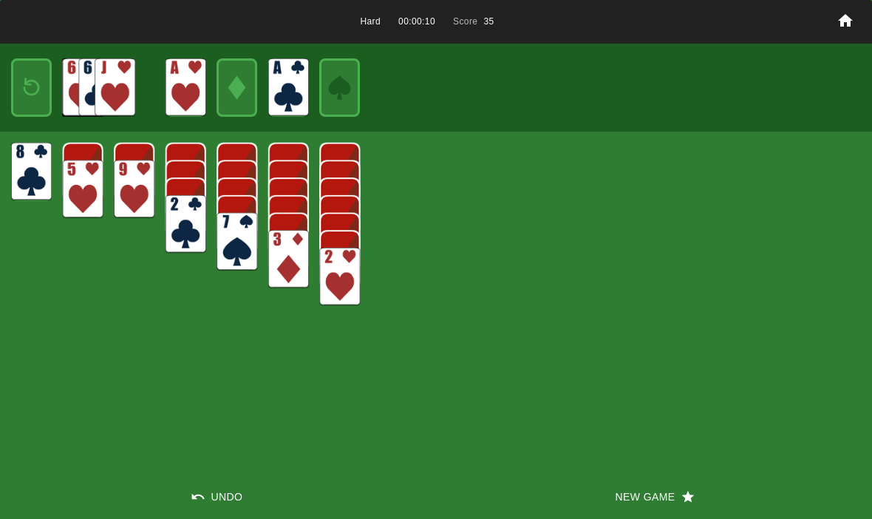
click at [24, 87] on img at bounding box center [31, 87] width 24 height 35
